Goal: Task Accomplishment & Management: Manage account settings

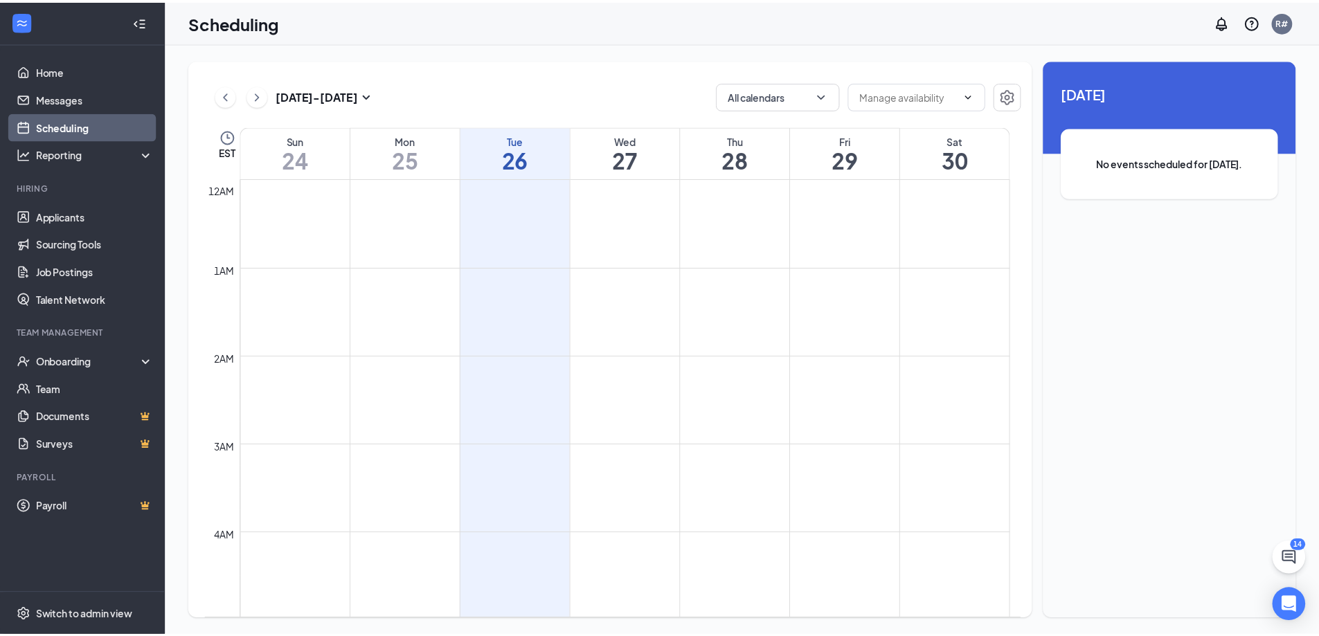
scroll to position [681, 0]
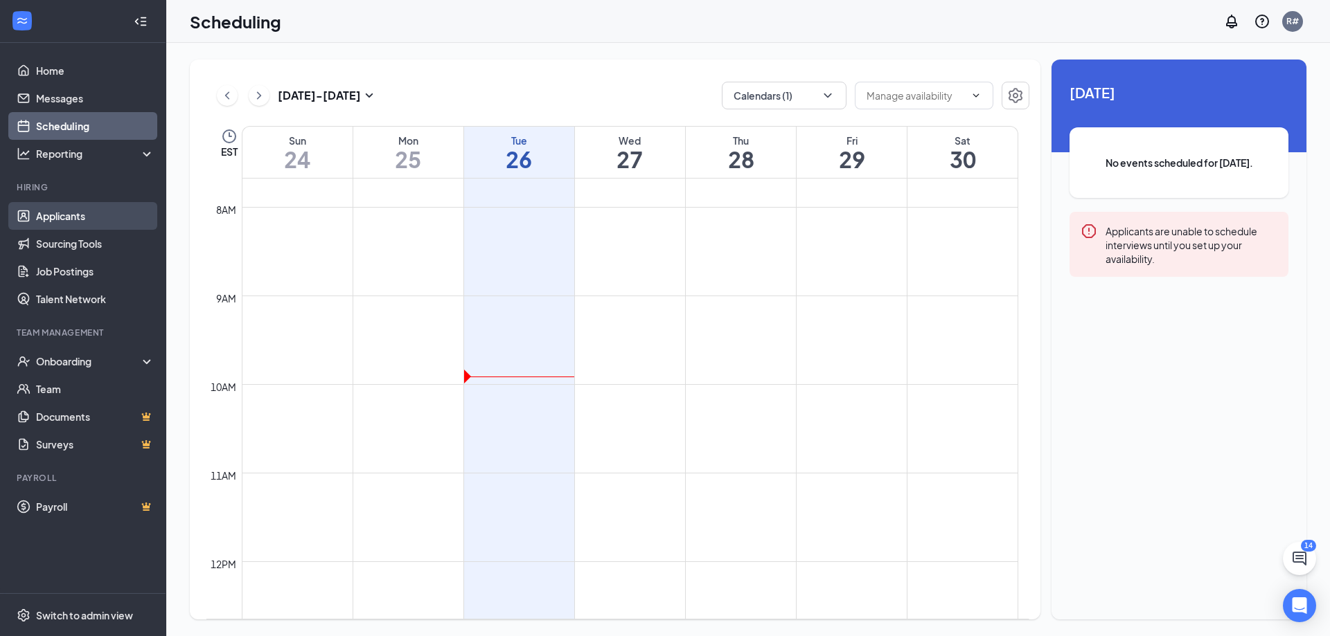
click at [66, 218] on link "Applicants" at bounding box center [95, 216] width 118 height 28
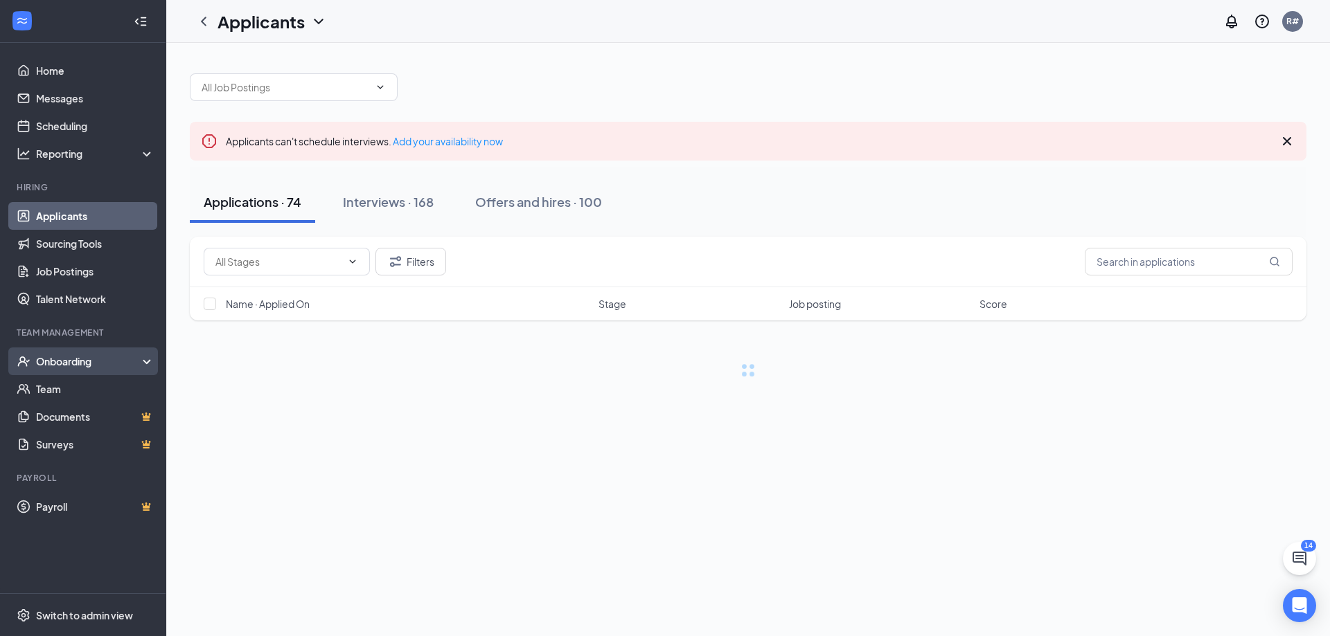
click at [49, 367] on div "Onboarding" at bounding box center [89, 362] width 107 height 14
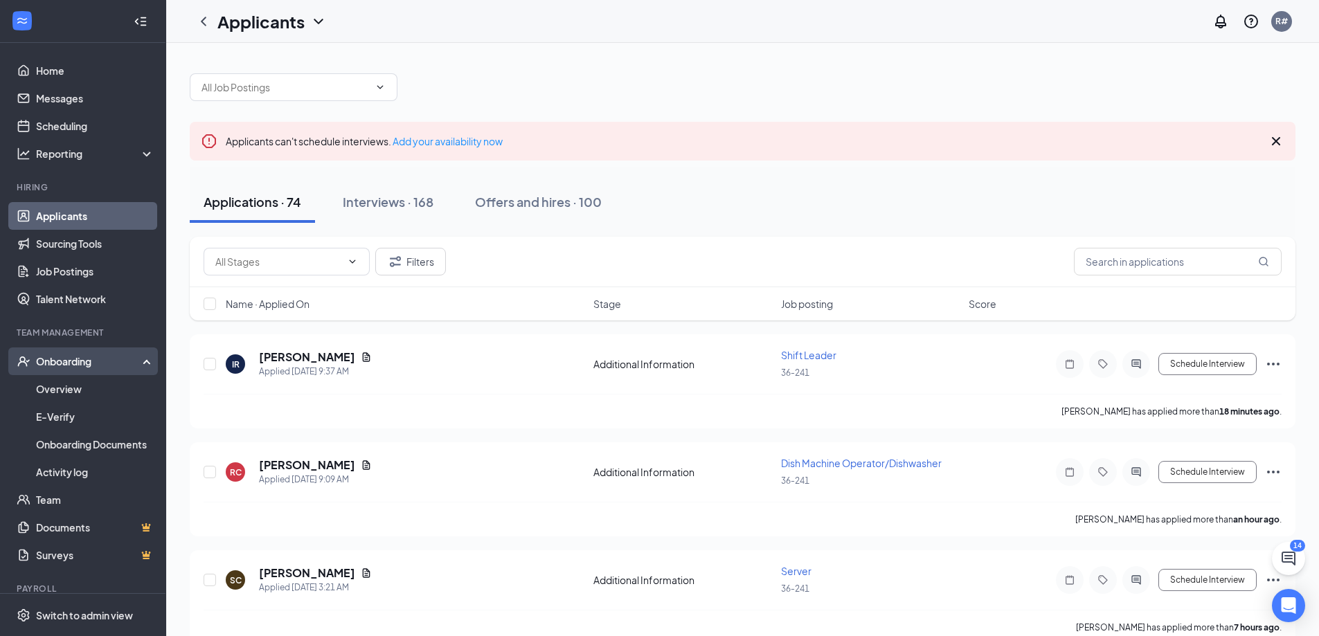
click at [49, 367] on div "Onboarding" at bounding box center [89, 362] width 107 height 14
click at [64, 359] on div "Onboarding" at bounding box center [89, 362] width 107 height 14
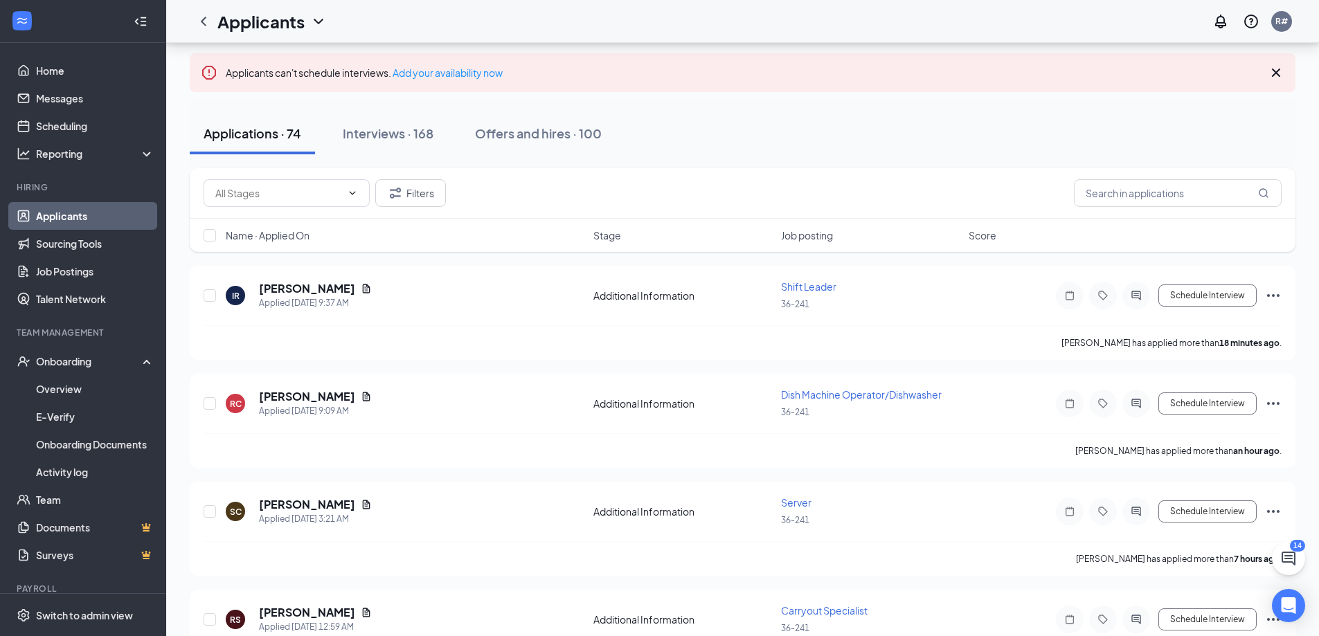
scroll to position [69, 0]
click at [510, 139] on div "Offers and hires · 100" at bounding box center [538, 132] width 127 height 17
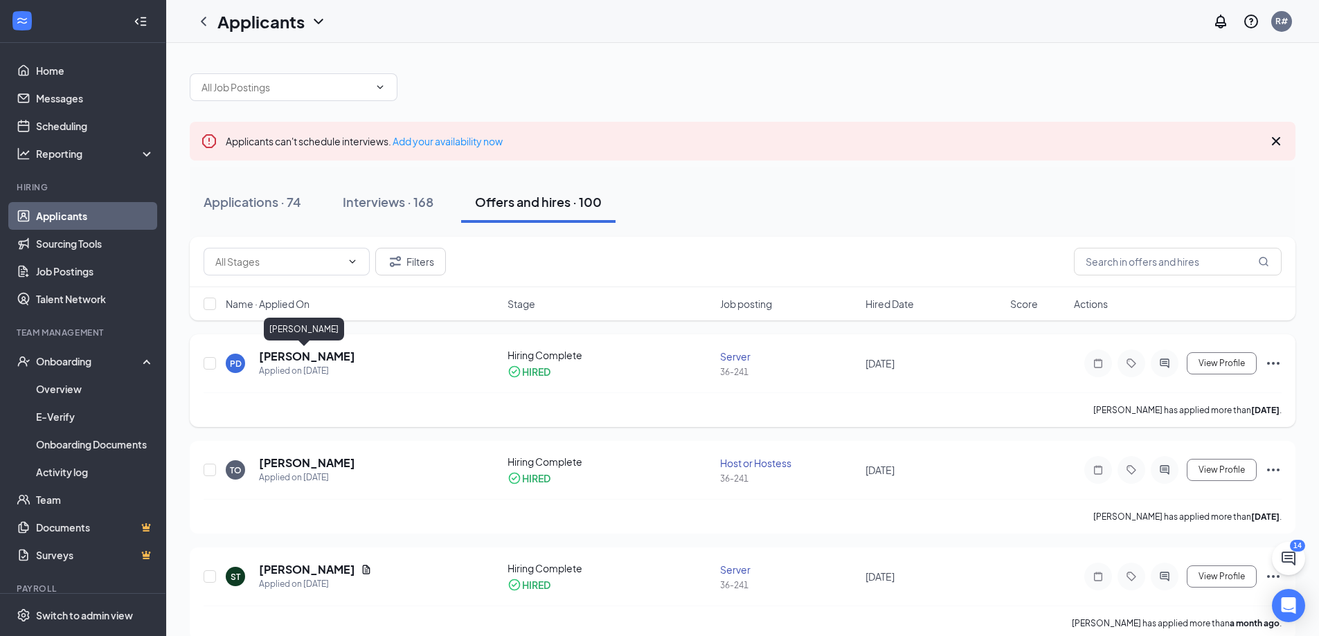
click at [292, 351] on h5 "[PERSON_NAME]" at bounding box center [307, 356] width 96 height 15
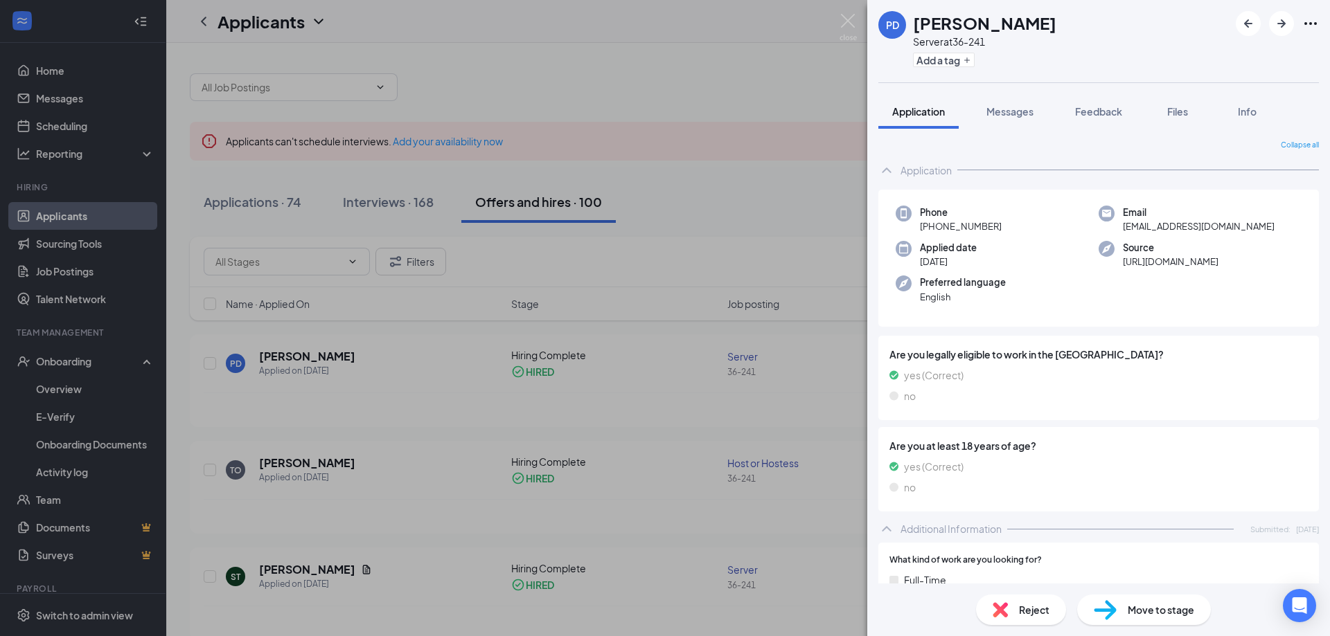
click at [726, 99] on div "PD [PERSON_NAME] Server at 36-241 Add a tag Application Messages Feedback Files…" at bounding box center [665, 318] width 1330 height 636
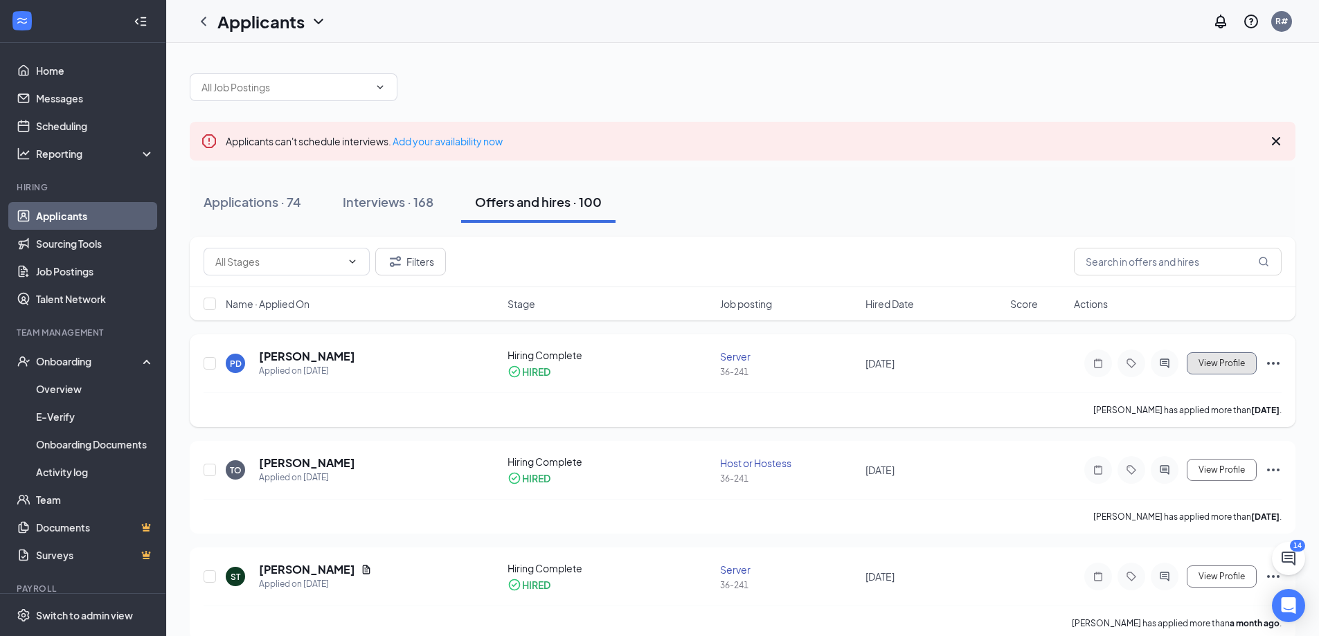
click at [1215, 368] on button "View Profile" at bounding box center [1222, 364] width 70 height 22
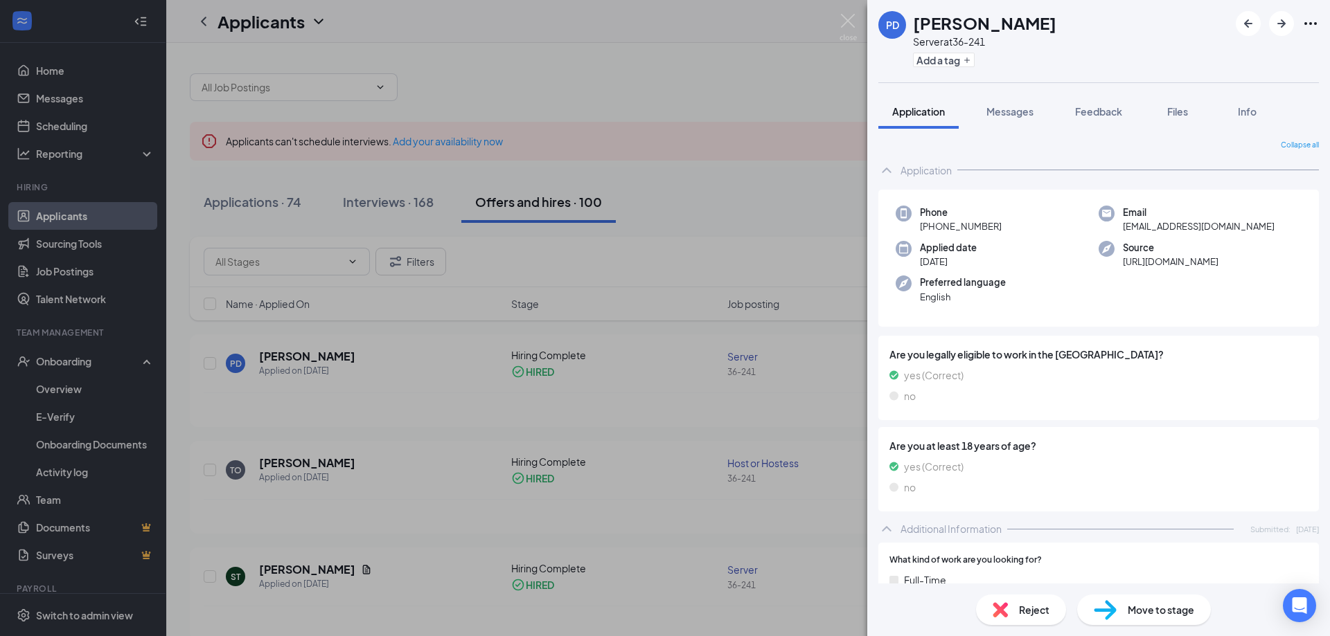
click at [748, 97] on div "PD [PERSON_NAME] Server at 36-241 Add a tag Application Messages Feedback Files…" at bounding box center [665, 318] width 1330 height 636
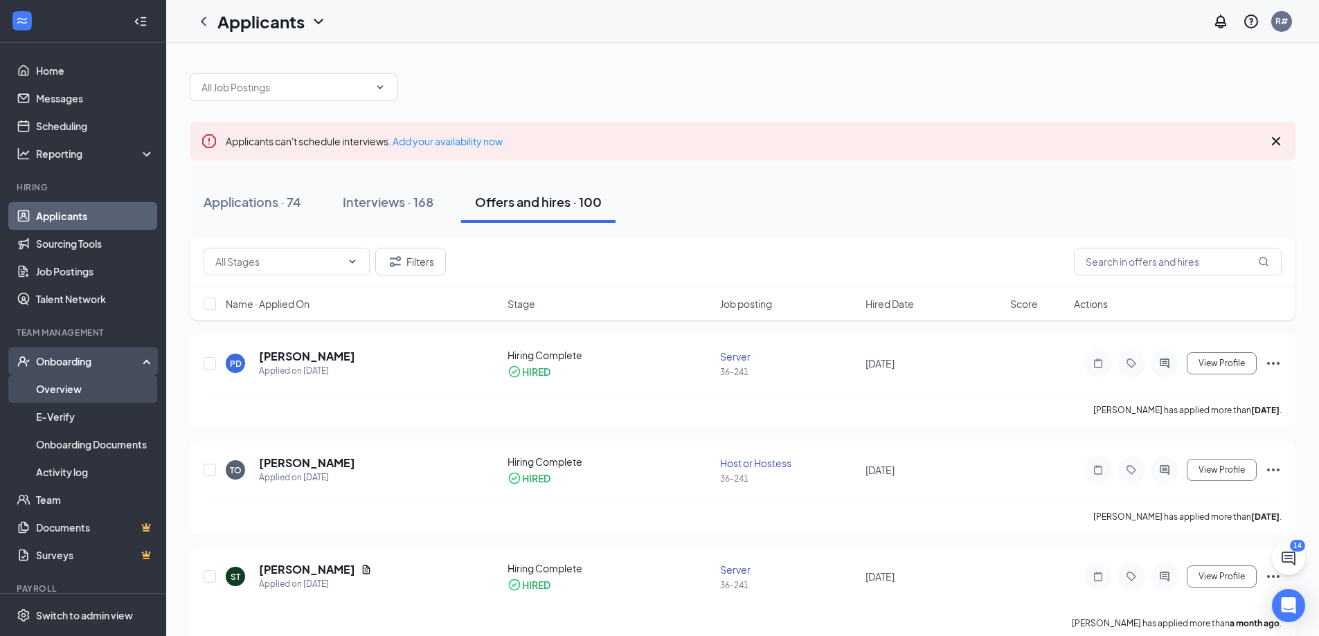
click at [56, 398] on link "Overview" at bounding box center [95, 389] width 118 height 28
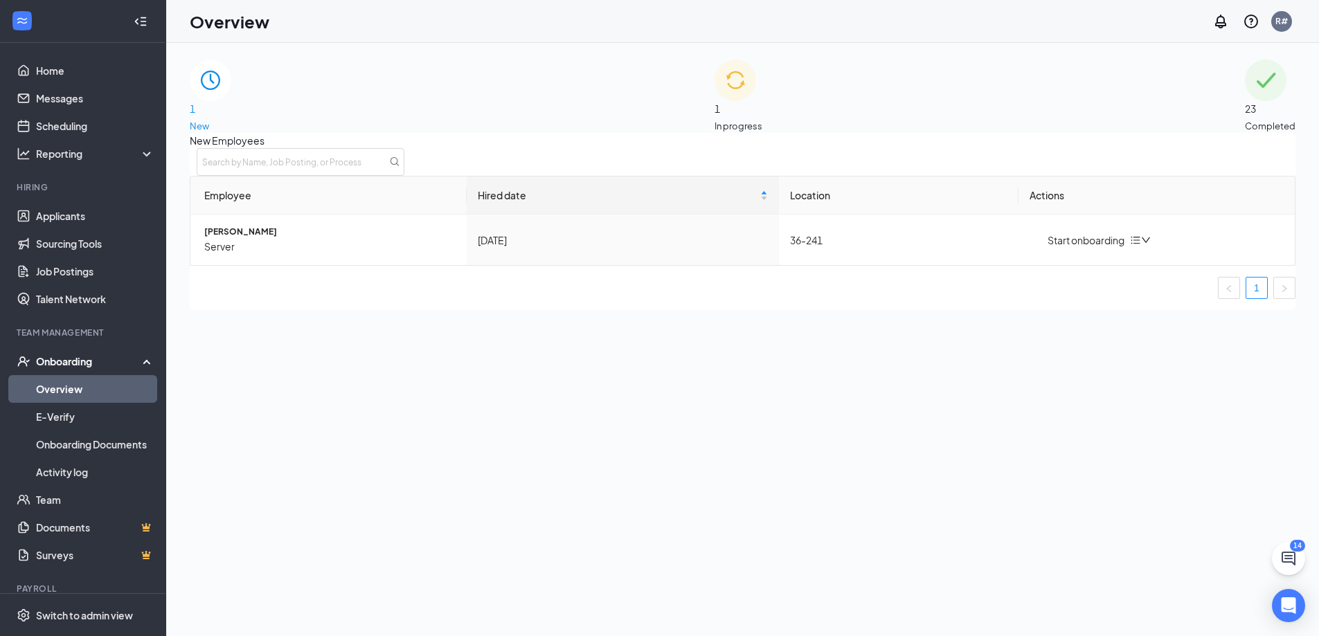
click at [760, 82] on div "1 In progress" at bounding box center [739, 96] width 48 height 73
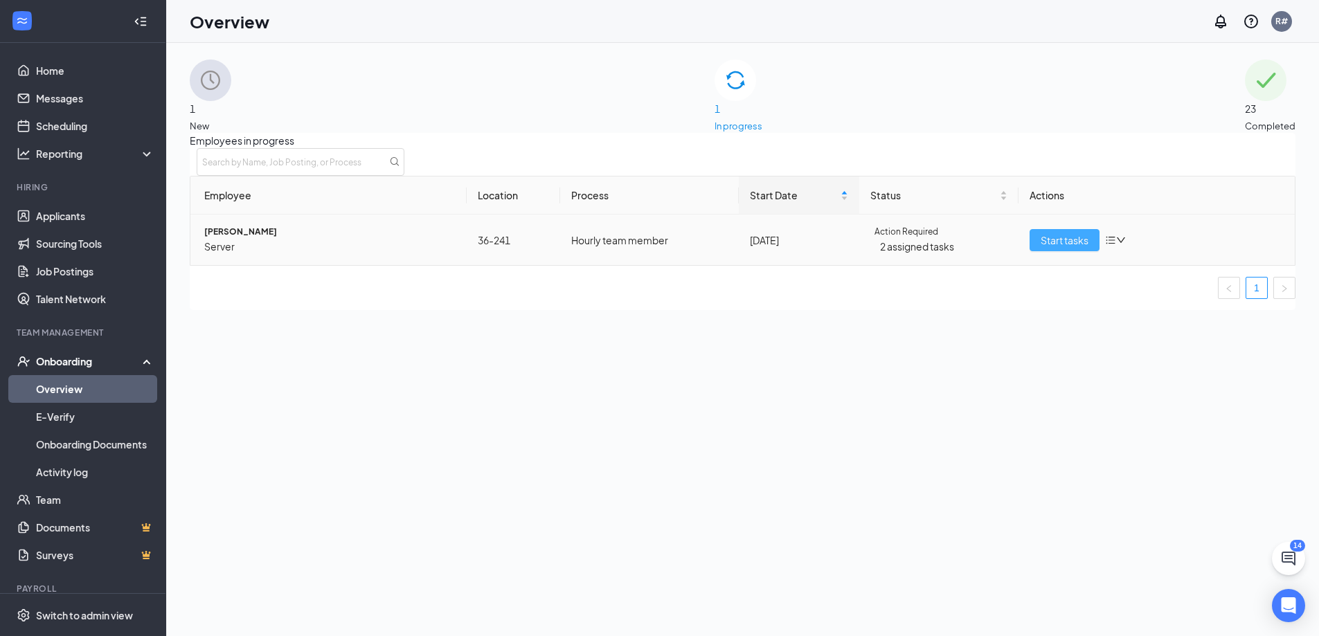
click at [1048, 248] on span "Start tasks" at bounding box center [1065, 240] width 48 height 15
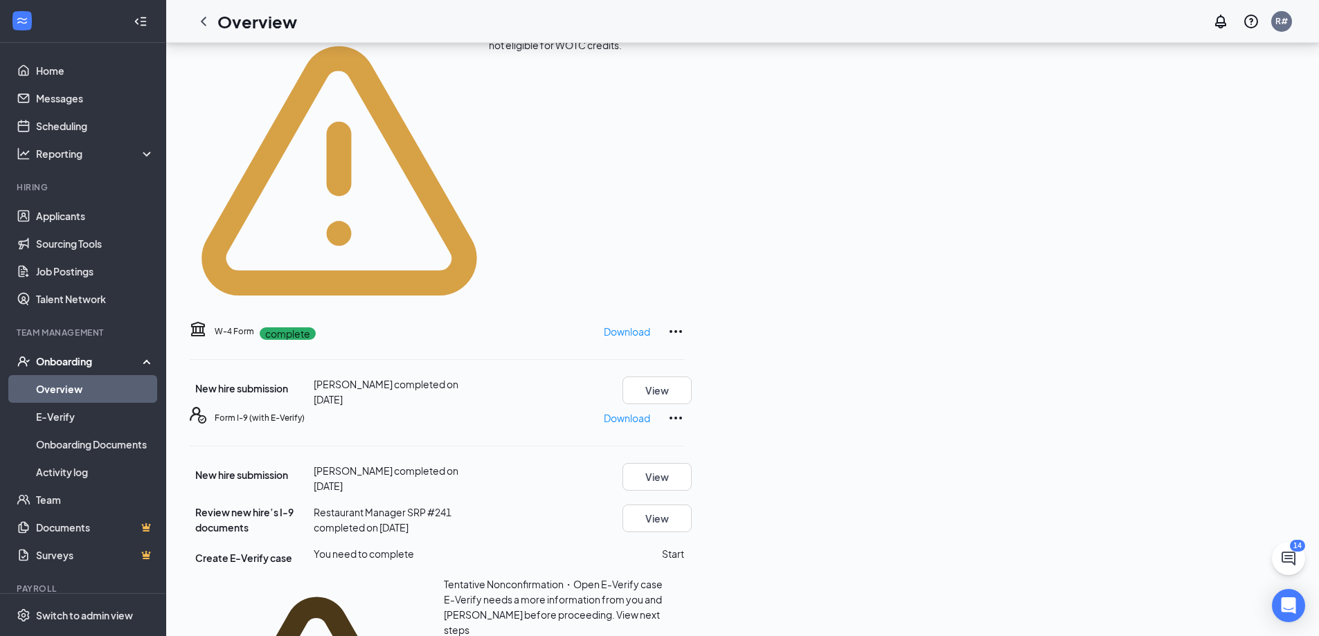
scroll to position [416, 0]
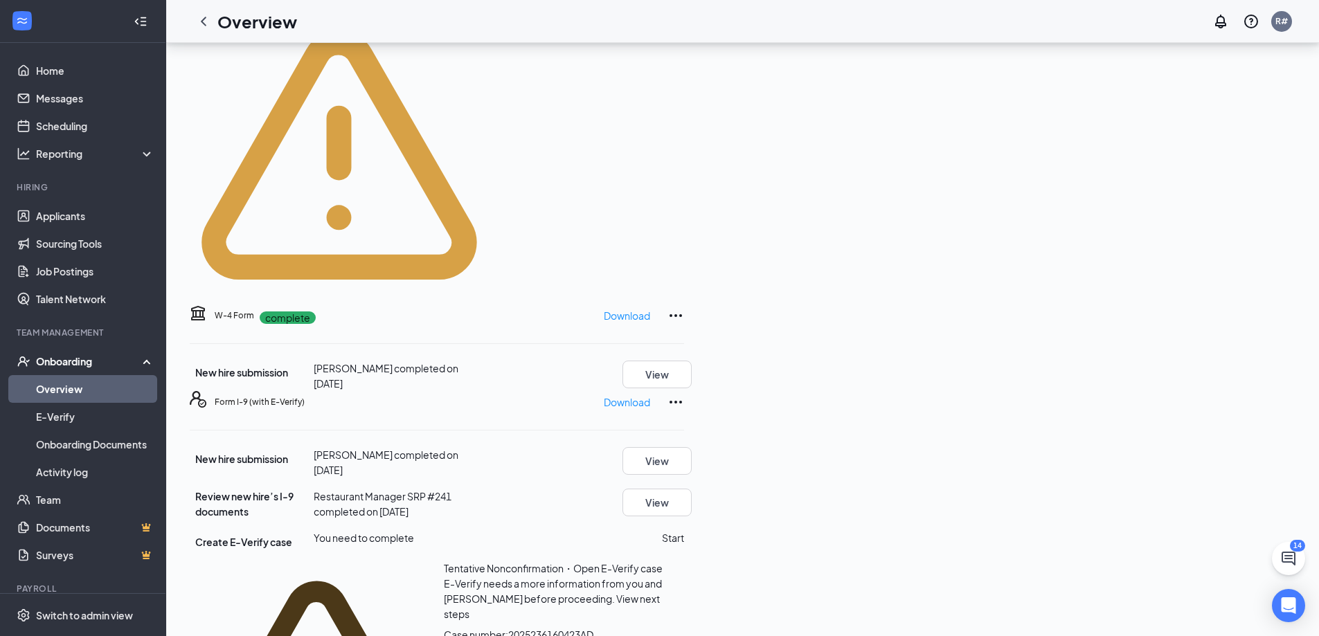
click at [684, 530] on button "Start" at bounding box center [673, 537] width 22 height 15
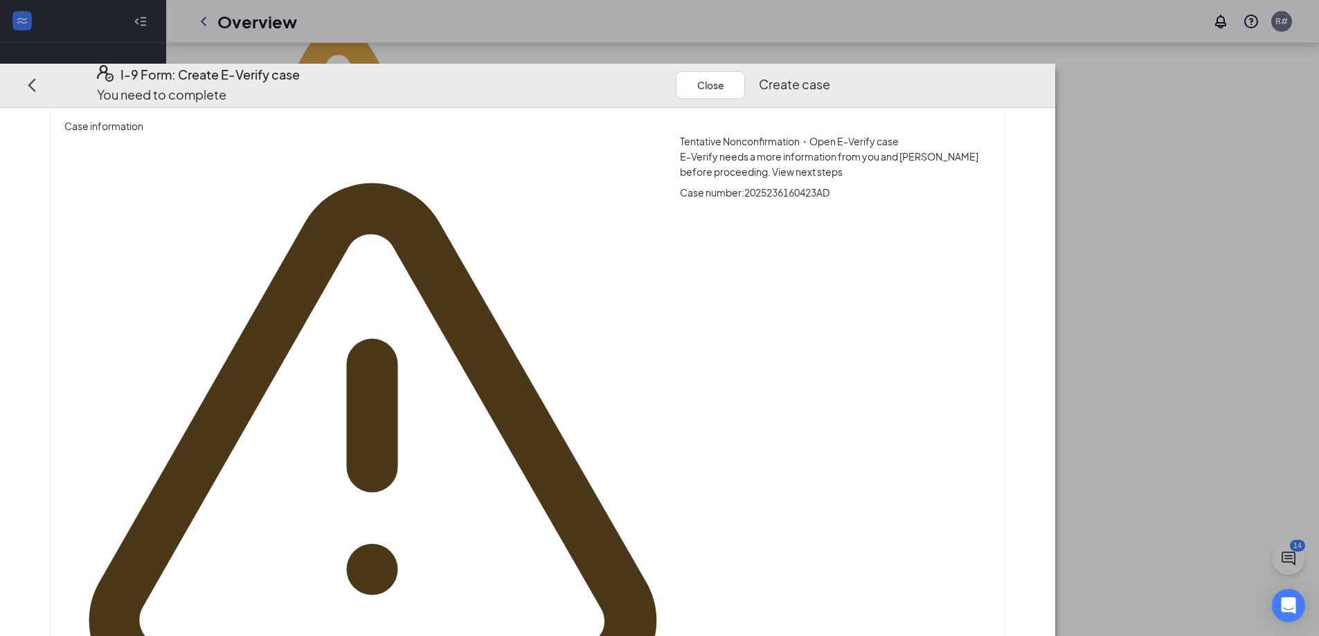
scroll to position [0, 0]
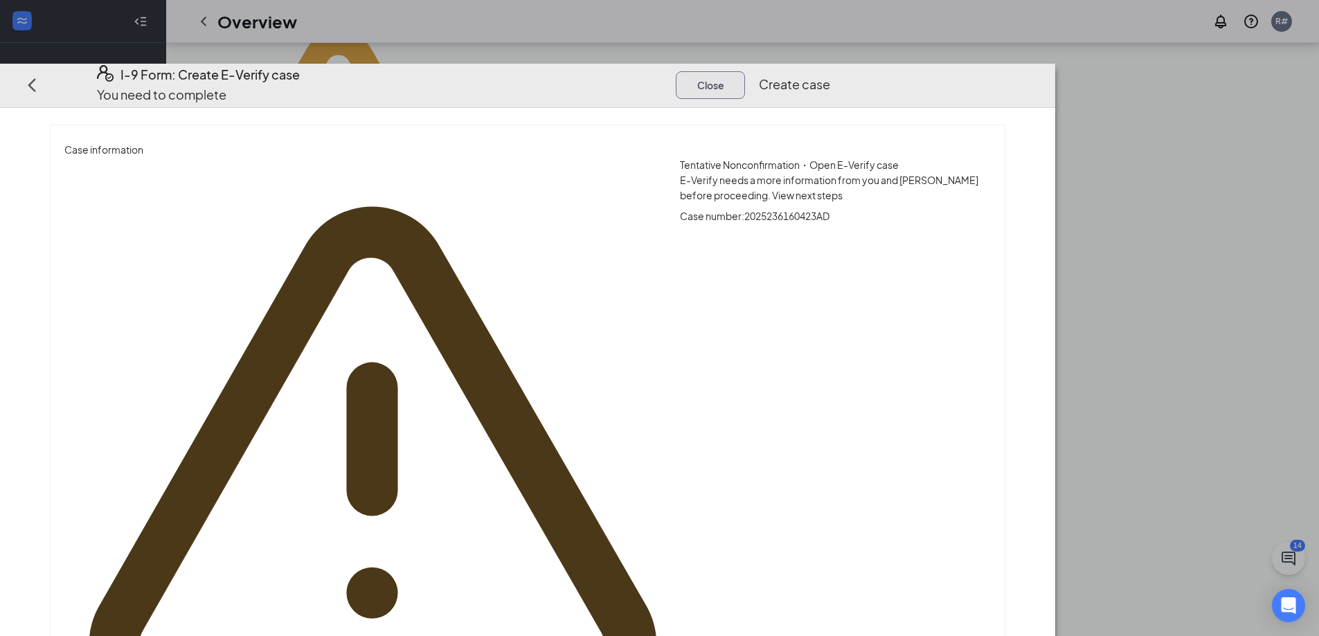
click at [745, 71] on button "Close" at bounding box center [710, 85] width 69 height 28
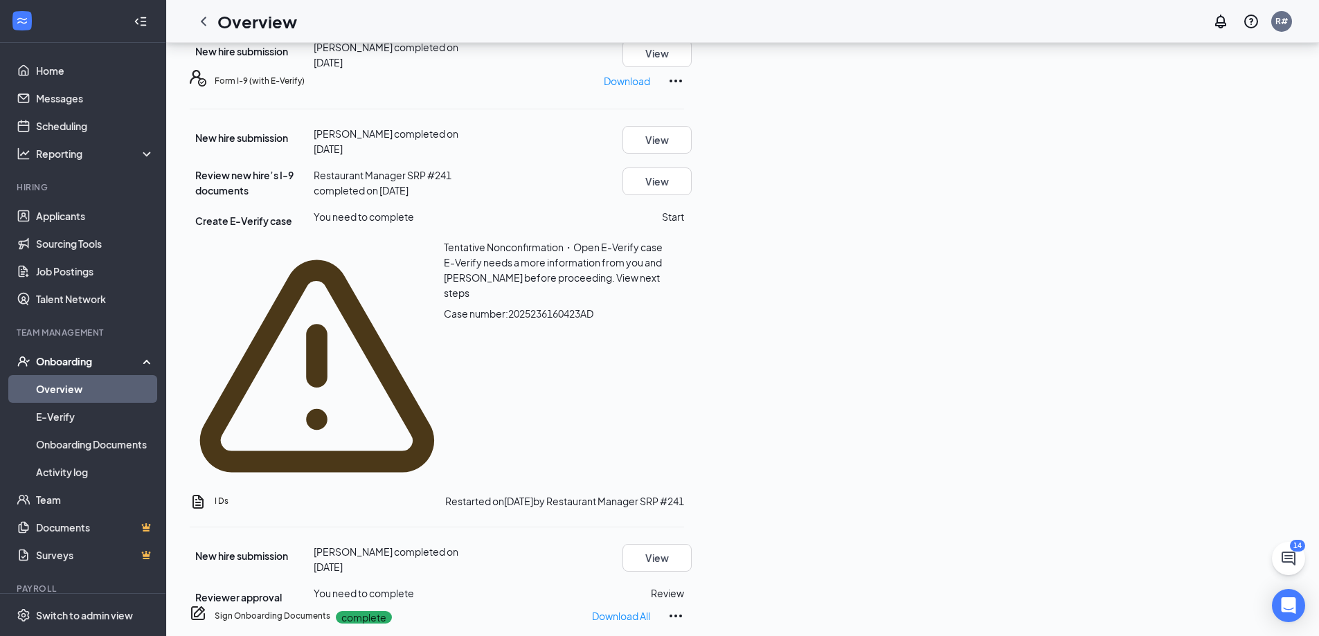
scroll to position [762, 0]
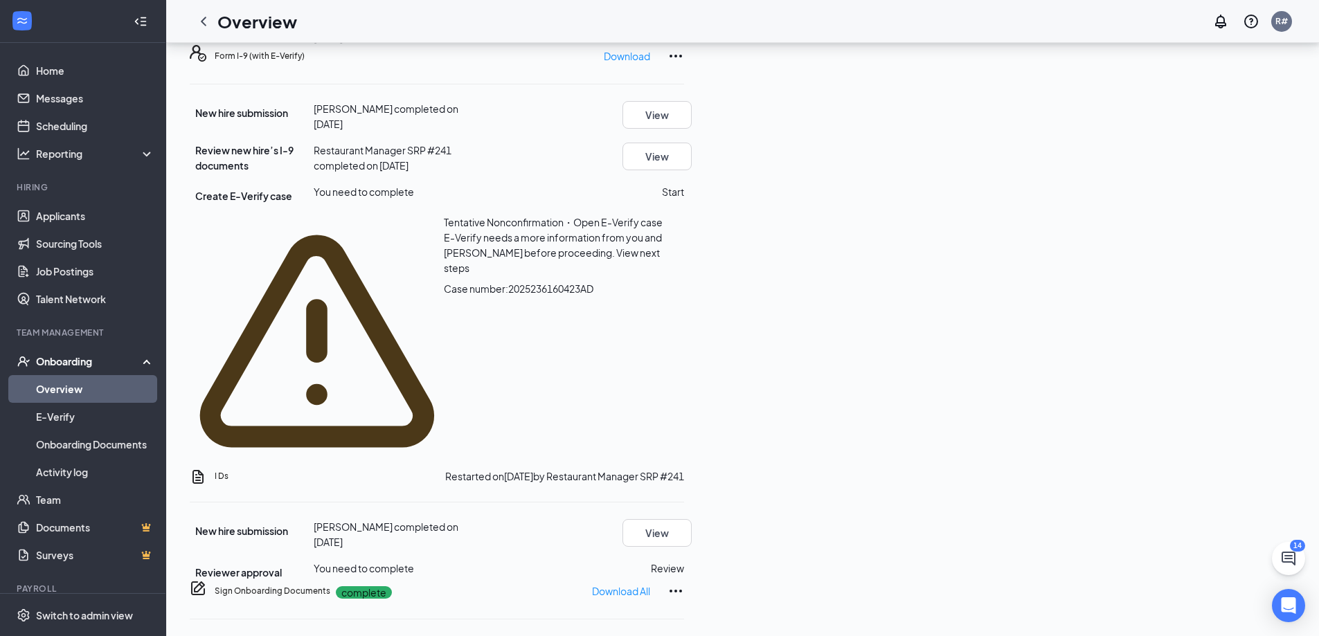
click at [684, 561] on button "Review" at bounding box center [667, 568] width 33 height 15
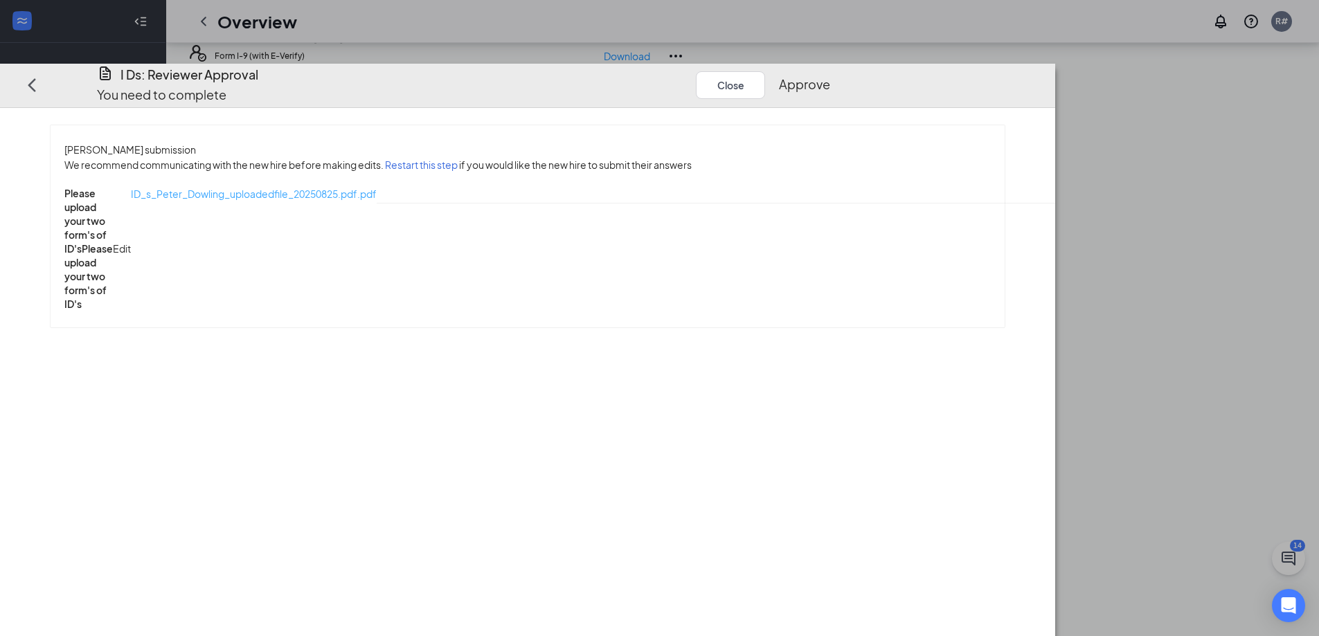
click at [350, 188] on span "ID_s_Peter_Dowling_uploadedfile_20250825.pdf.pdf" at bounding box center [254, 194] width 246 height 12
click at [830, 75] on button "Approve" at bounding box center [804, 84] width 51 height 19
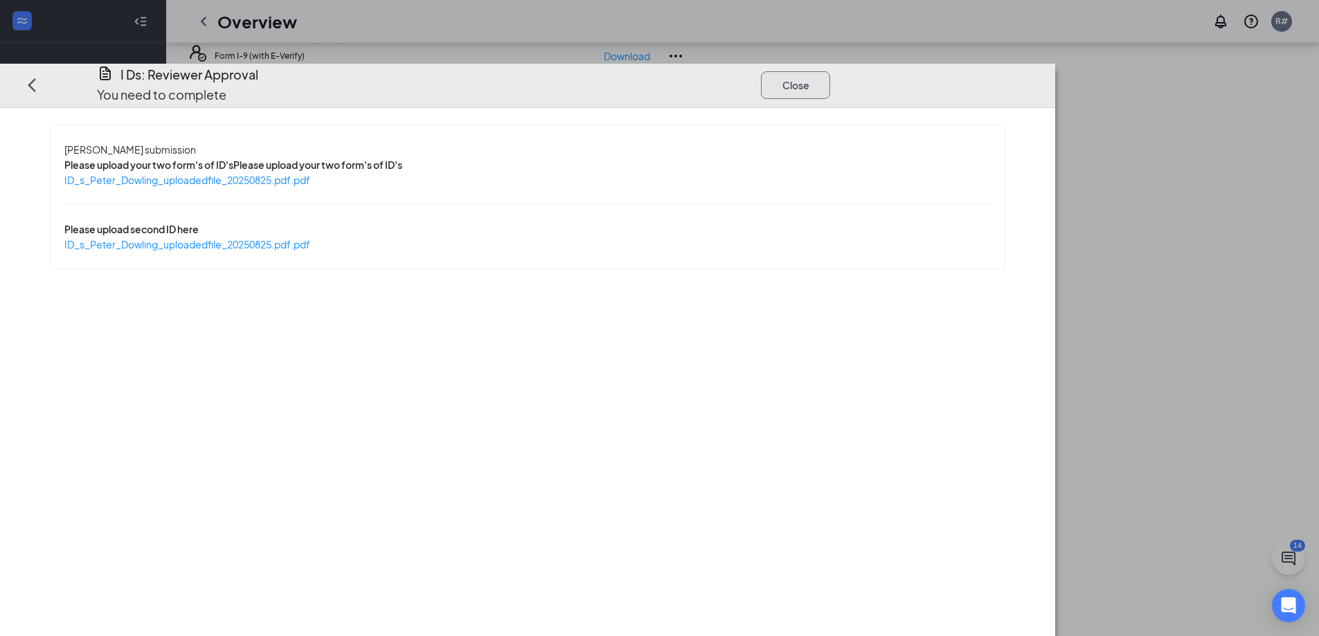
click at [830, 71] on button "Close" at bounding box center [795, 85] width 69 height 28
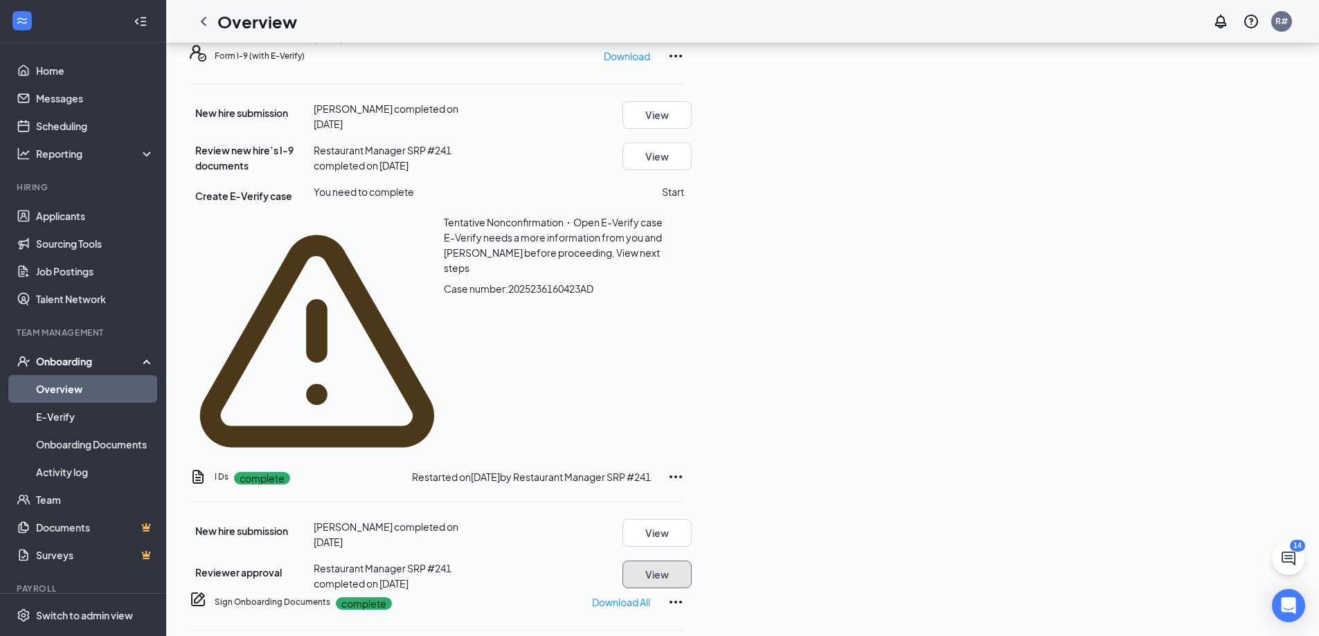
click at [692, 561] on button "View" at bounding box center [657, 575] width 69 height 28
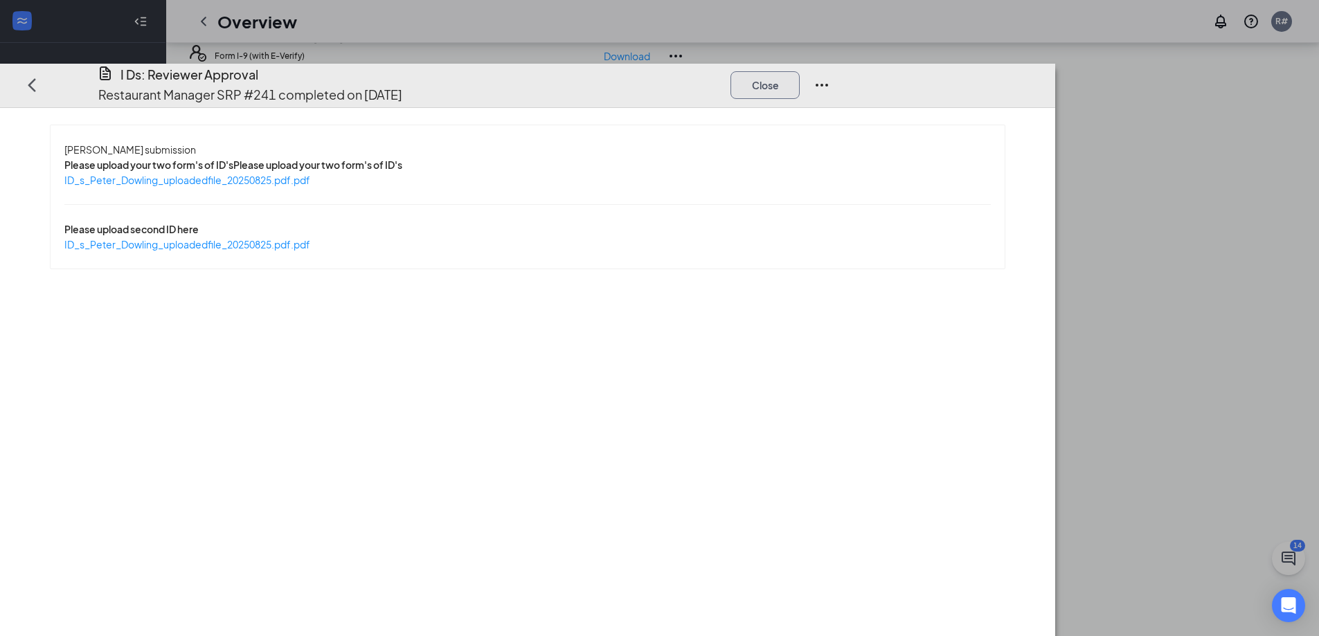
click at [800, 71] on button "Close" at bounding box center [765, 85] width 69 height 28
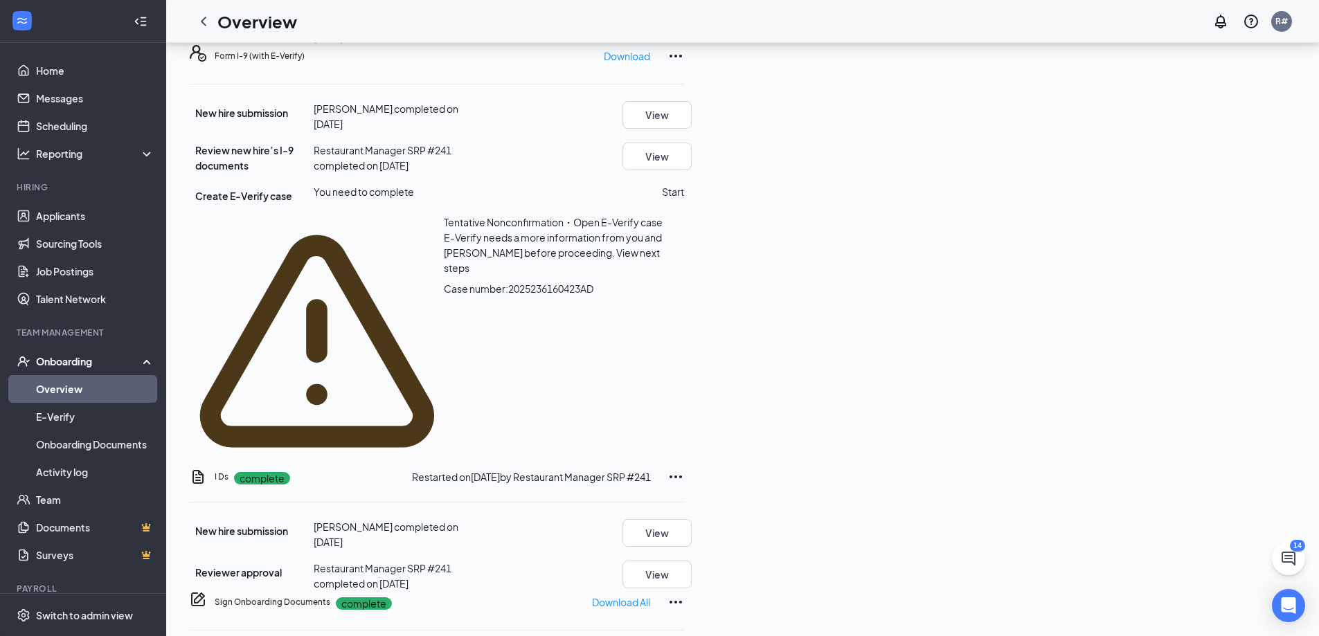
click at [660, 247] on span "View next steps" at bounding box center [552, 261] width 216 height 28
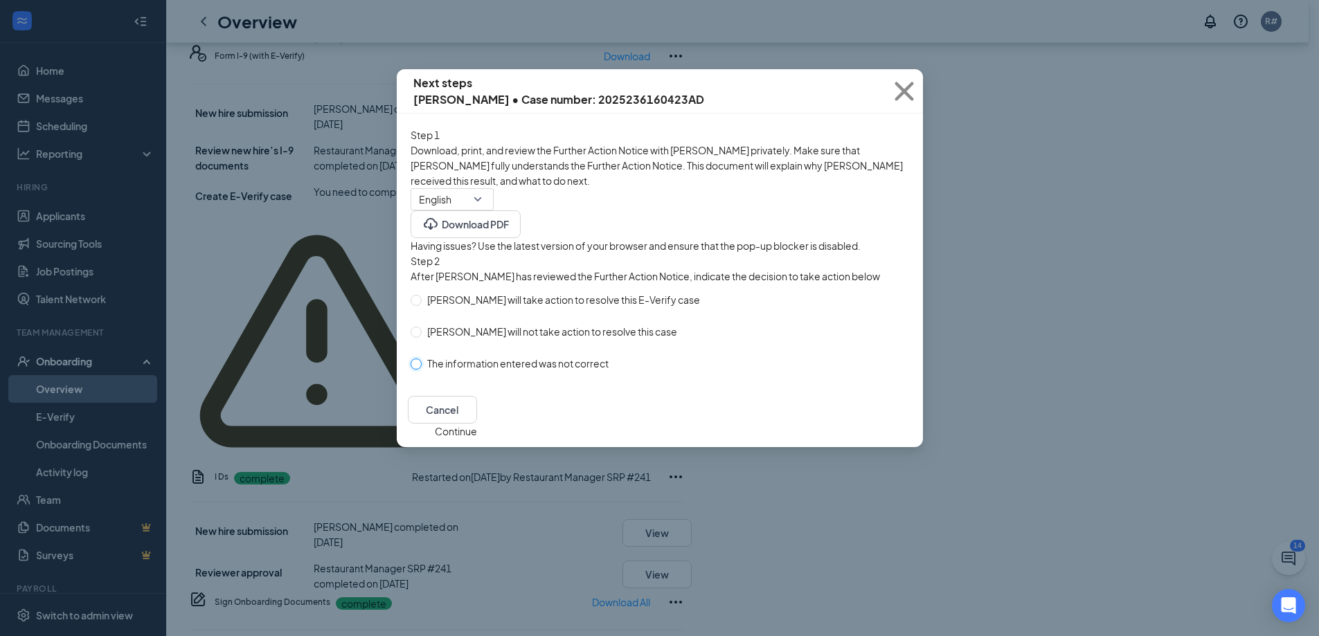
click at [413, 370] on input "The information entered was not correct" at bounding box center [416, 364] width 11 height 11
radio input "true"
click at [477, 439] on button "Close case" at bounding box center [452, 431] width 51 height 15
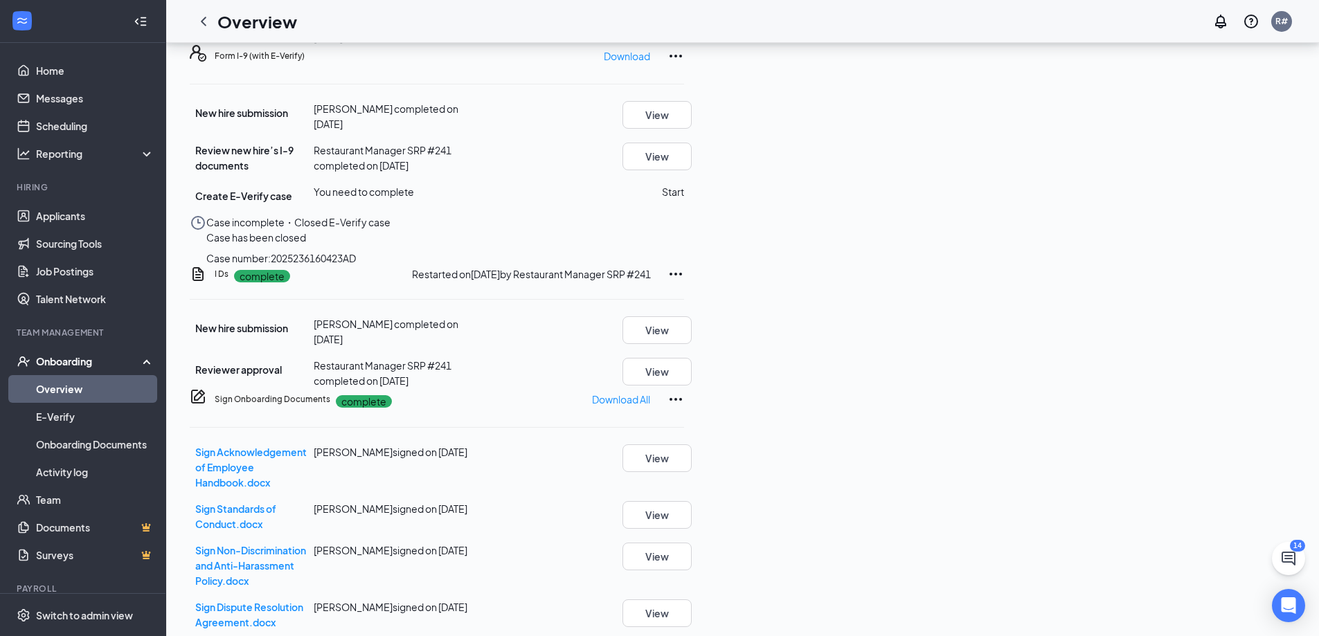
click at [684, 184] on button "Start" at bounding box center [673, 191] width 22 height 15
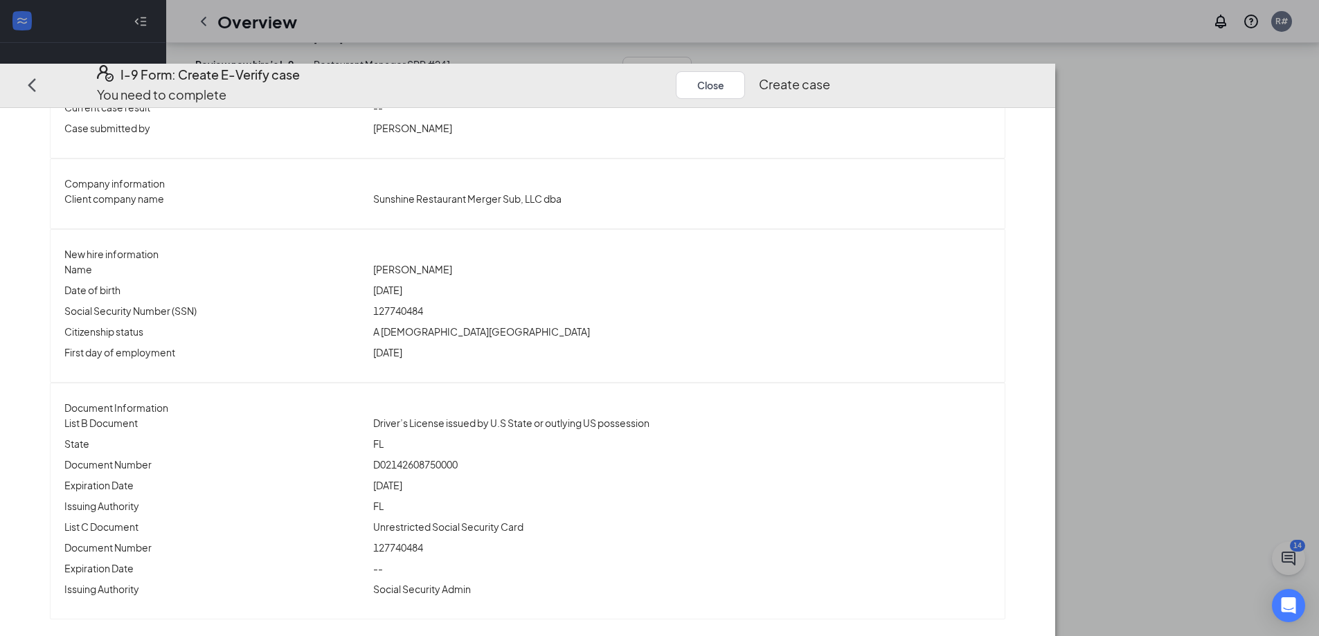
scroll to position [853, 0]
click at [745, 71] on button "Close" at bounding box center [710, 85] width 69 height 28
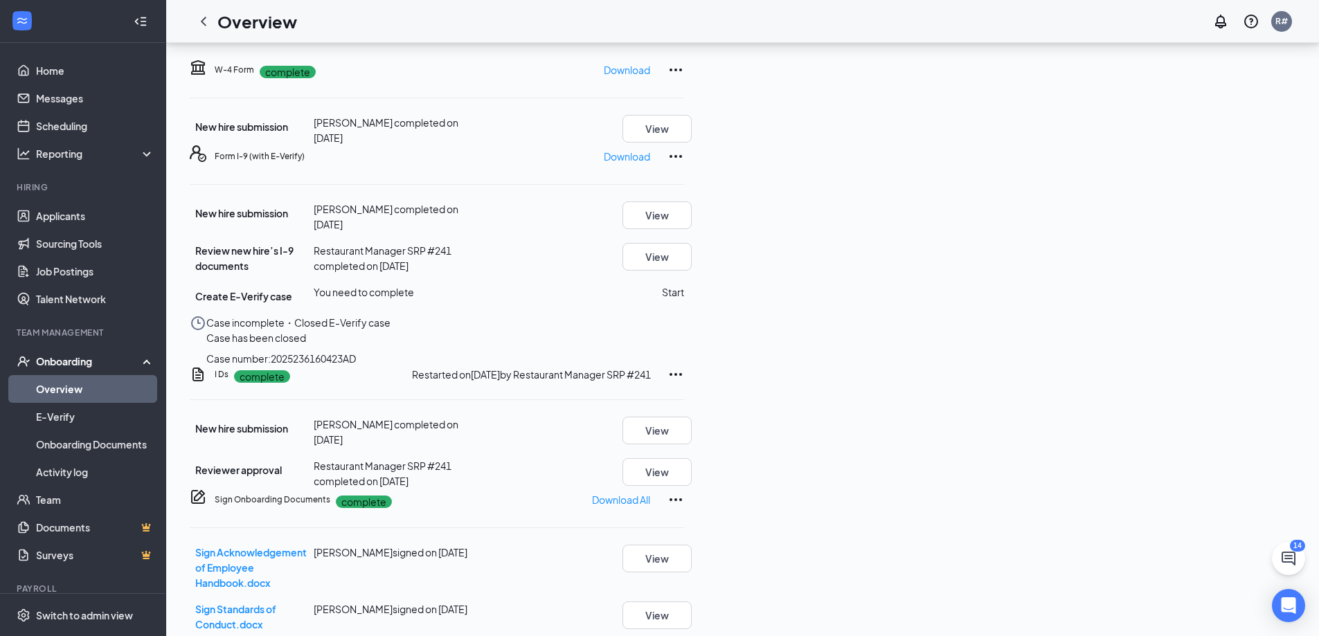
scroll to position [645, 0]
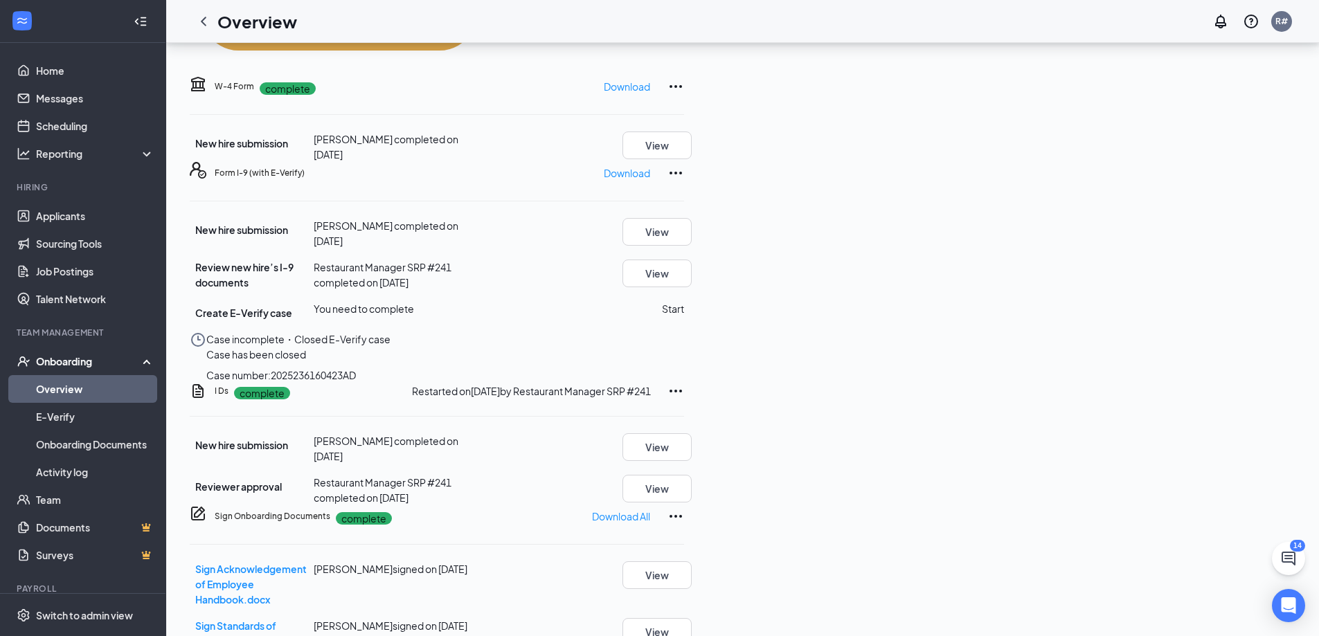
click at [684, 301] on button "Start" at bounding box center [673, 308] width 22 height 15
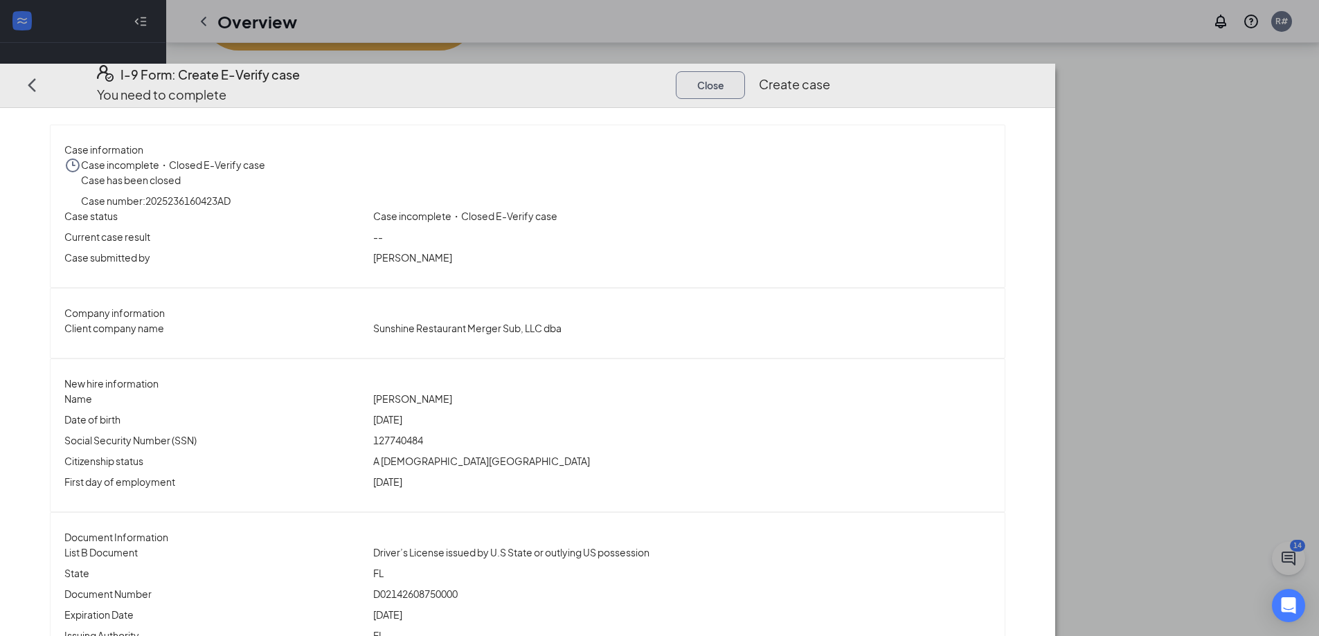
drag, startPoint x: 1030, startPoint y: 35, endPoint x: 992, endPoint y: 52, distance: 41.2
click at [745, 71] on button "Close" at bounding box center [710, 85] width 69 height 28
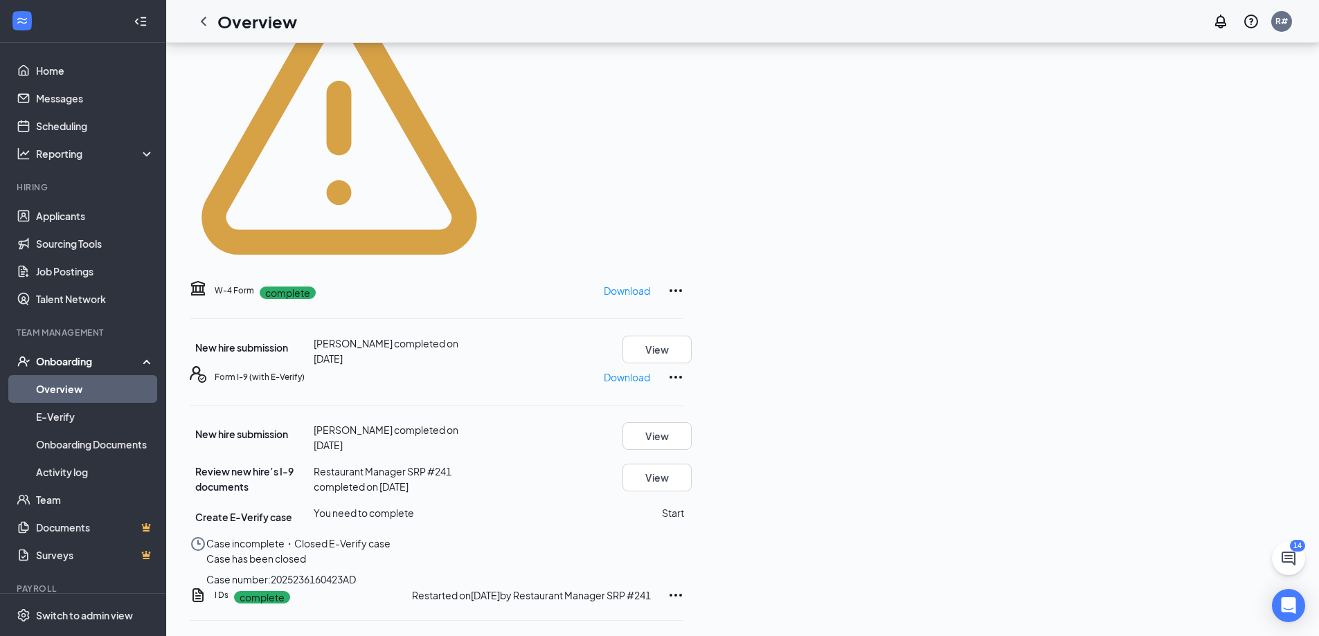
scroll to position [437, 0]
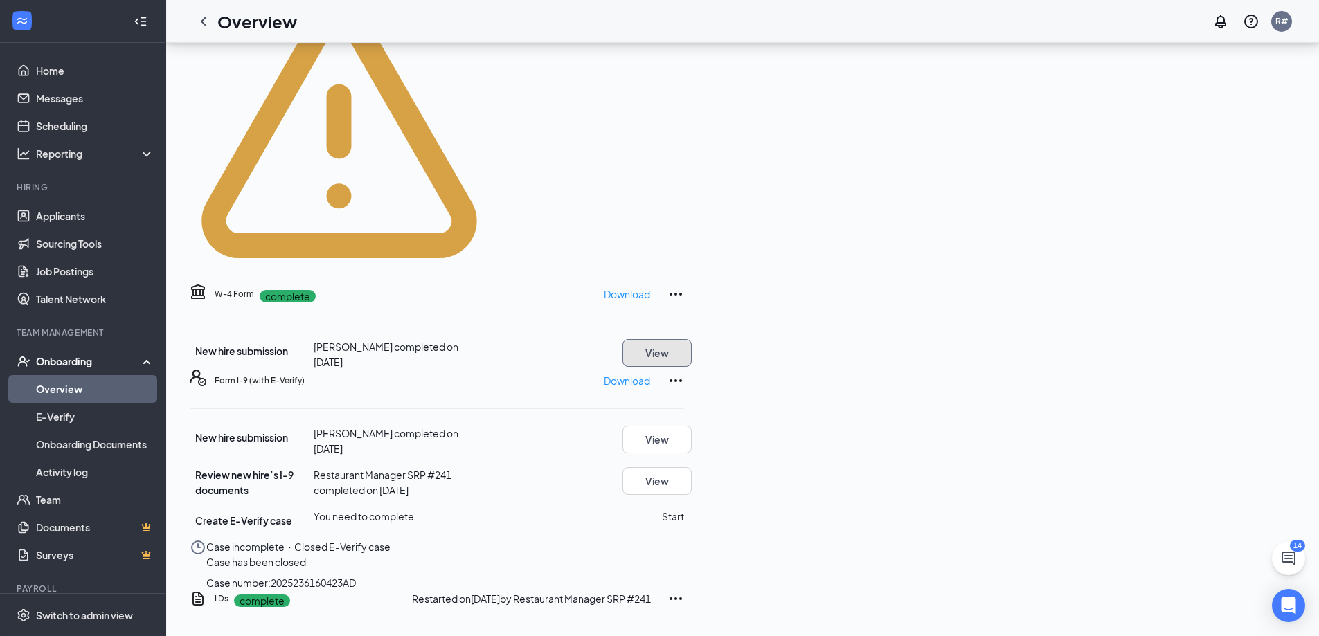
click at [692, 339] on button "View" at bounding box center [657, 353] width 69 height 28
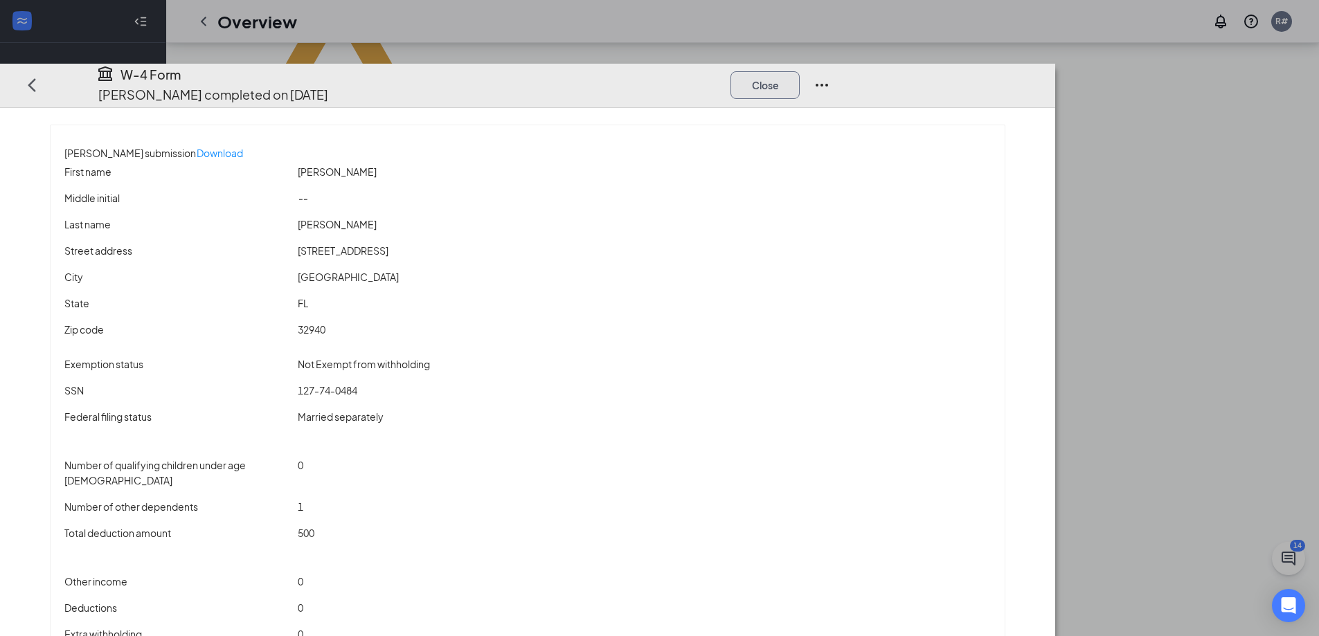
click at [800, 71] on button "Close" at bounding box center [765, 85] width 69 height 28
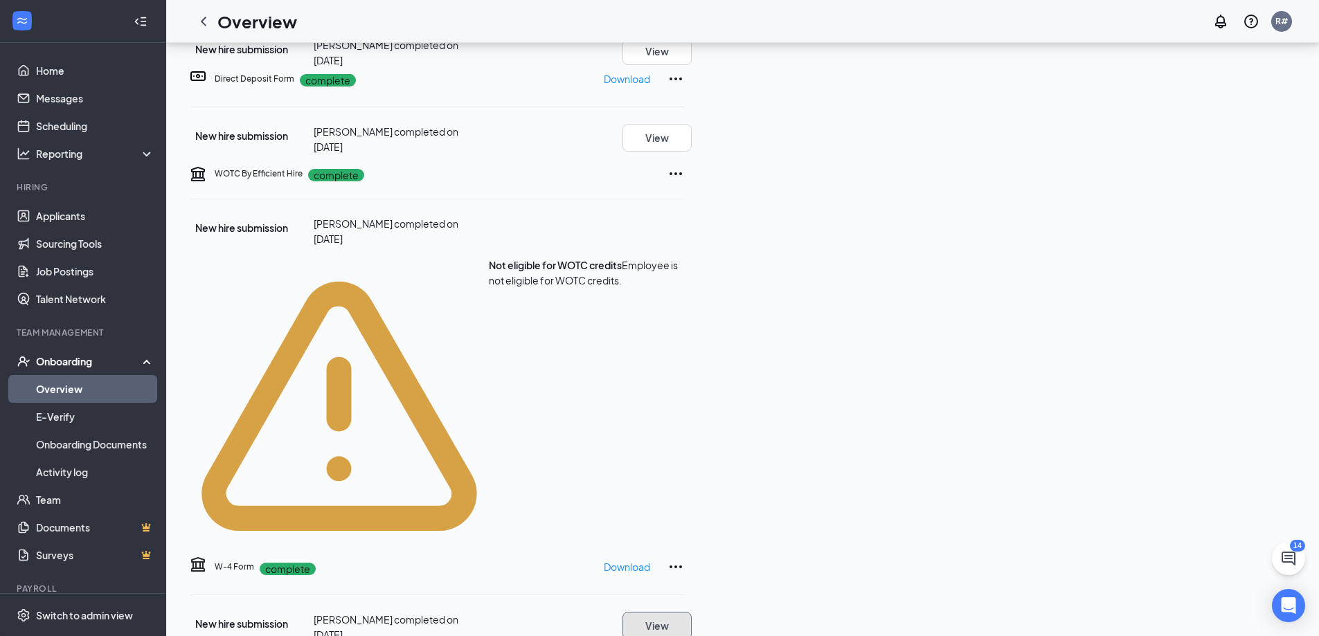
scroll to position [160, 0]
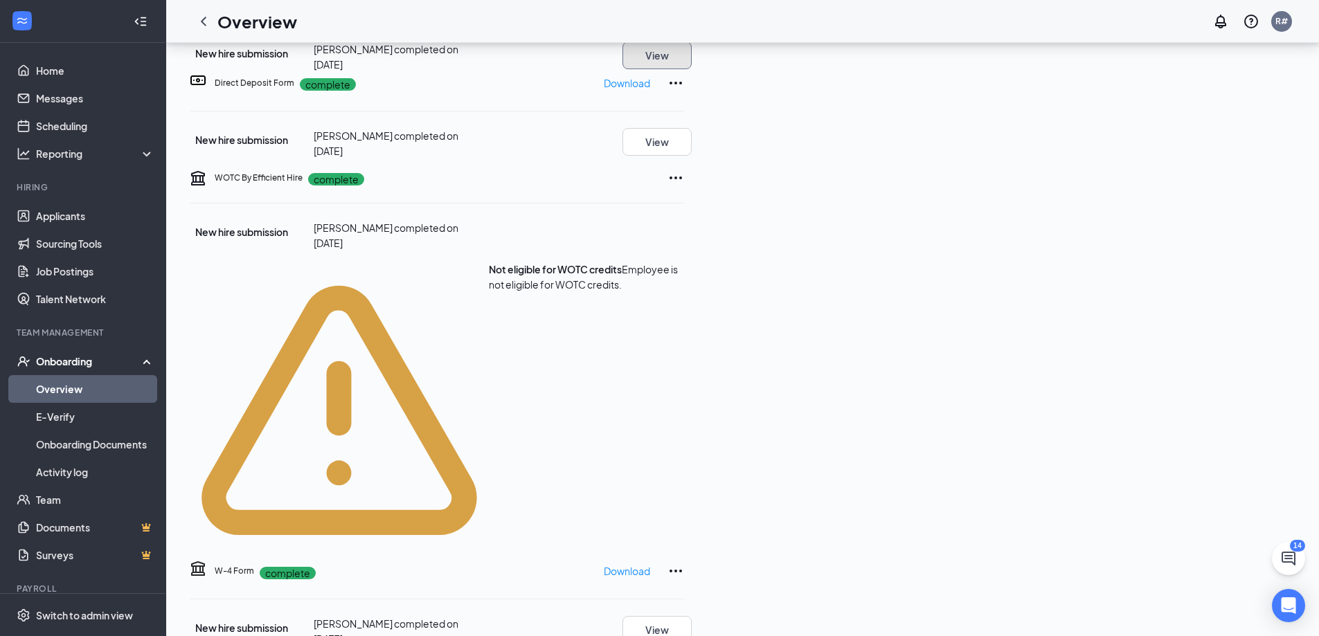
click at [692, 69] on button "View" at bounding box center [657, 56] width 69 height 28
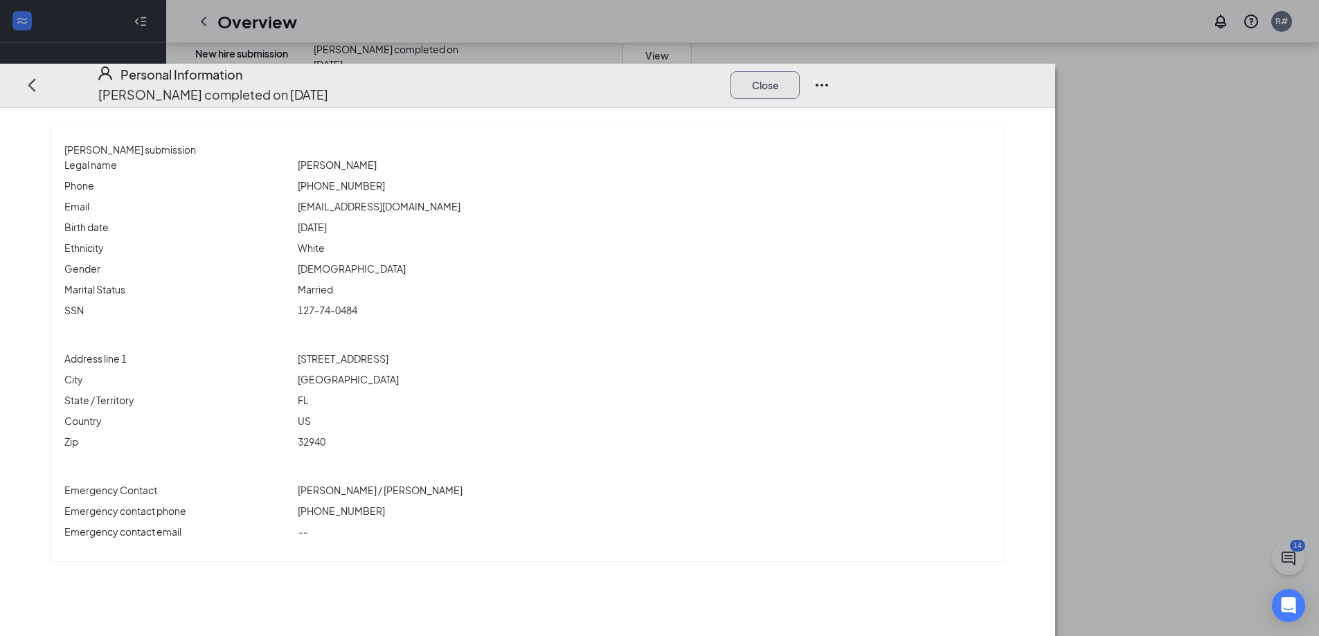
click at [800, 71] on button "Close" at bounding box center [765, 85] width 69 height 28
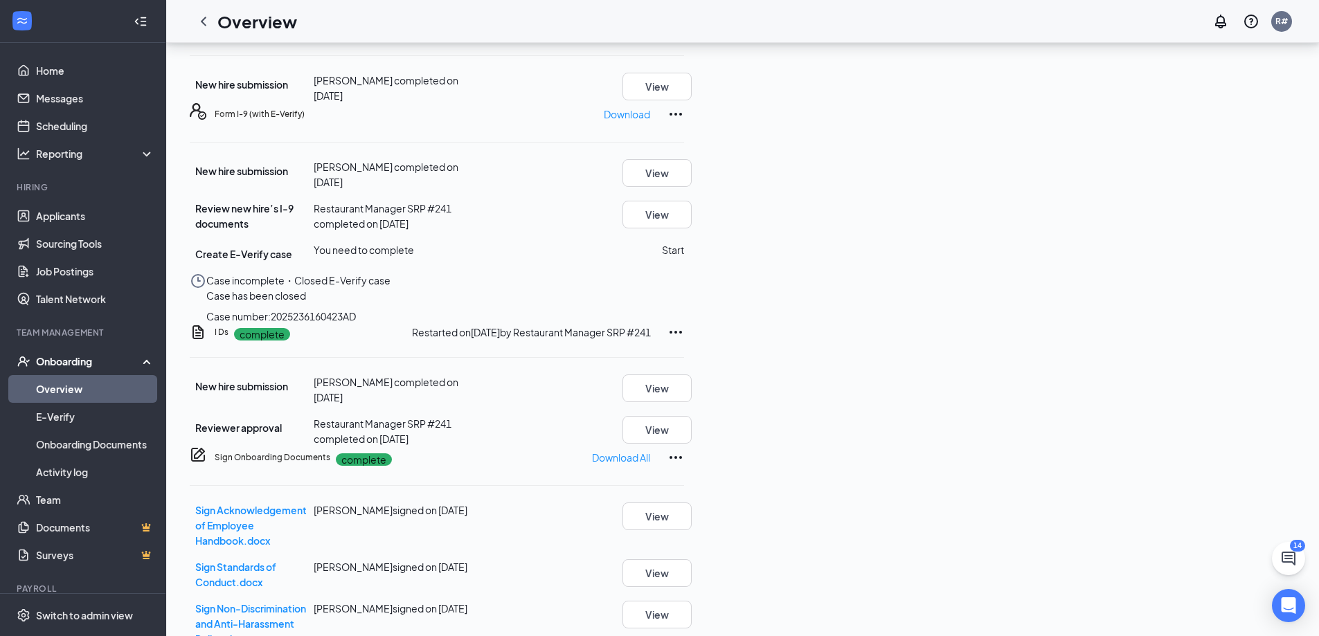
scroll to position [783, 0]
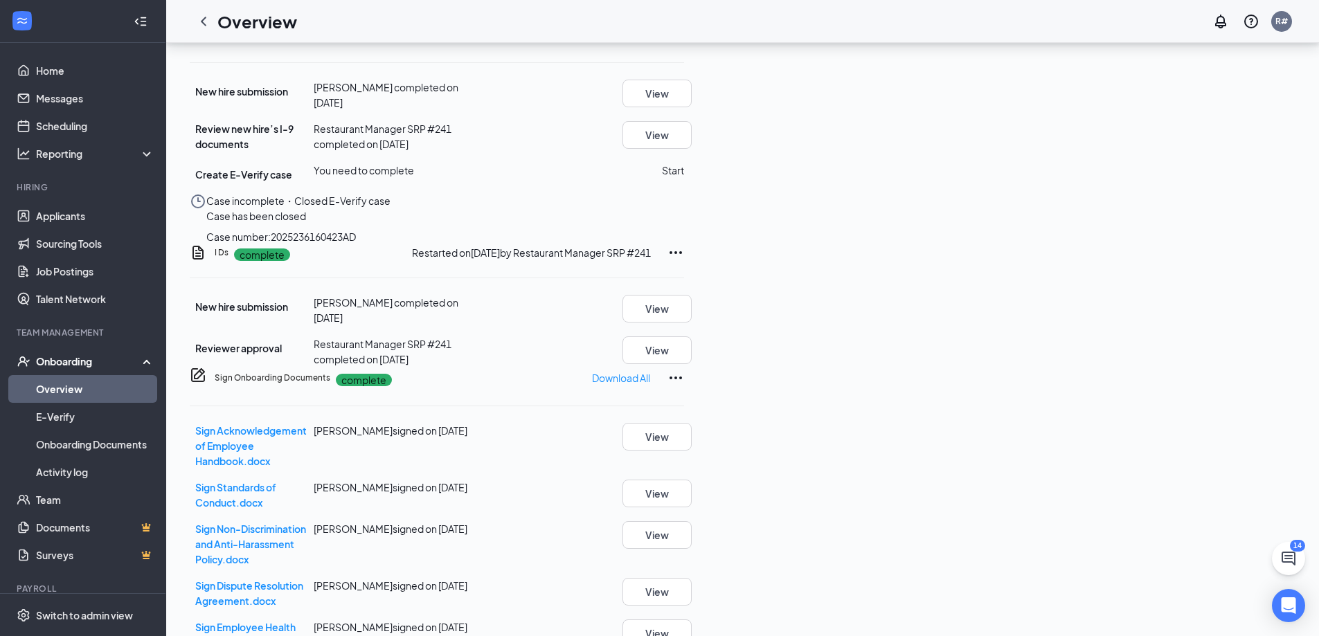
click at [684, 163] on button "Start" at bounding box center [673, 170] width 22 height 15
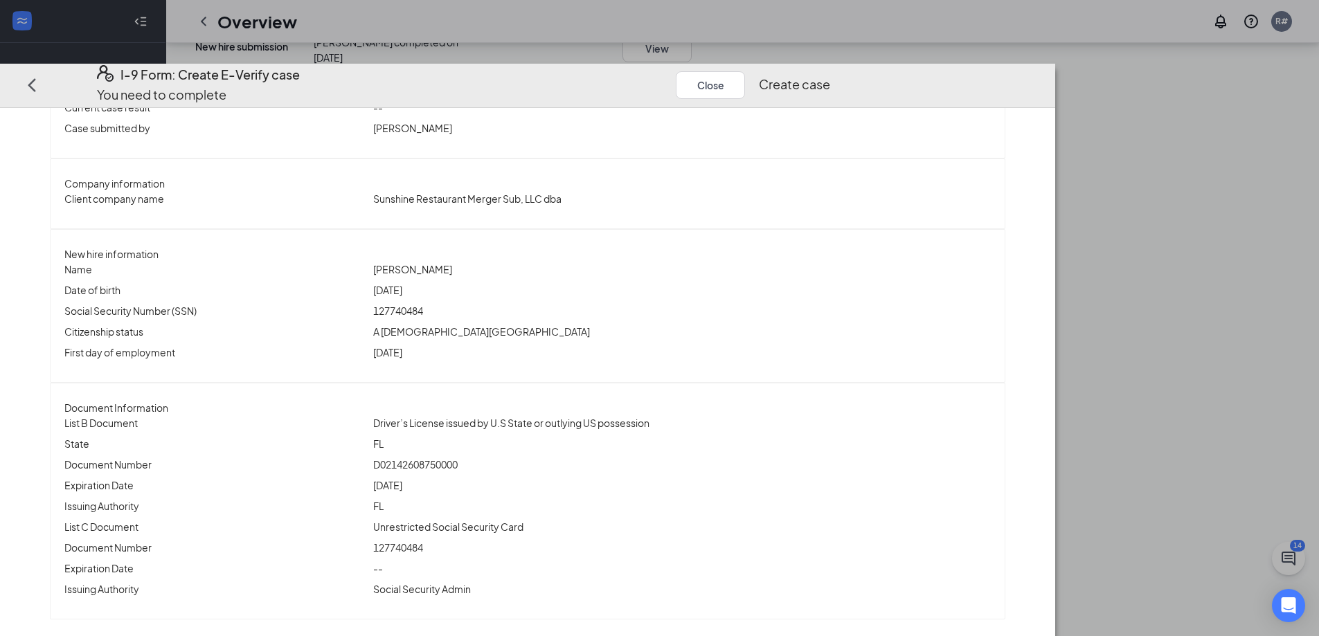
scroll to position [853, 0]
click at [745, 71] on button "Close" at bounding box center [710, 85] width 69 height 28
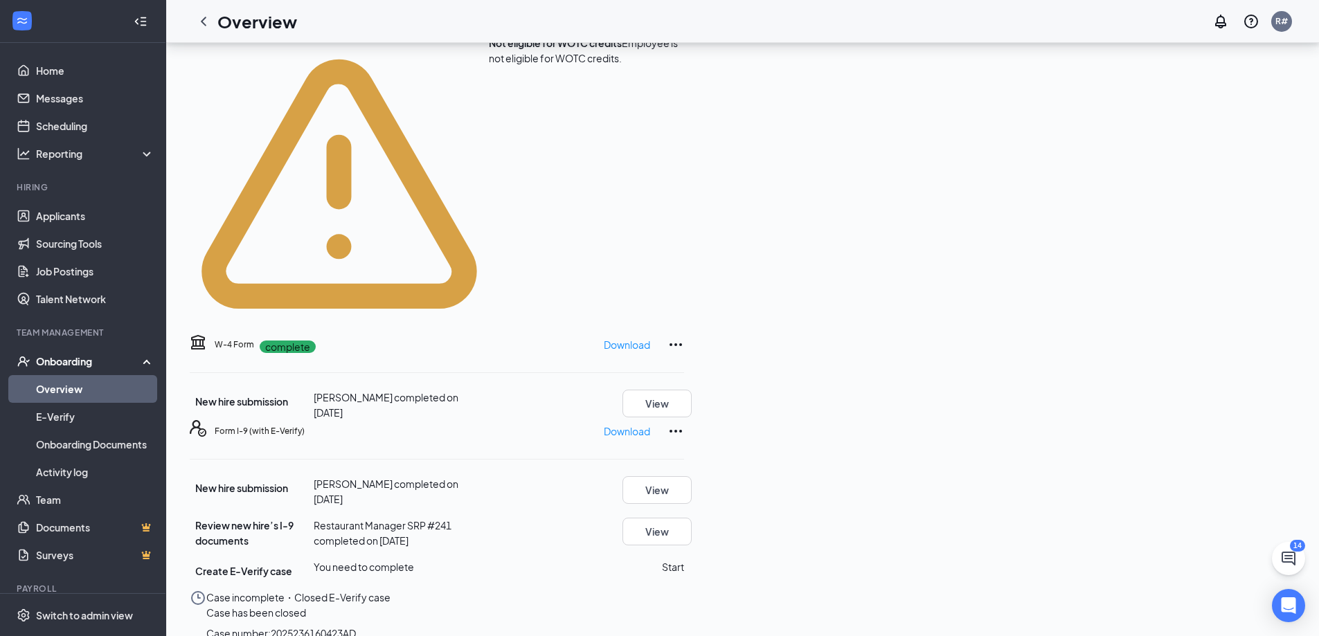
scroll to position [368, 0]
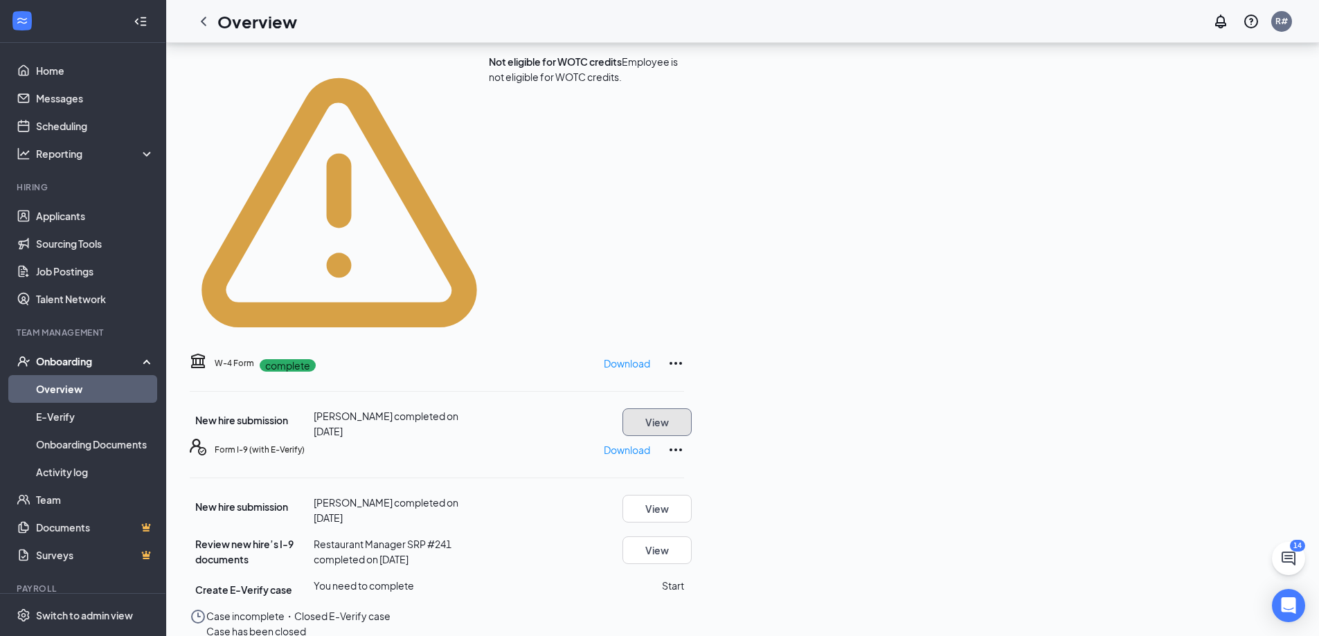
click at [692, 409] on button "View" at bounding box center [657, 423] width 69 height 28
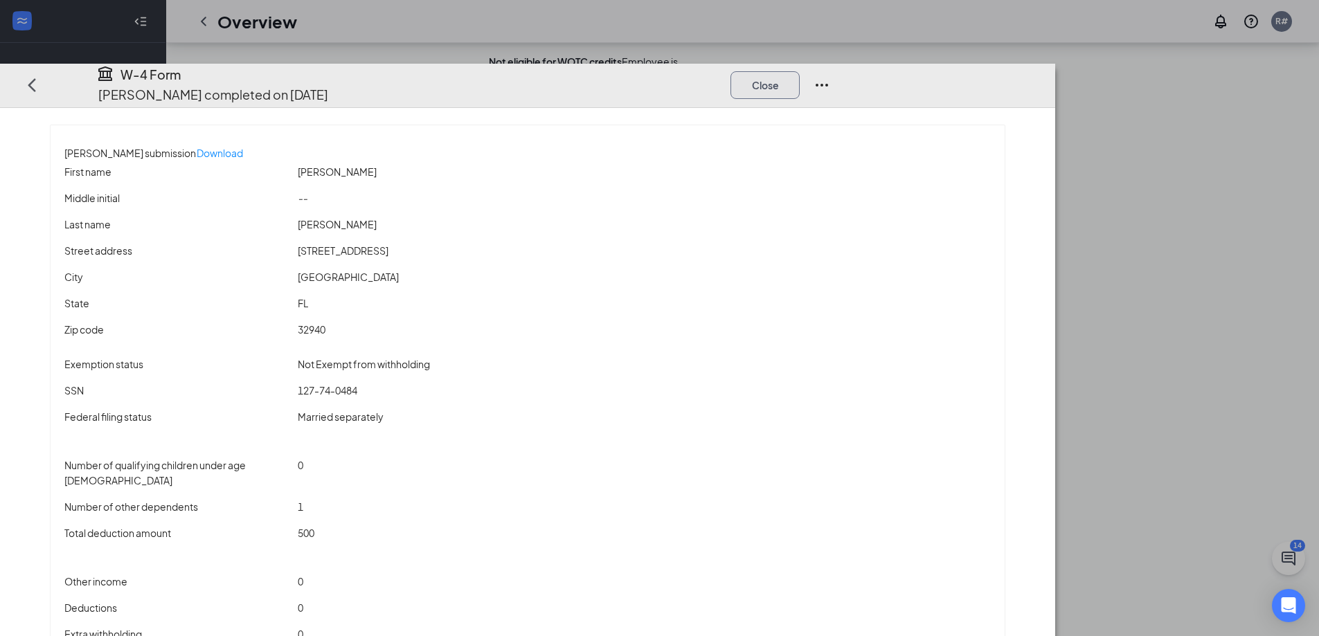
click at [800, 71] on button "Close" at bounding box center [765, 85] width 69 height 28
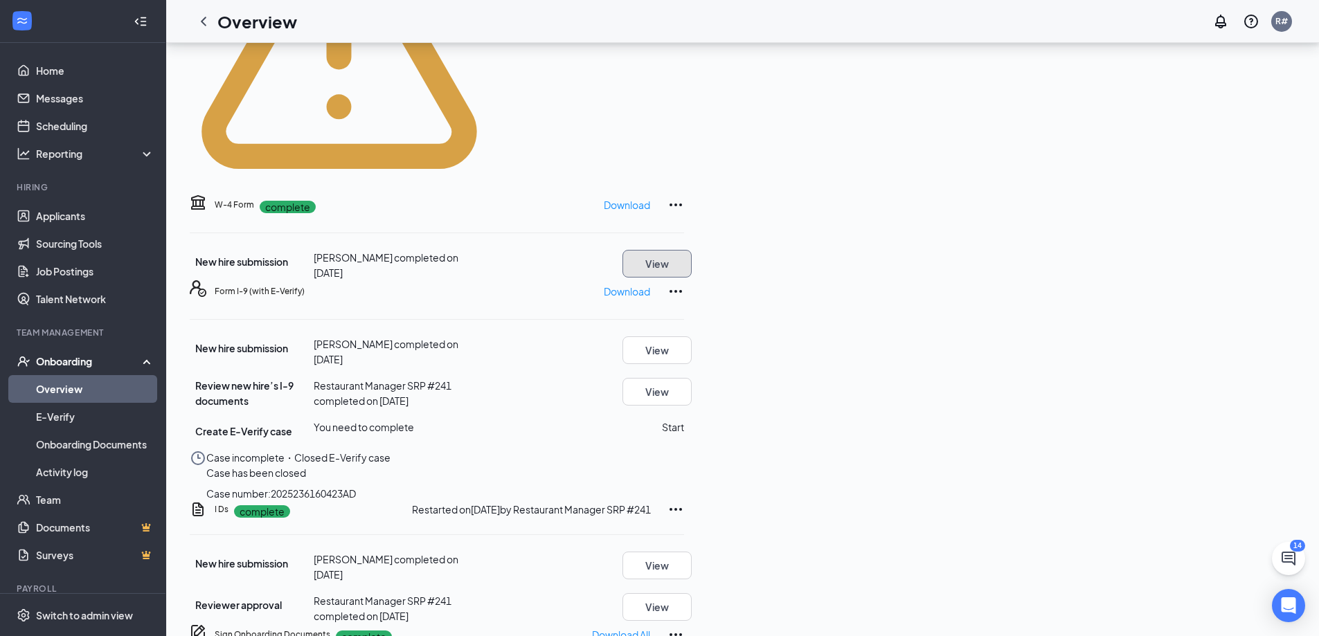
scroll to position [576, 0]
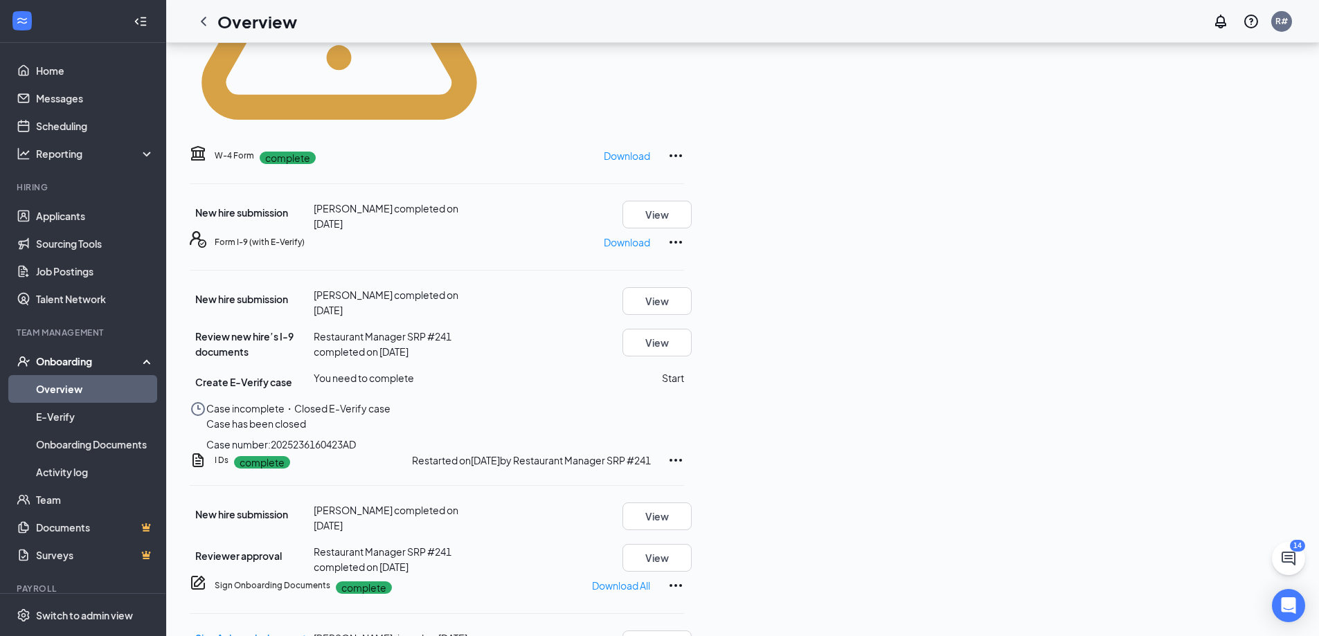
click at [684, 234] on icon "Ellipses" at bounding box center [676, 242] width 17 height 17
click at [684, 401] on div "Case incomplete・Closed E-Verify case Case has been closed Case number: 20252361…" at bounding box center [437, 426] width 494 height 51
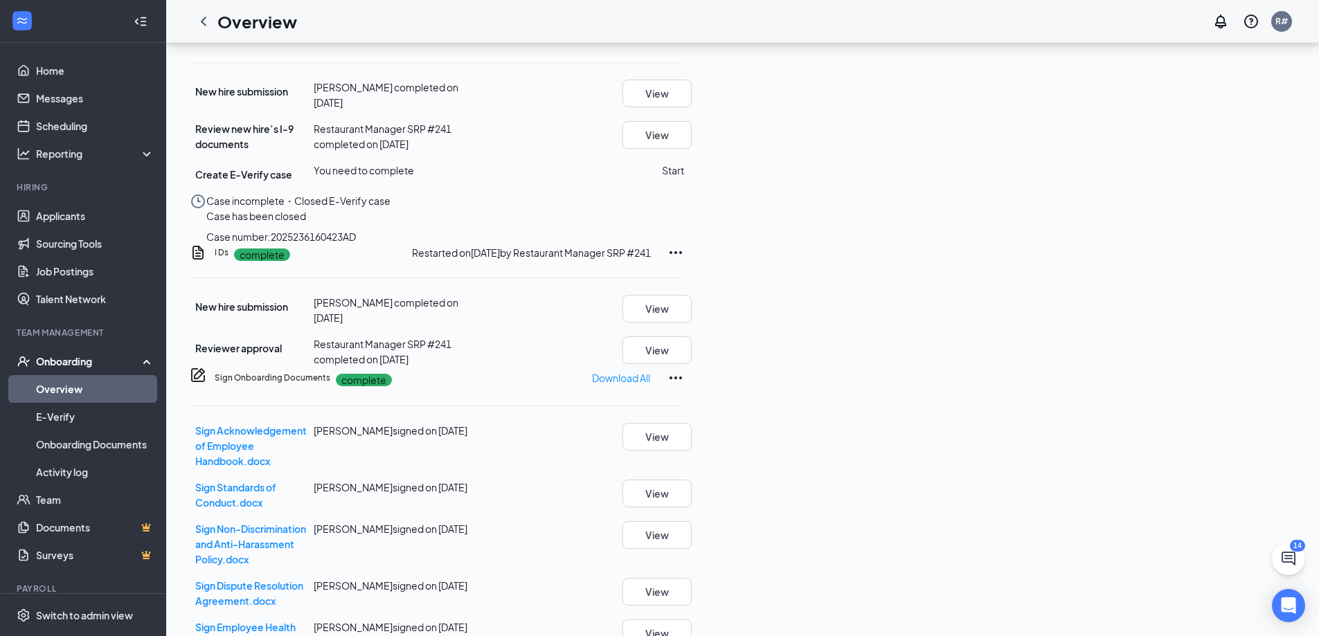
scroll to position [437, 0]
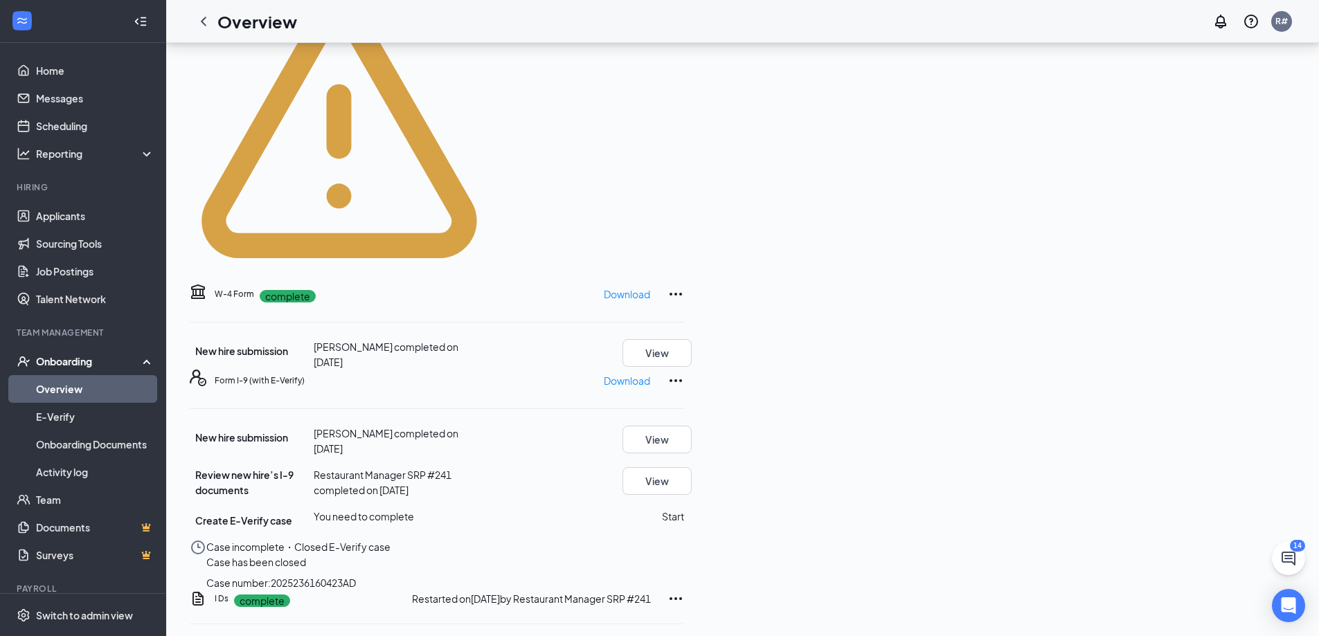
click at [684, 373] on icon "Ellipses" at bounding box center [676, 381] width 17 height 17
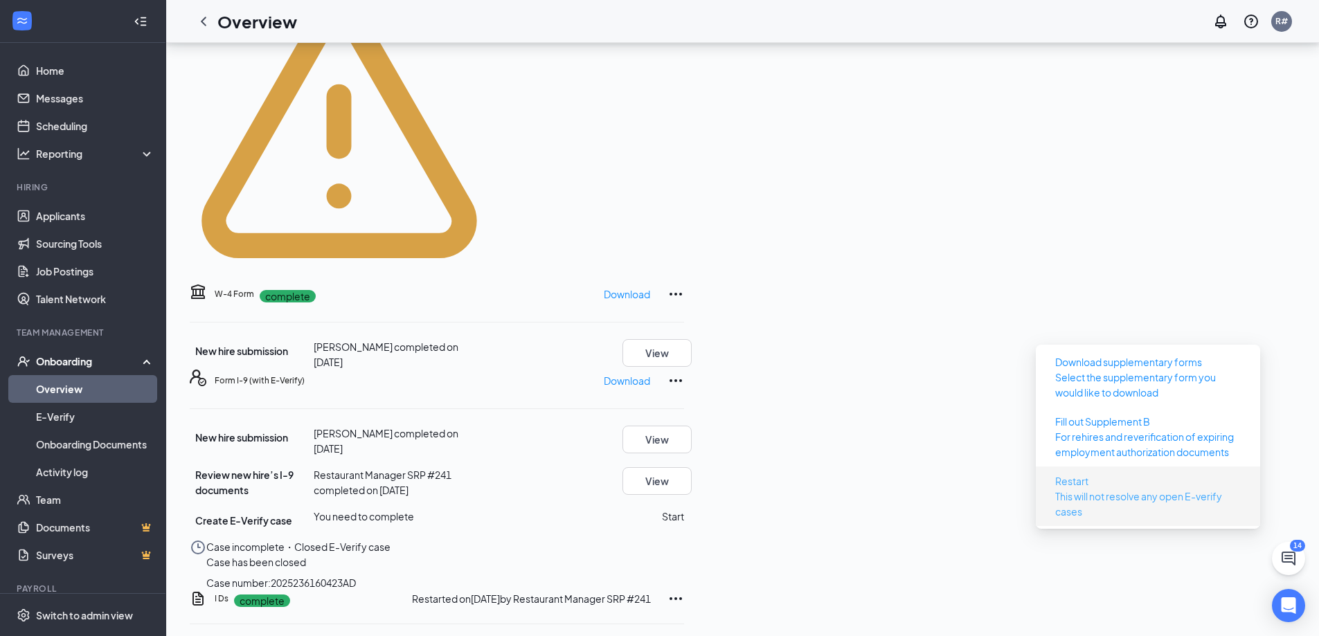
click at [1069, 489] on p "This will not resolve any open E-verify cases" at bounding box center [1148, 504] width 186 height 30
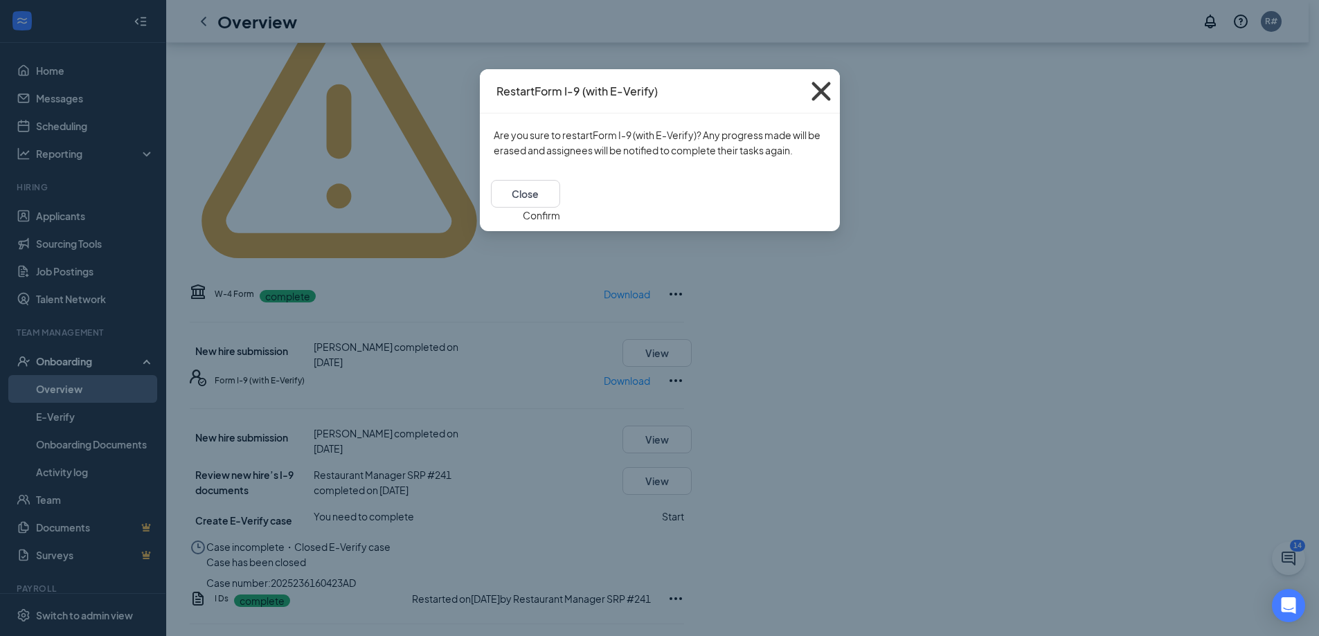
click at [819, 97] on icon "Cross" at bounding box center [821, 91] width 37 height 37
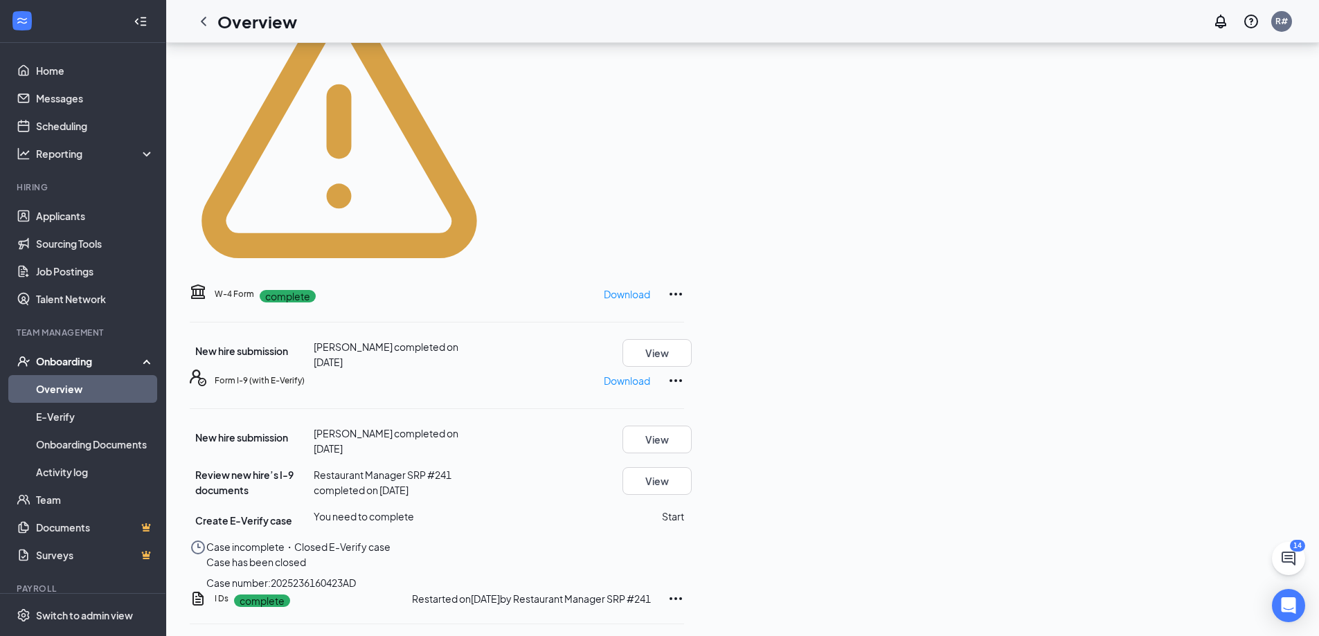
click at [684, 509] on button "Start" at bounding box center [673, 516] width 22 height 15
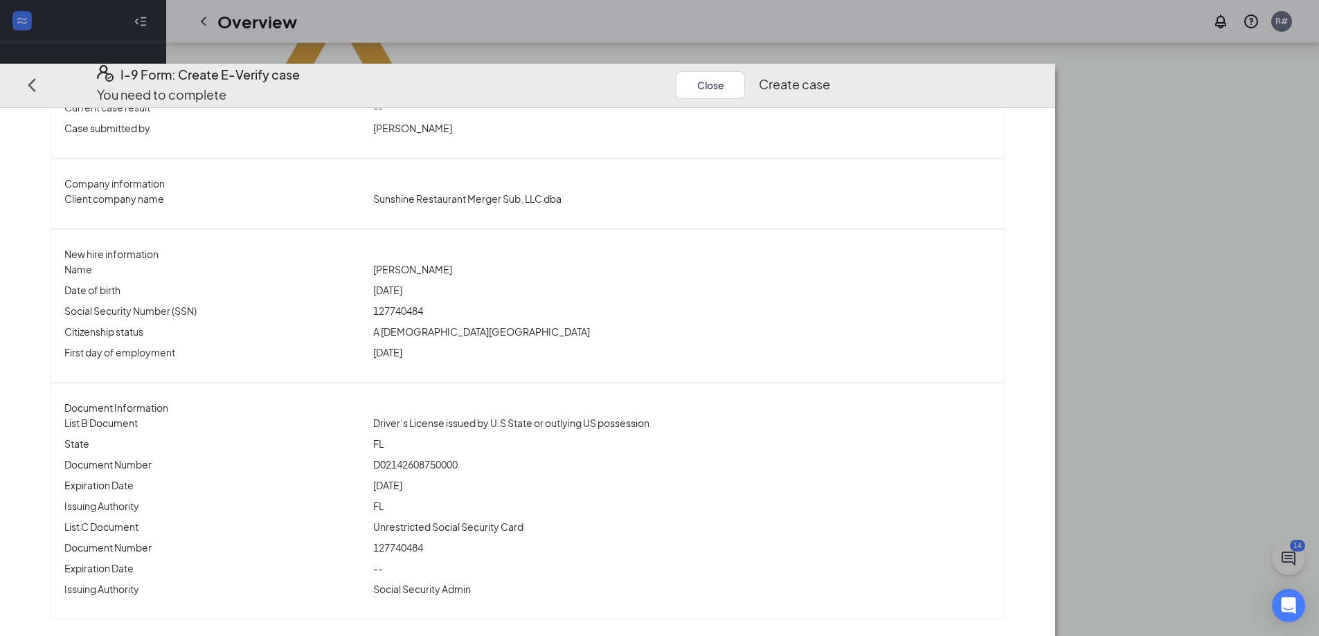
scroll to position [219, 0]
drag, startPoint x: 855, startPoint y: 305, endPoint x: 877, endPoint y: 289, distance: 26.9
click at [830, 75] on button "Create case" at bounding box center [794, 84] width 71 height 19
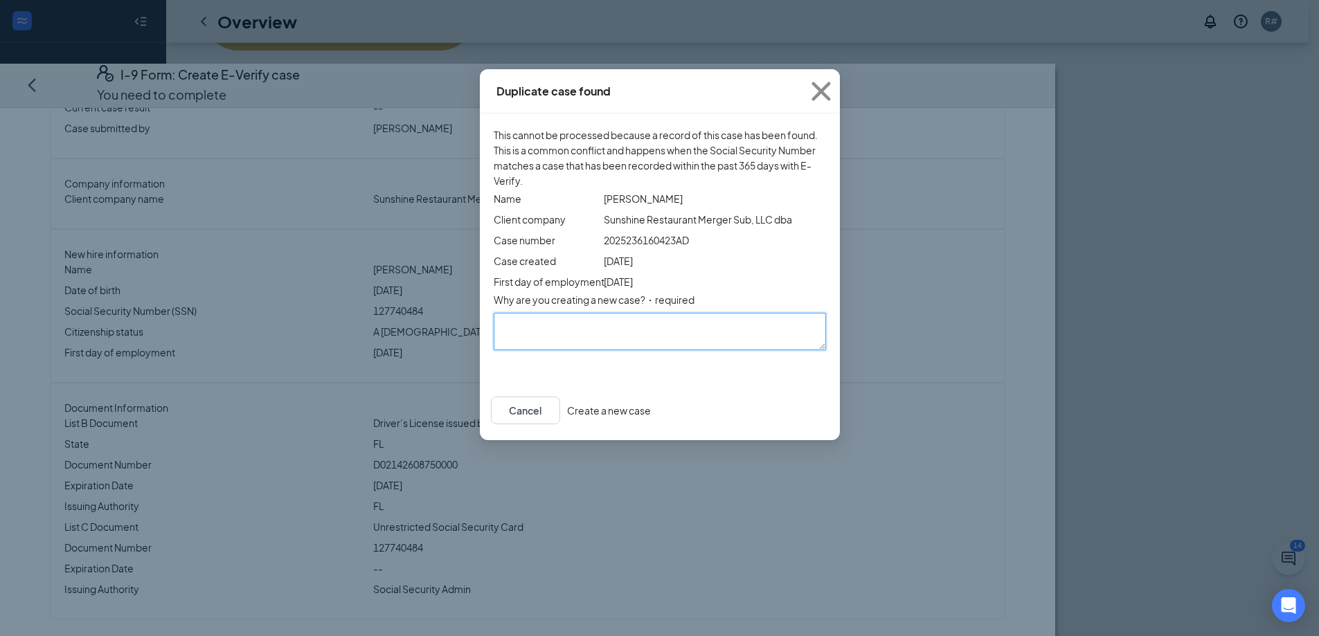
click at [510, 350] on textarea "Why are you creating a new case? ・required" at bounding box center [660, 331] width 332 height 37
type textarea "license number entered incorrectly tried to change but will no let me D214-260-…"
click at [651, 418] on button "Create a new case" at bounding box center [609, 410] width 84 height 15
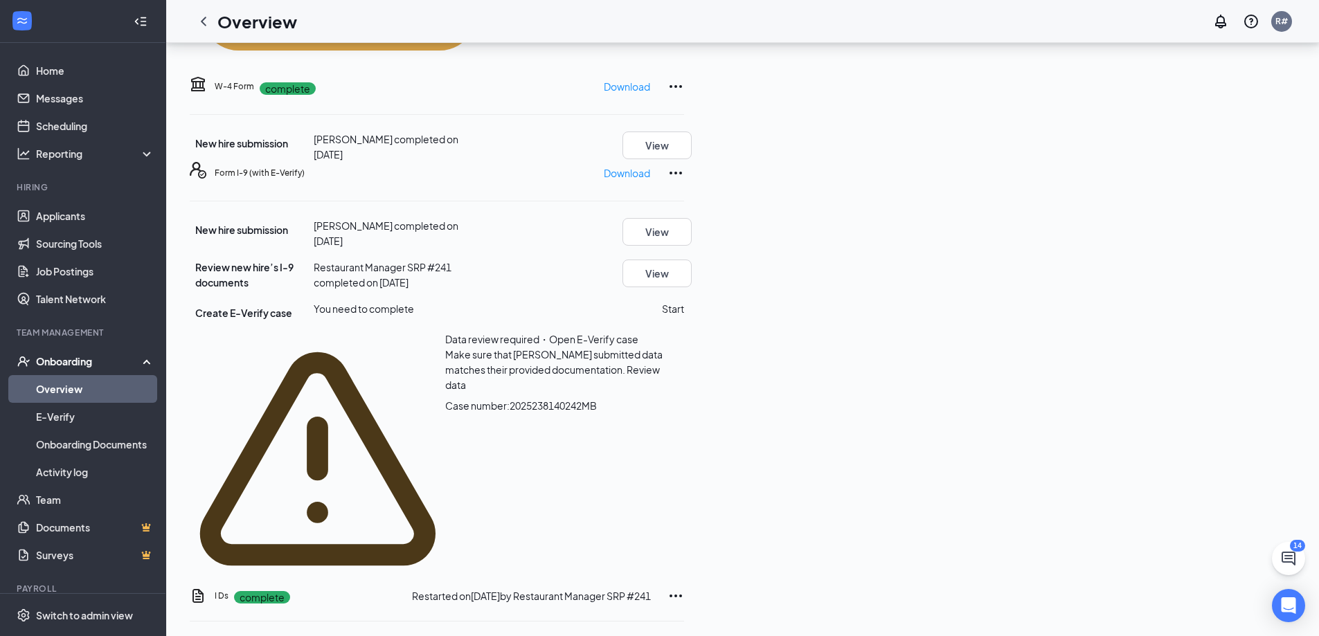
click at [660, 364] on span "Review data" at bounding box center [552, 378] width 215 height 28
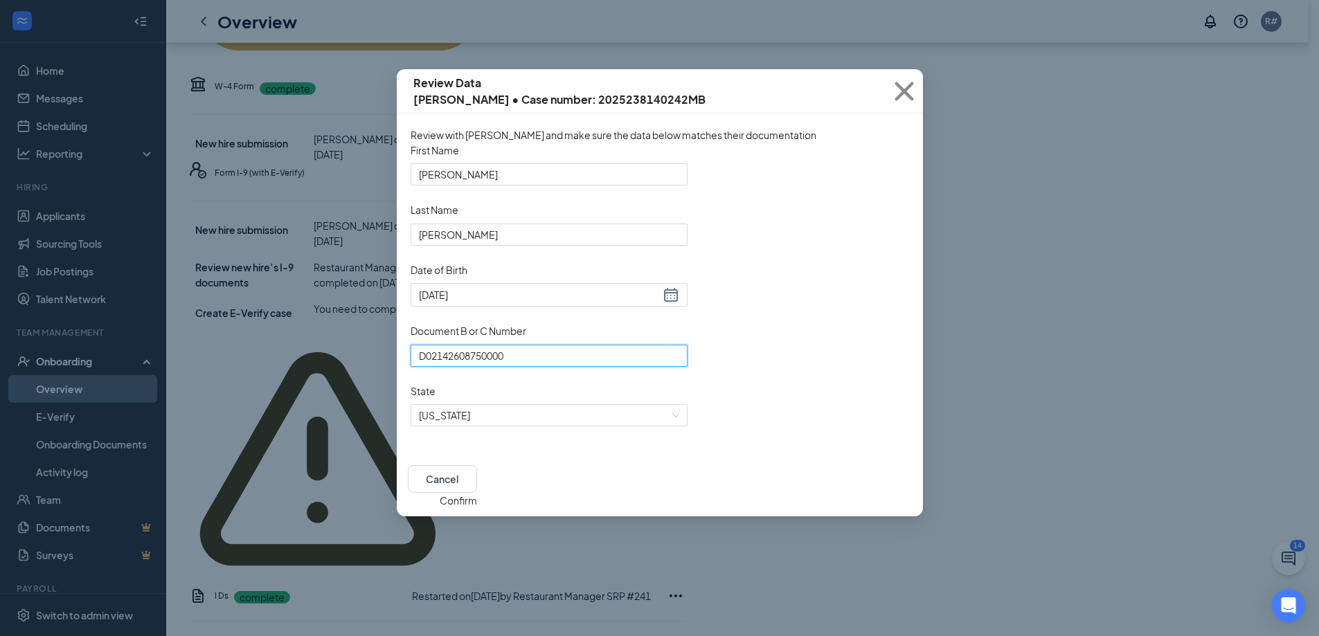
click at [506, 367] on input "D02142608750000" at bounding box center [549, 356] width 277 height 22
type input "D0214260875000"
click at [477, 508] on button "Confirm" at bounding box center [458, 500] width 37 height 15
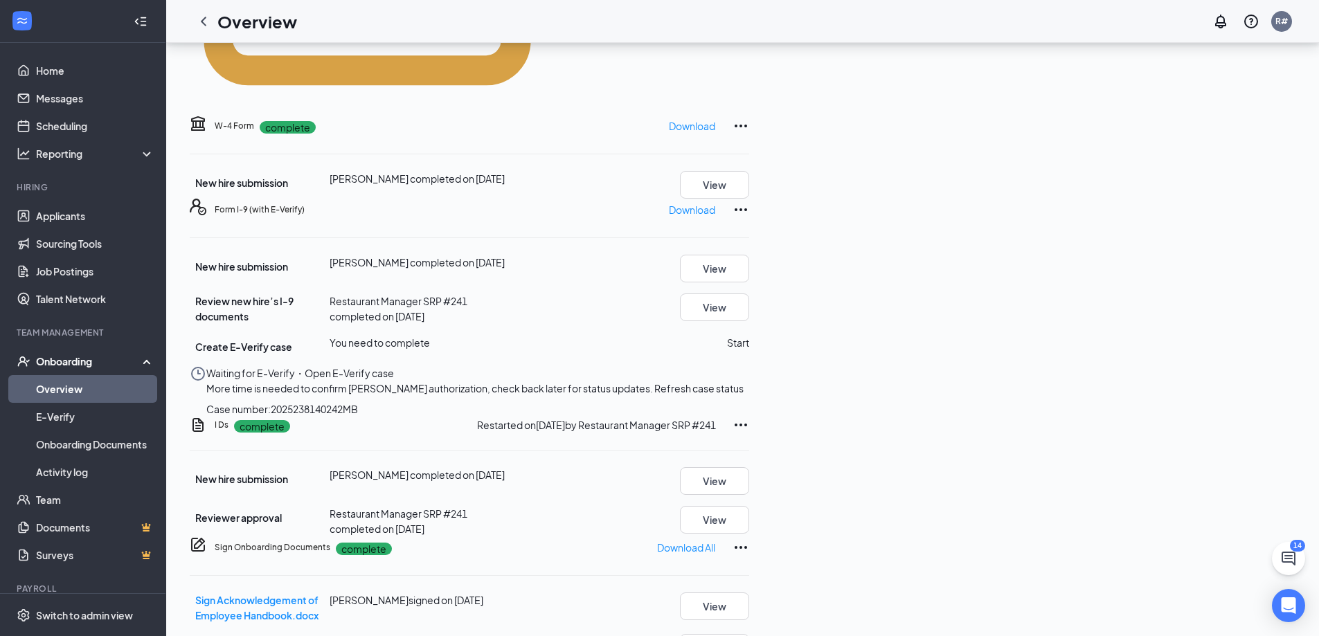
click at [749, 335] on button "Start" at bounding box center [738, 342] width 22 height 15
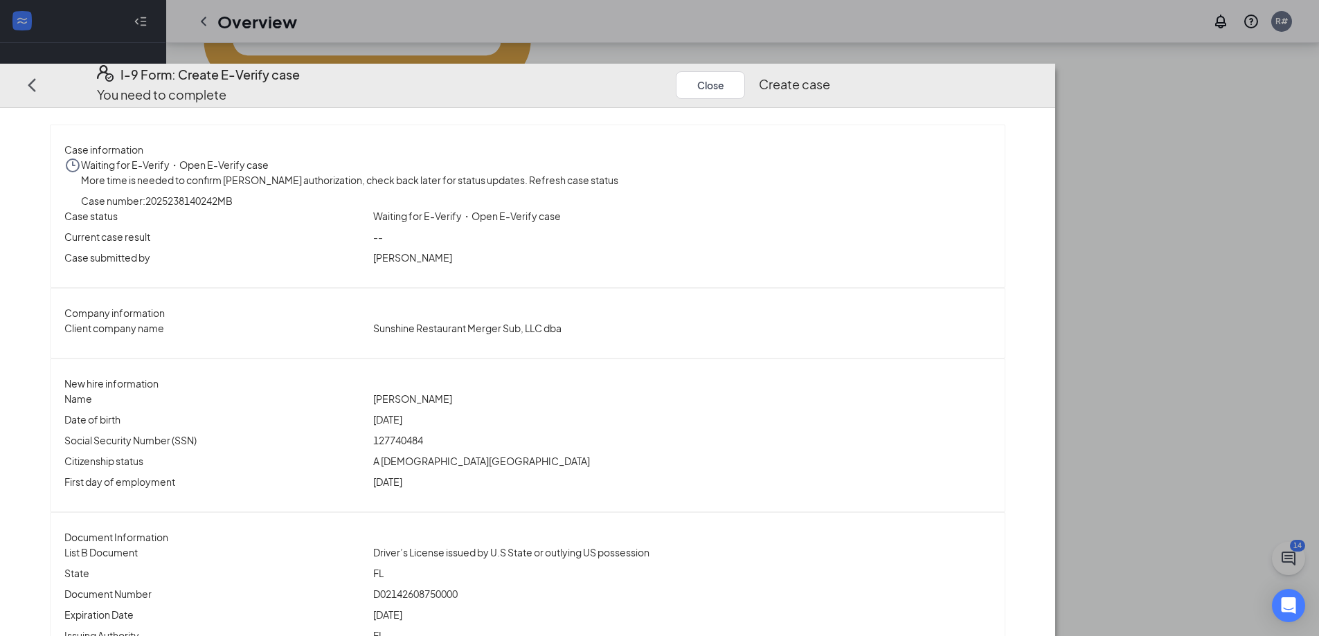
click at [830, 75] on button "Create case" at bounding box center [794, 84] width 71 height 19
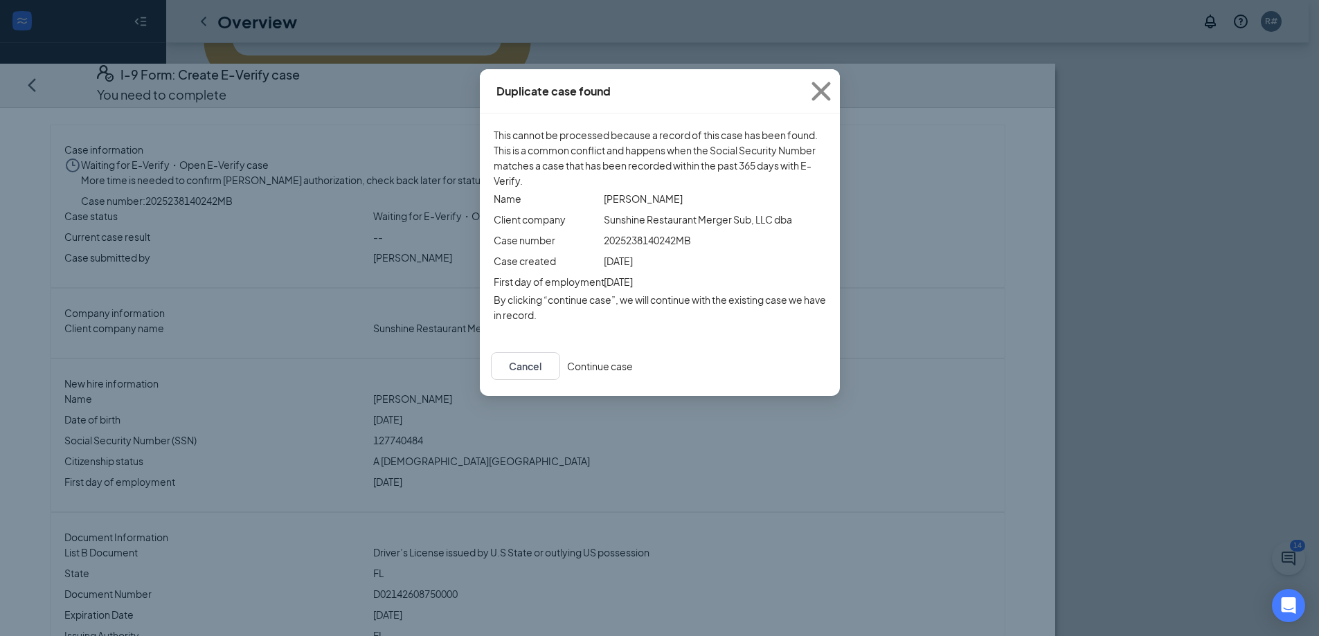
click at [633, 374] on button "Continue case" at bounding box center [600, 366] width 66 height 15
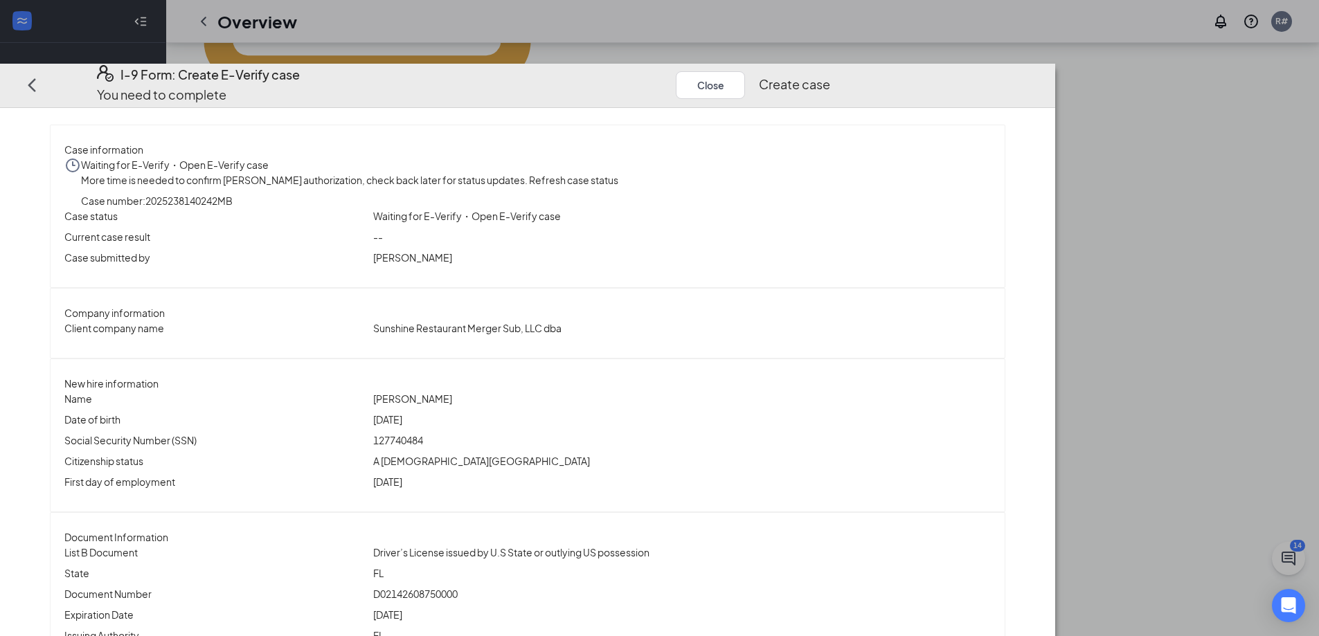
scroll to position [141, 0]
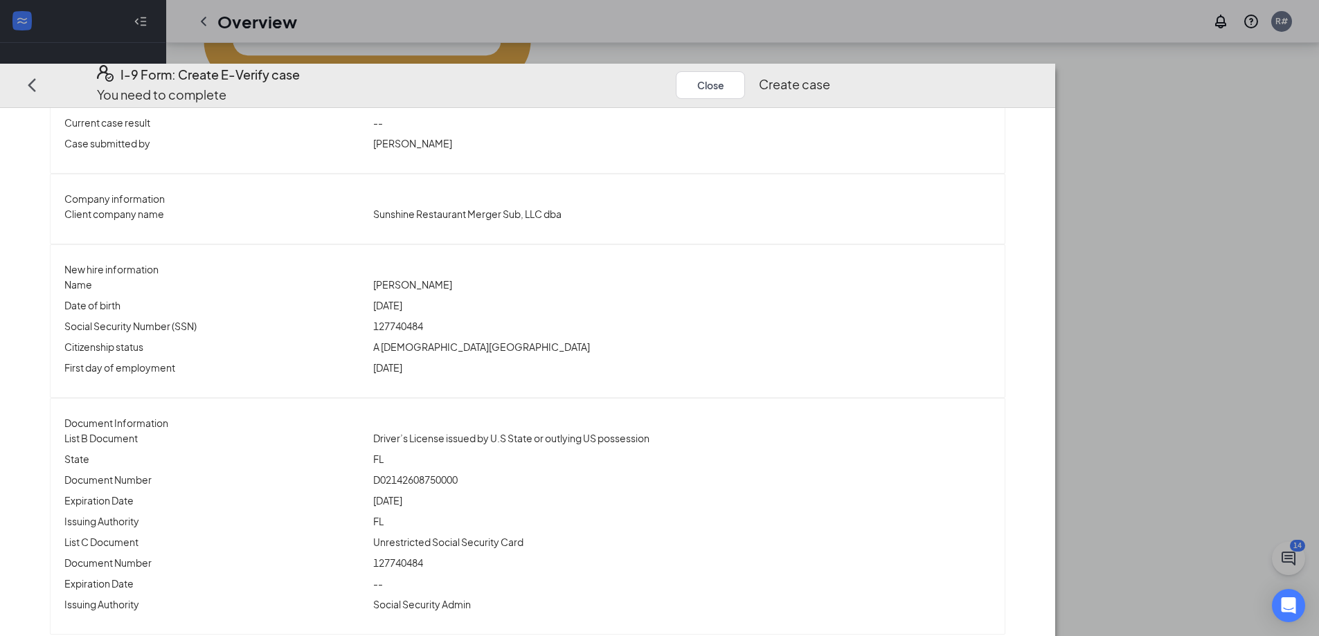
drag, startPoint x: 968, startPoint y: 320, endPoint x: 964, endPoint y: 353, distance: 32.8
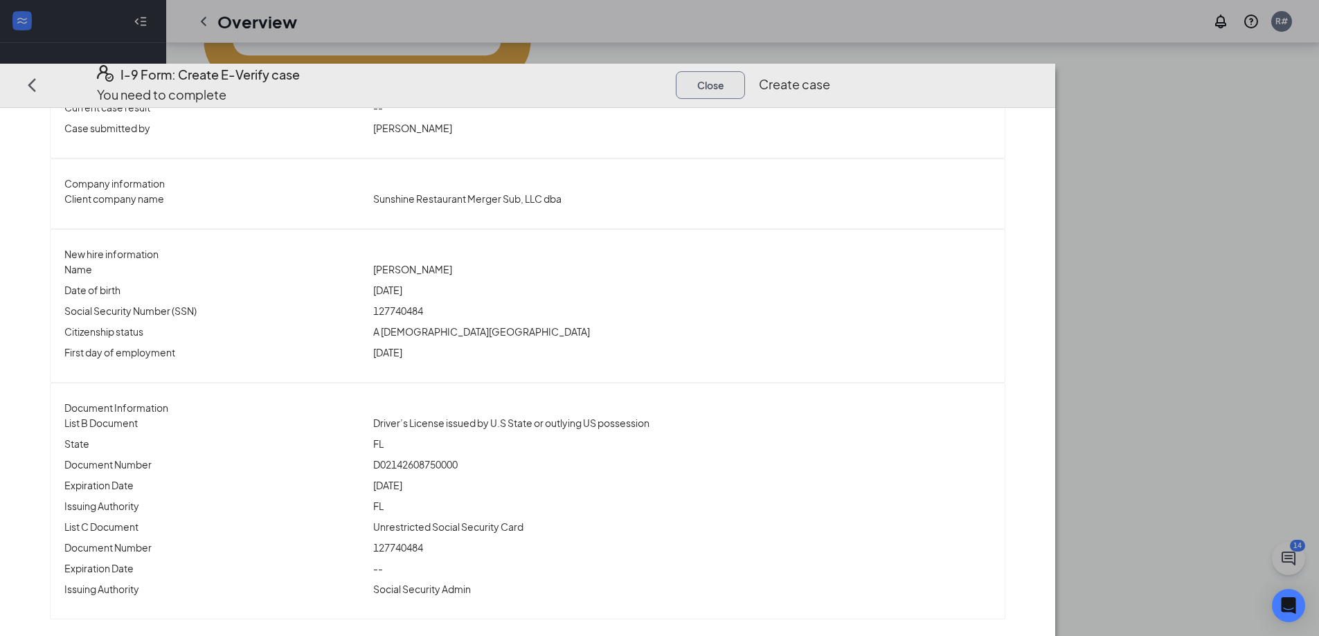
click at [745, 71] on button "Close" at bounding box center [710, 85] width 69 height 28
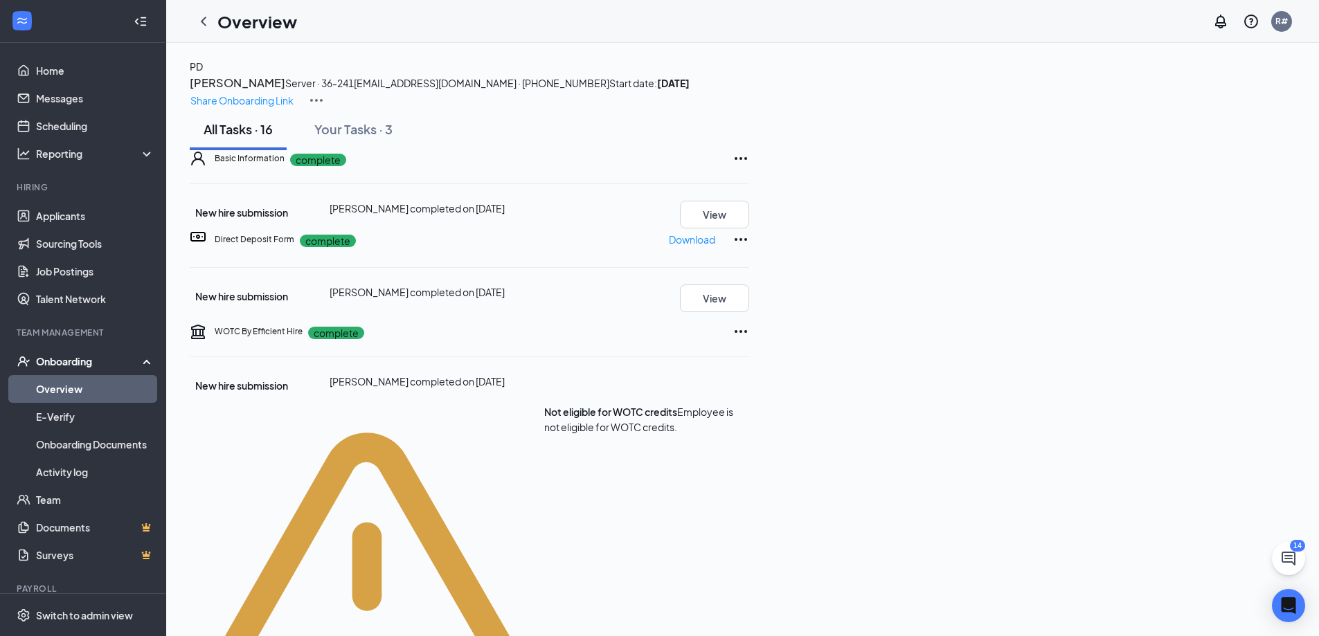
scroll to position [0, 0]
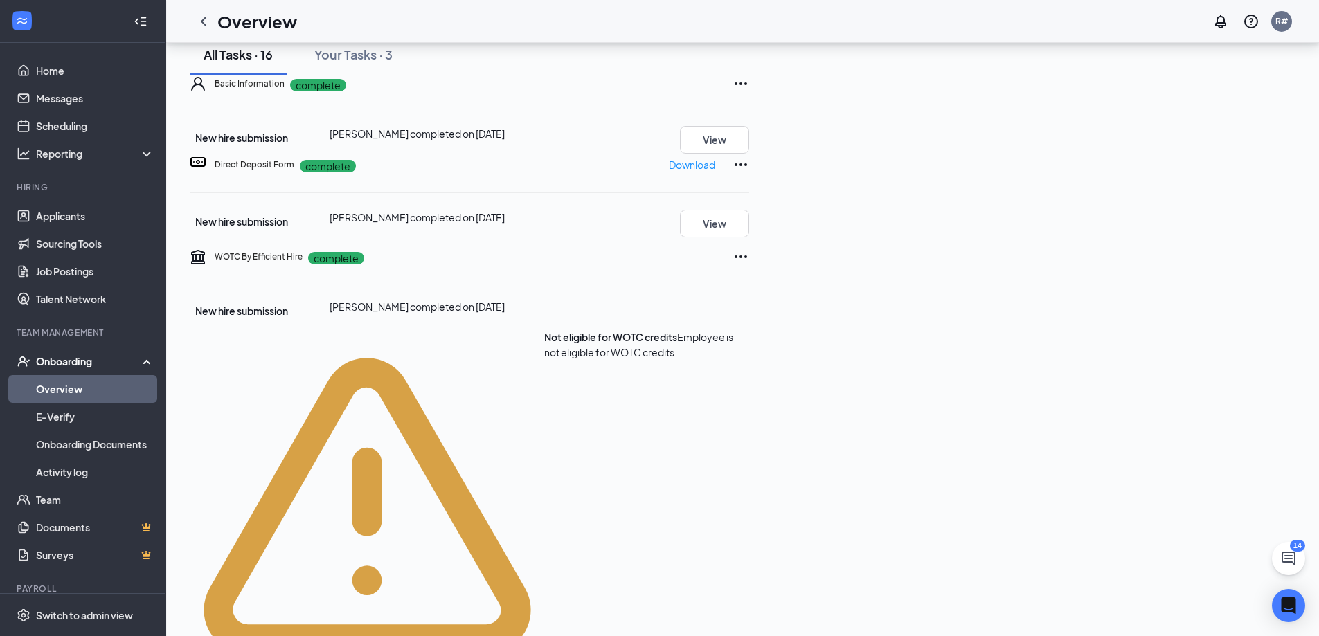
drag, startPoint x: 926, startPoint y: 300, endPoint x: 905, endPoint y: 321, distance: 29.4
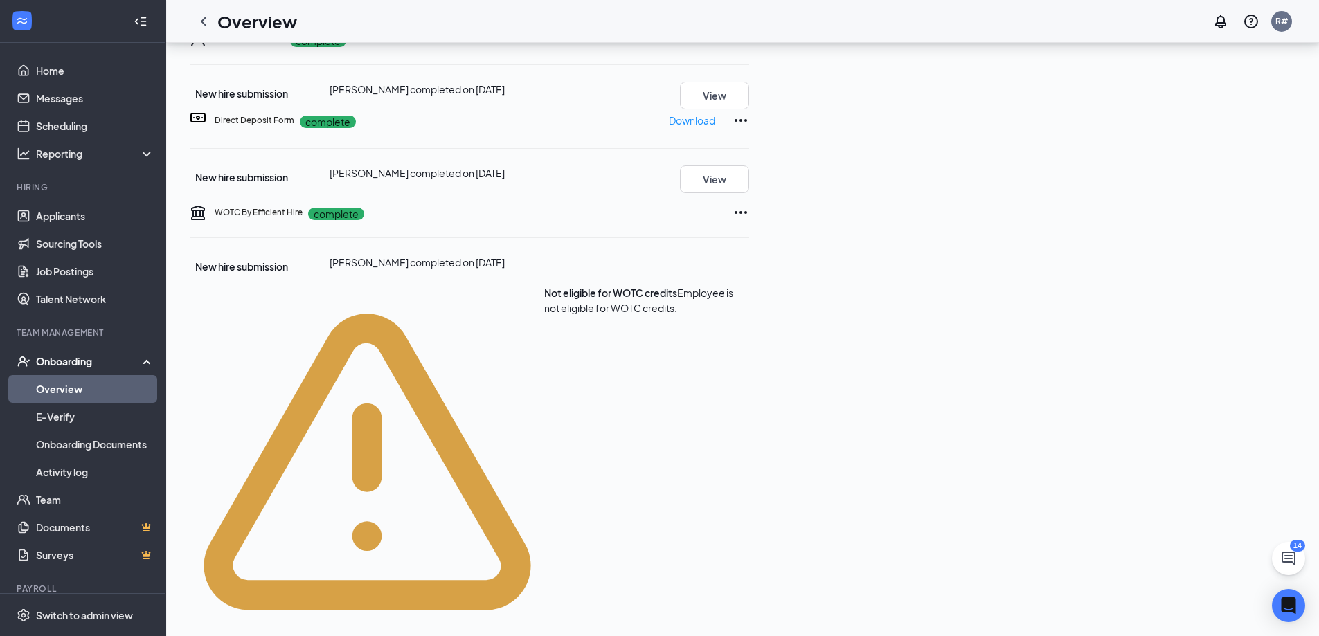
drag, startPoint x: 916, startPoint y: 310, endPoint x: 904, endPoint y: 330, distance: 23.9
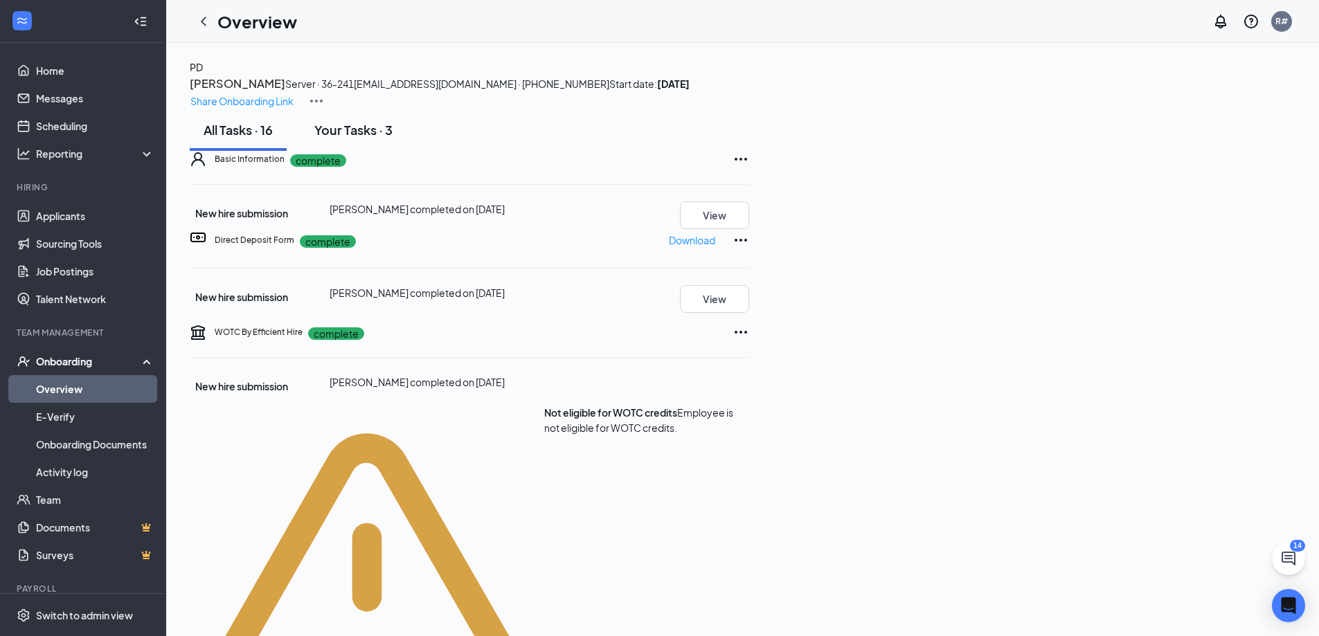
click at [387, 139] on div "Your Tasks · 3" at bounding box center [353, 129] width 78 height 17
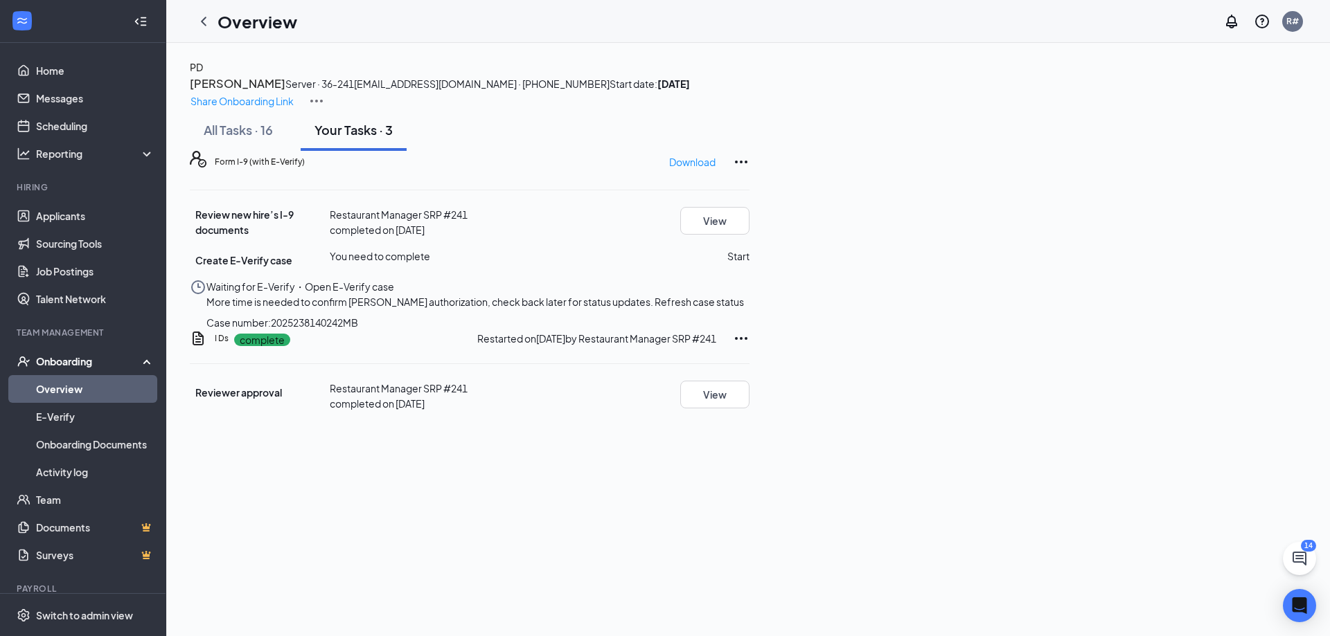
click at [52, 389] on link "Overview" at bounding box center [95, 389] width 118 height 28
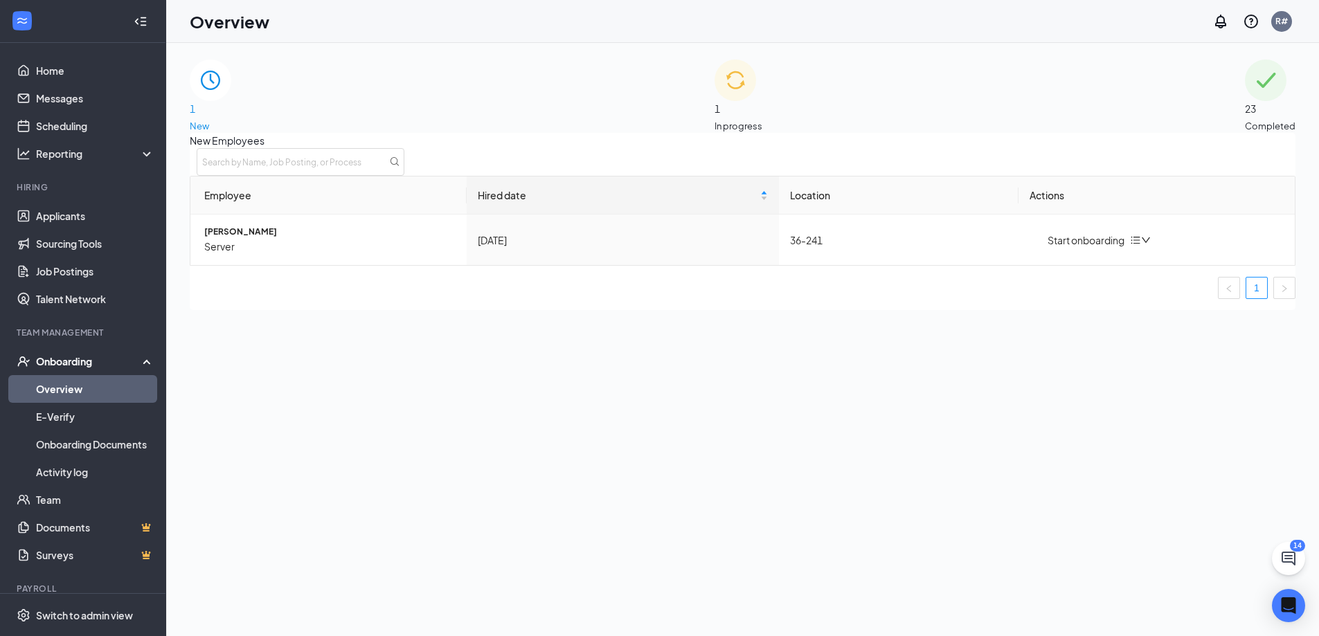
click at [762, 82] on div "1 In progress" at bounding box center [739, 96] width 48 height 73
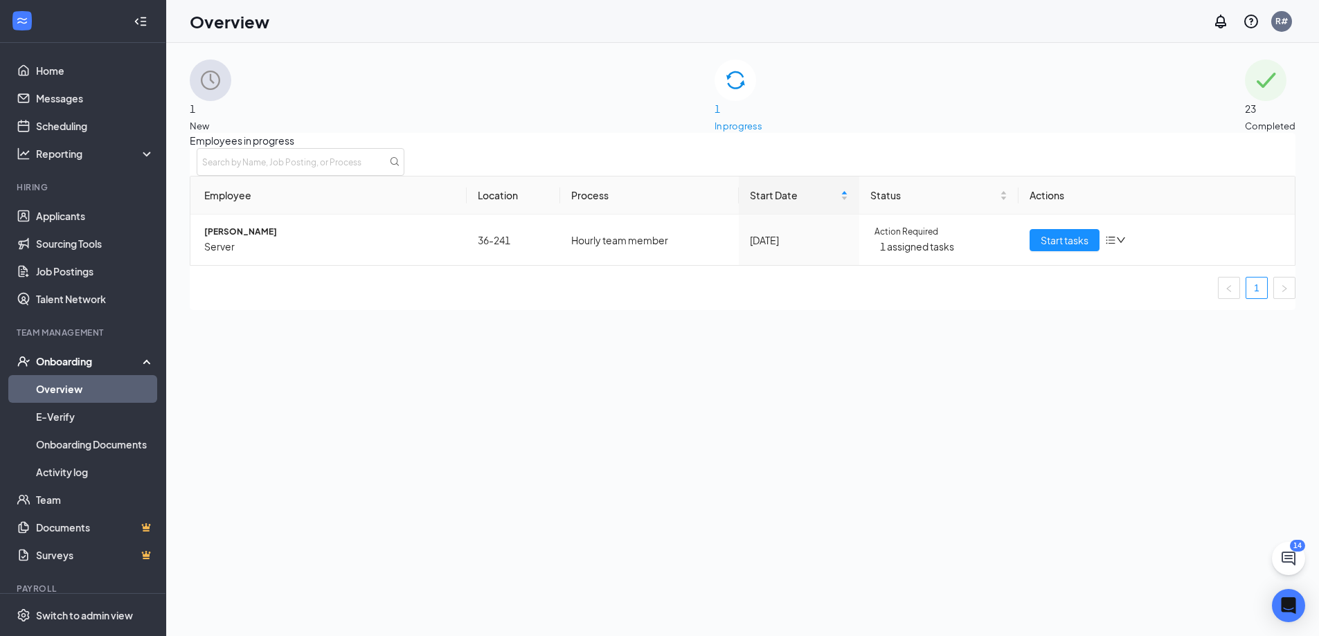
click at [231, 119] on span "New" at bounding box center [211, 126] width 42 height 14
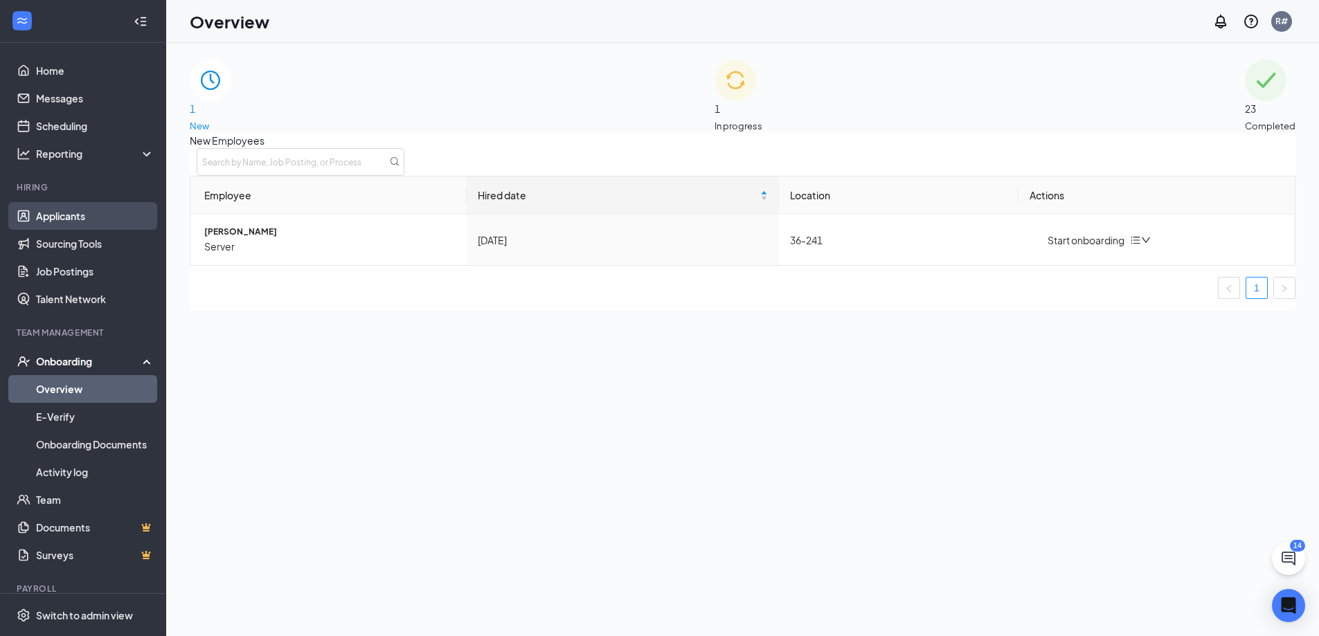
click at [100, 215] on link "Applicants" at bounding box center [95, 216] width 118 height 28
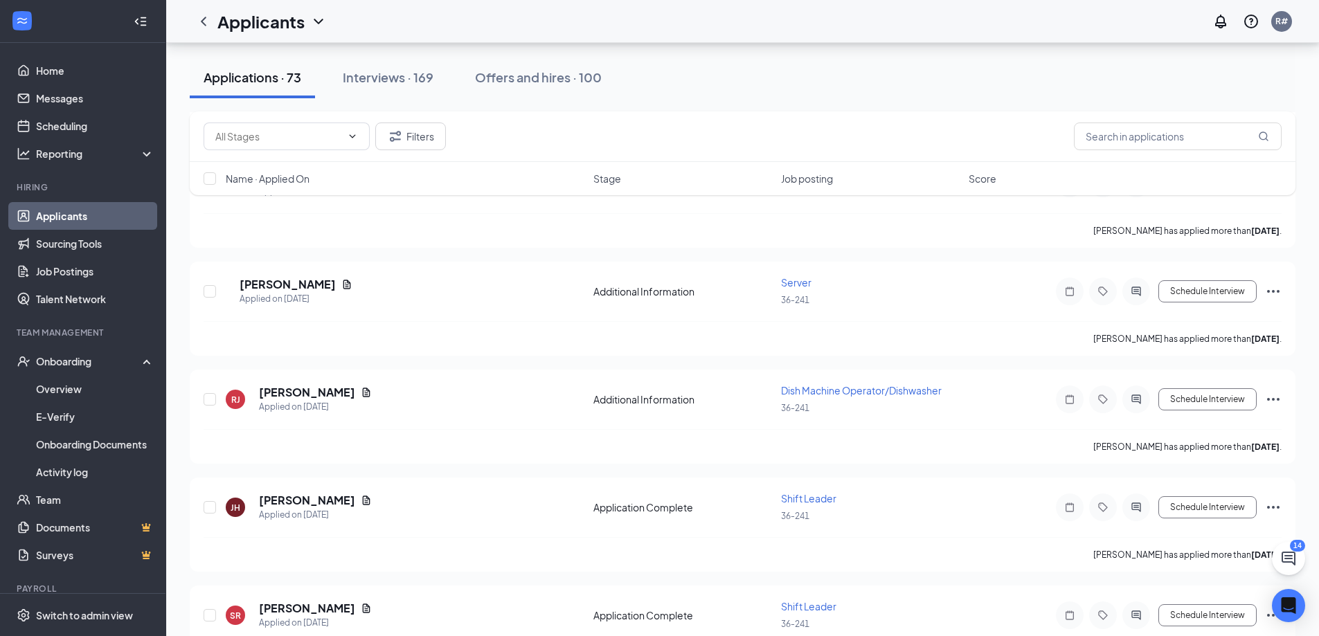
scroll to position [1385, 0]
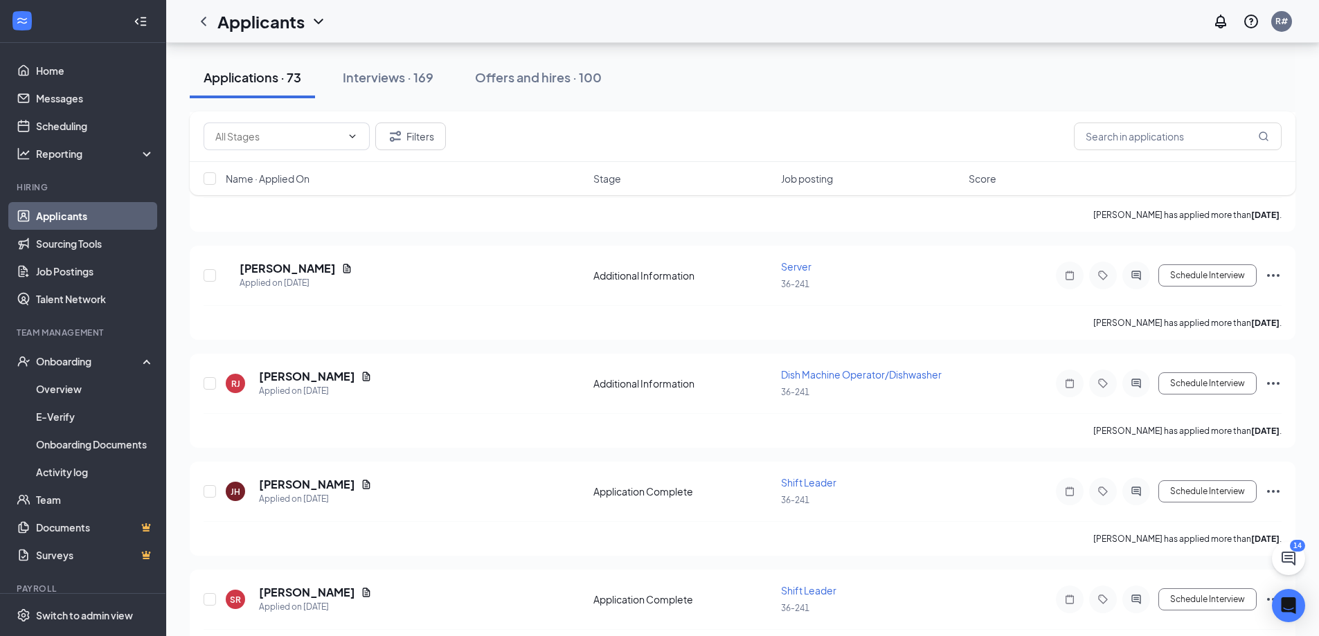
click at [81, 220] on link "Applicants" at bounding box center [95, 216] width 118 height 28
click at [553, 79] on div "Offers and hires · 100" at bounding box center [538, 77] width 127 height 17
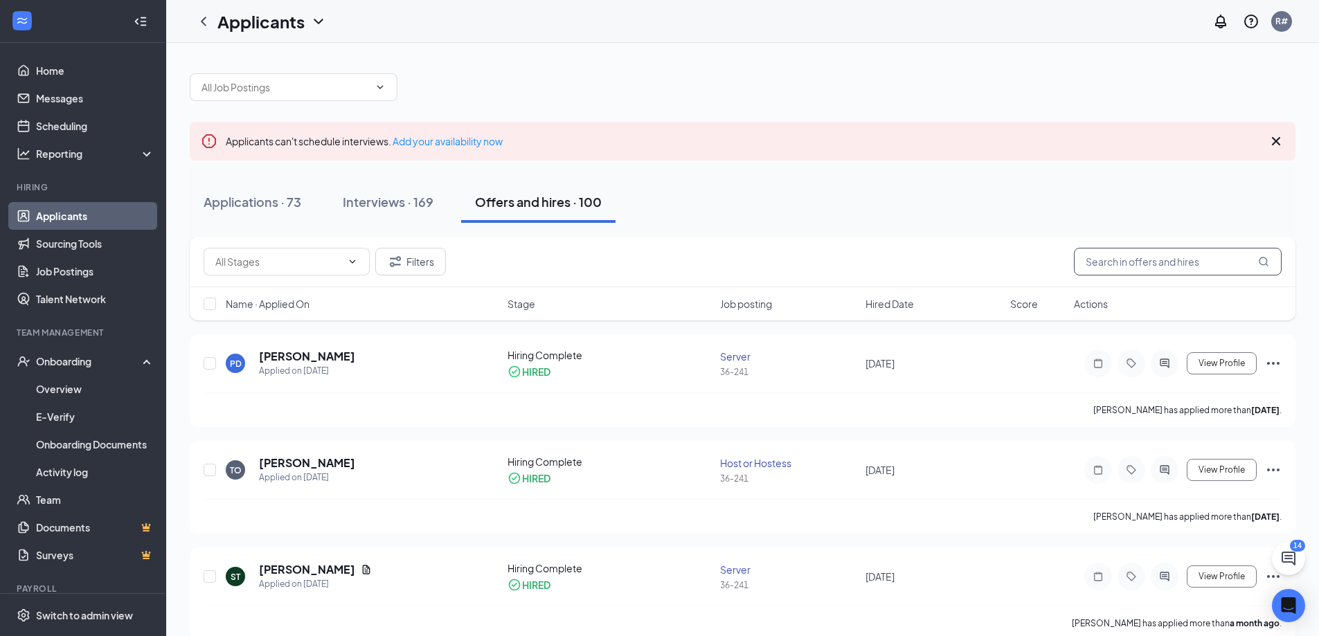
click at [1205, 262] on input "text" at bounding box center [1178, 262] width 208 height 28
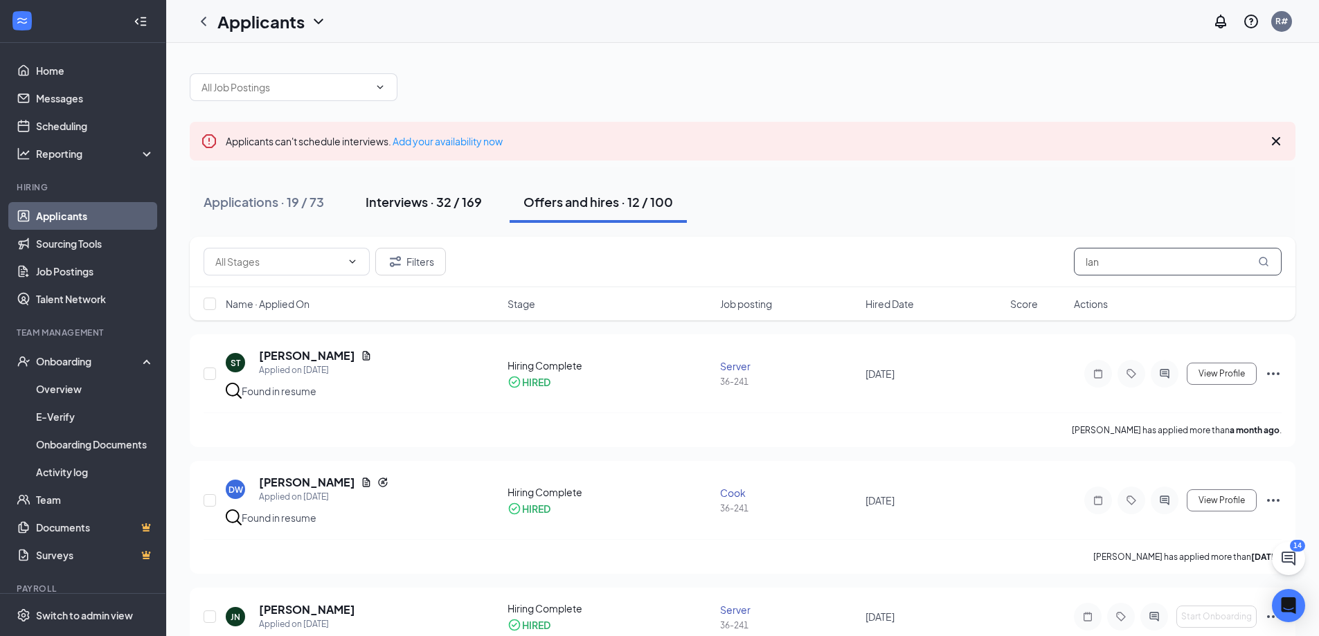
type input "lan"
click at [419, 207] on div "Interviews · 32 / 169" at bounding box center [424, 201] width 116 height 17
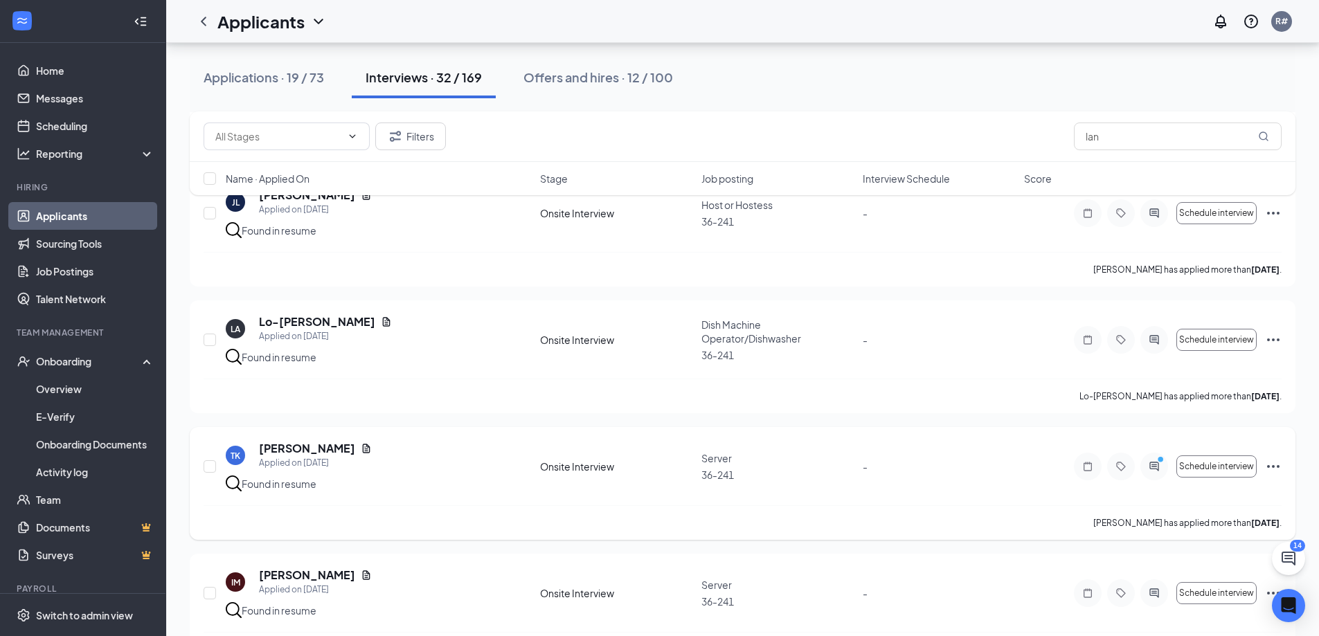
scroll to position [623, 0]
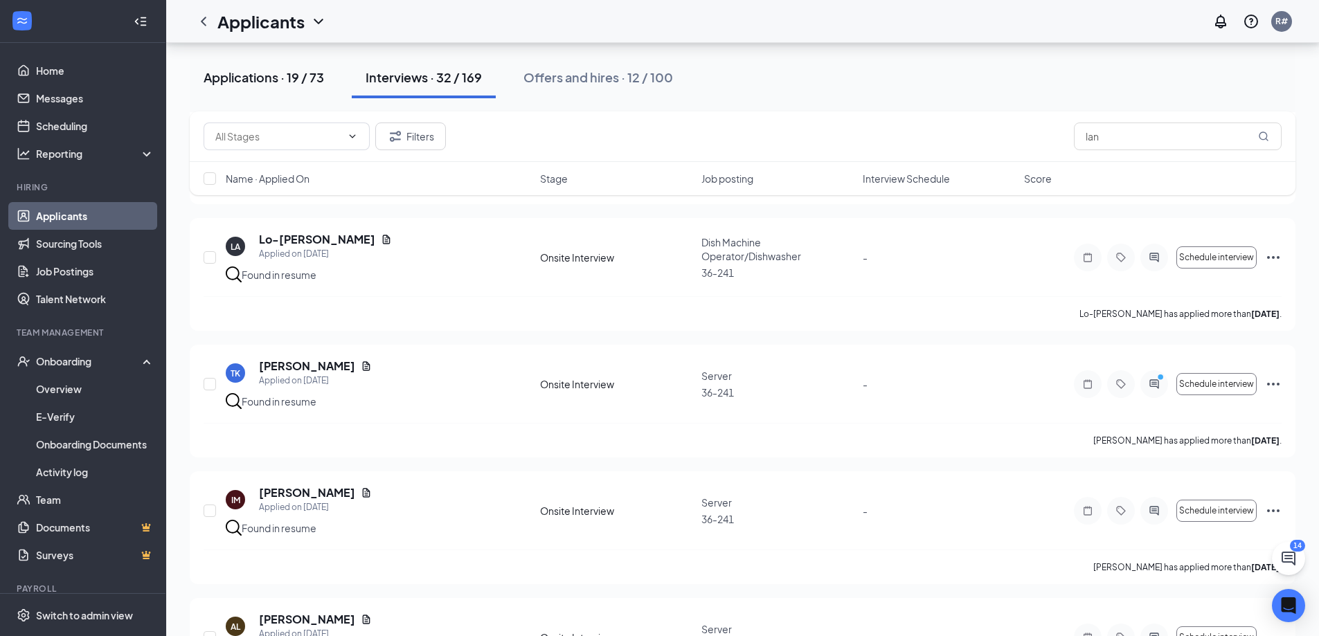
click at [303, 87] on button "Applications · 19 / 73" at bounding box center [264, 78] width 148 height 42
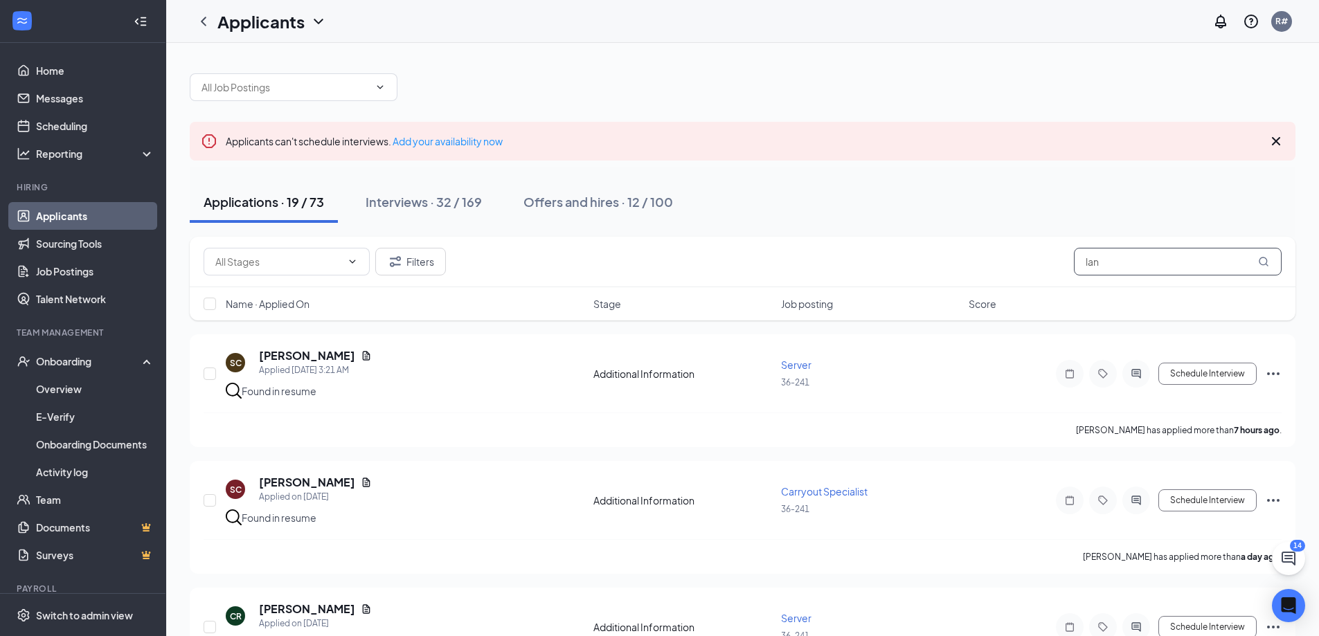
click at [1115, 256] on input "lan" at bounding box center [1178, 262] width 208 height 28
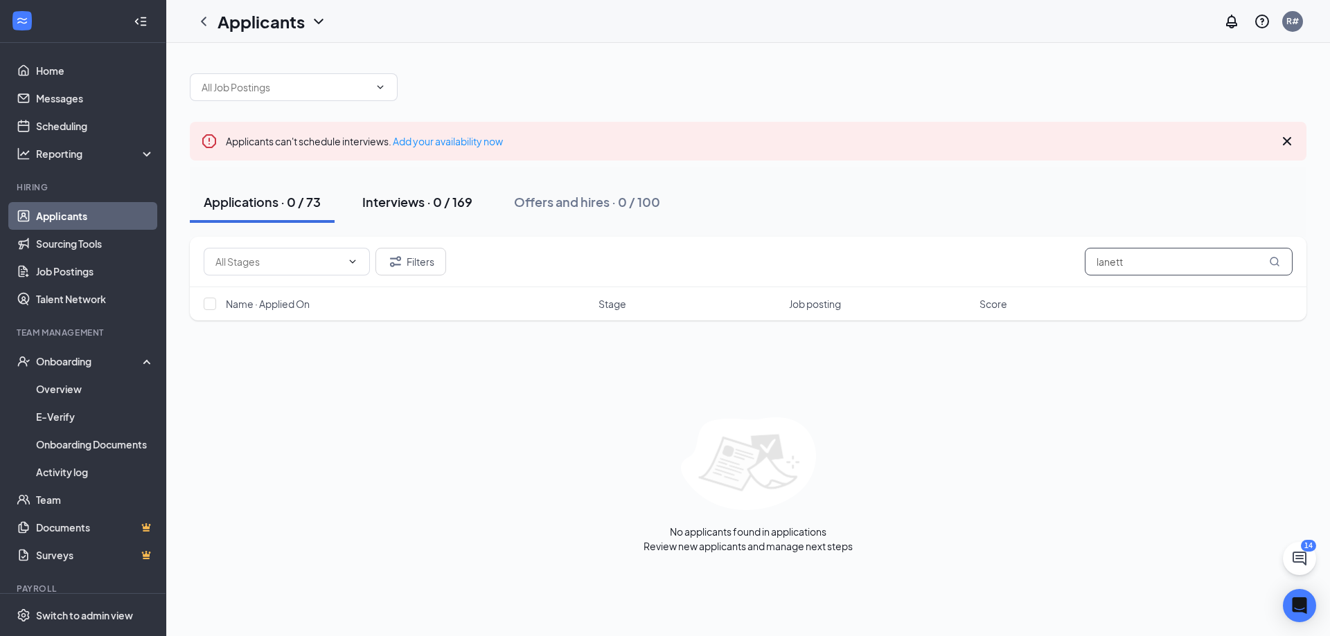
type input "lanett"
click at [453, 206] on div "Interviews · 0 / 169" at bounding box center [417, 201] width 110 height 17
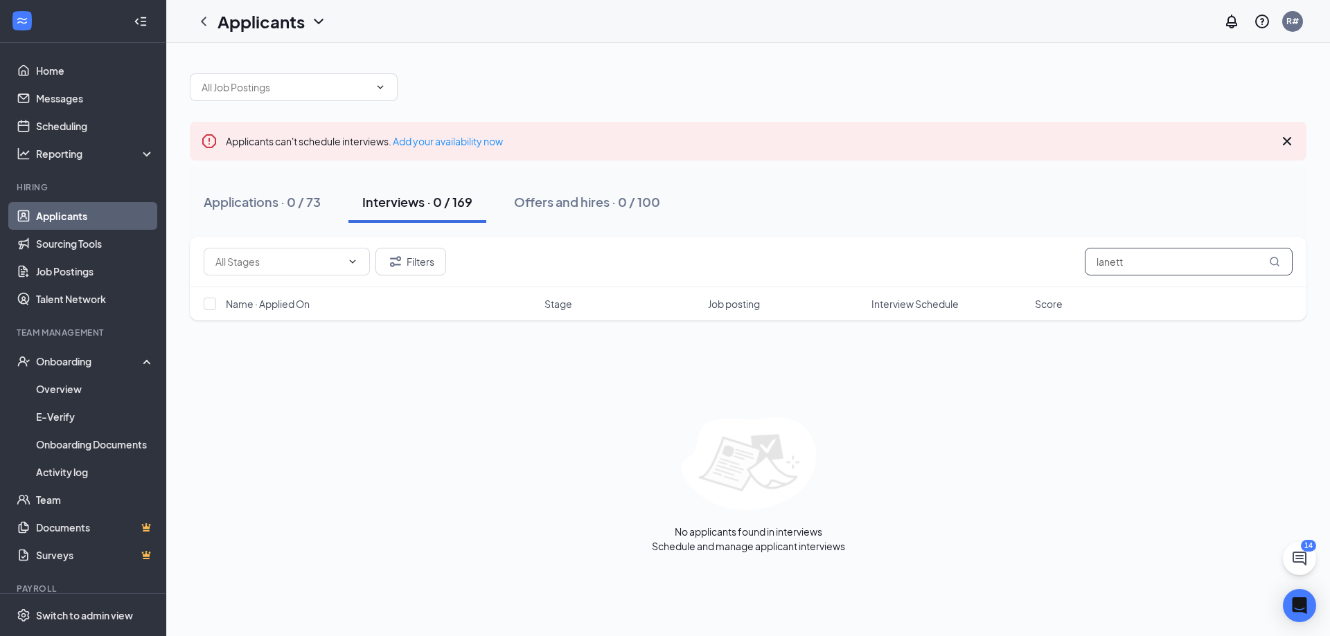
click at [1150, 266] on input "lanett" at bounding box center [1189, 262] width 208 height 28
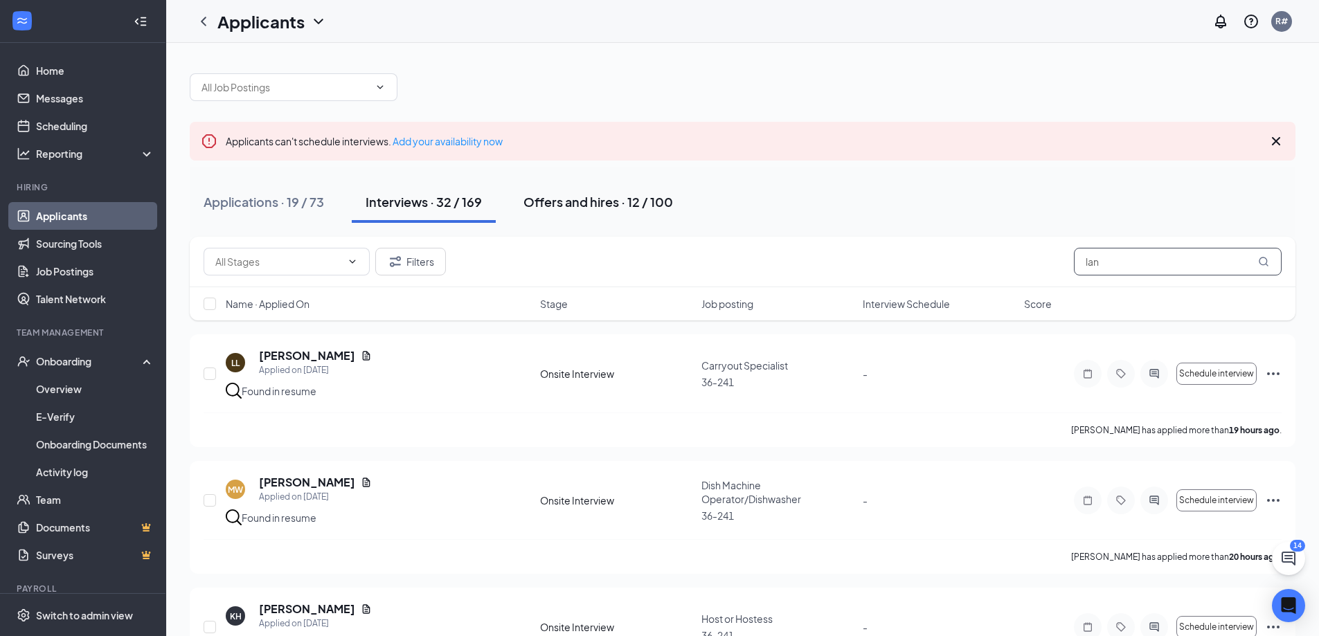
type input "lan"
click at [627, 206] on div "Offers and hires · 12 / 100" at bounding box center [599, 201] width 150 height 17
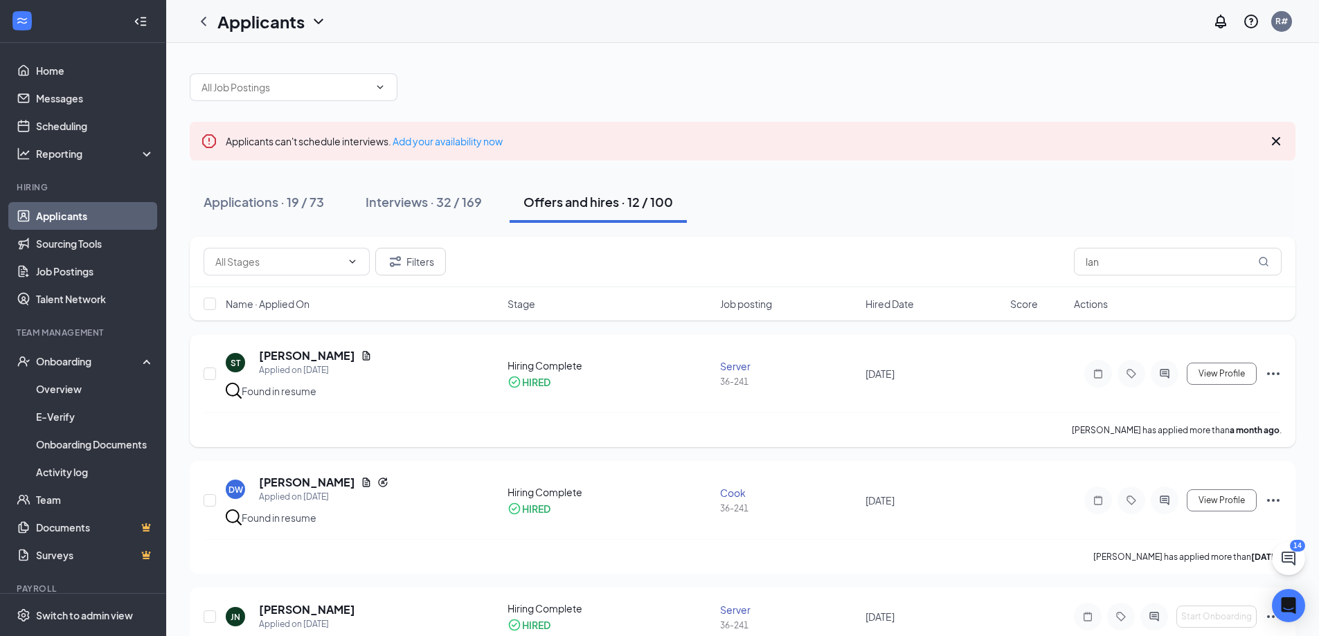
click at [1271, 373] on icon "Ellipses" at bounding box center [1273, 374] width 17 height 17
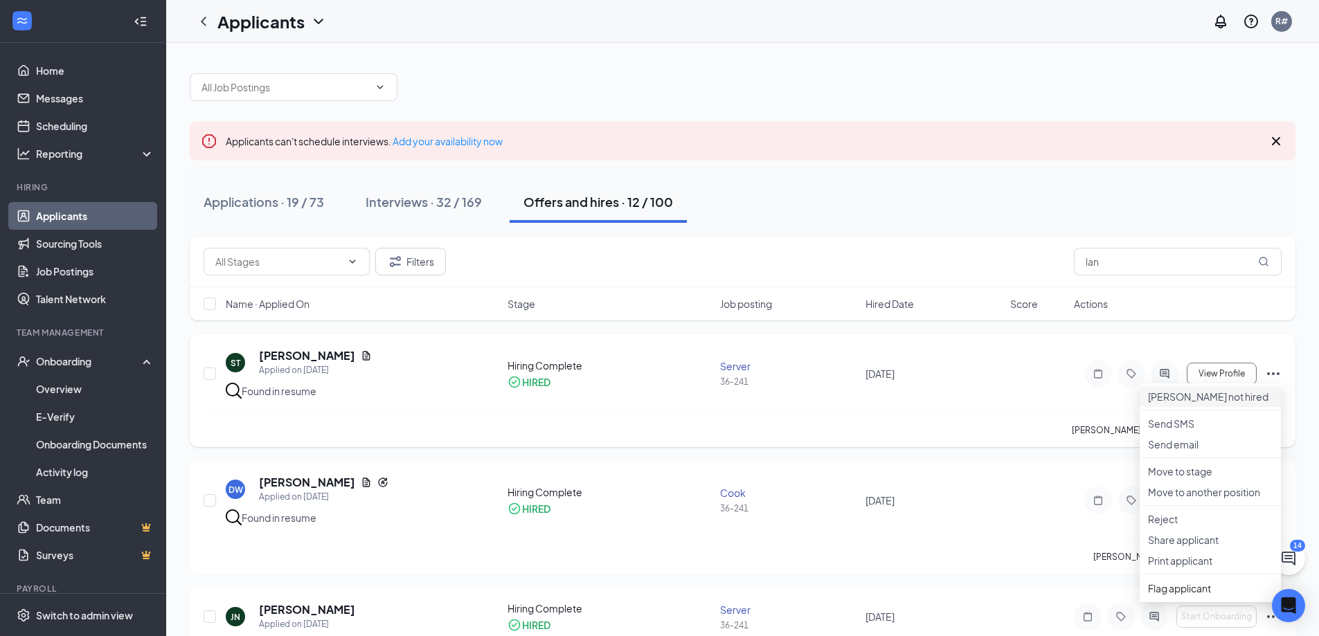
click at [1176, 404] on p "[PERSON_NAME] not hired" at bounding box center [1210, 397] width 125 height 14
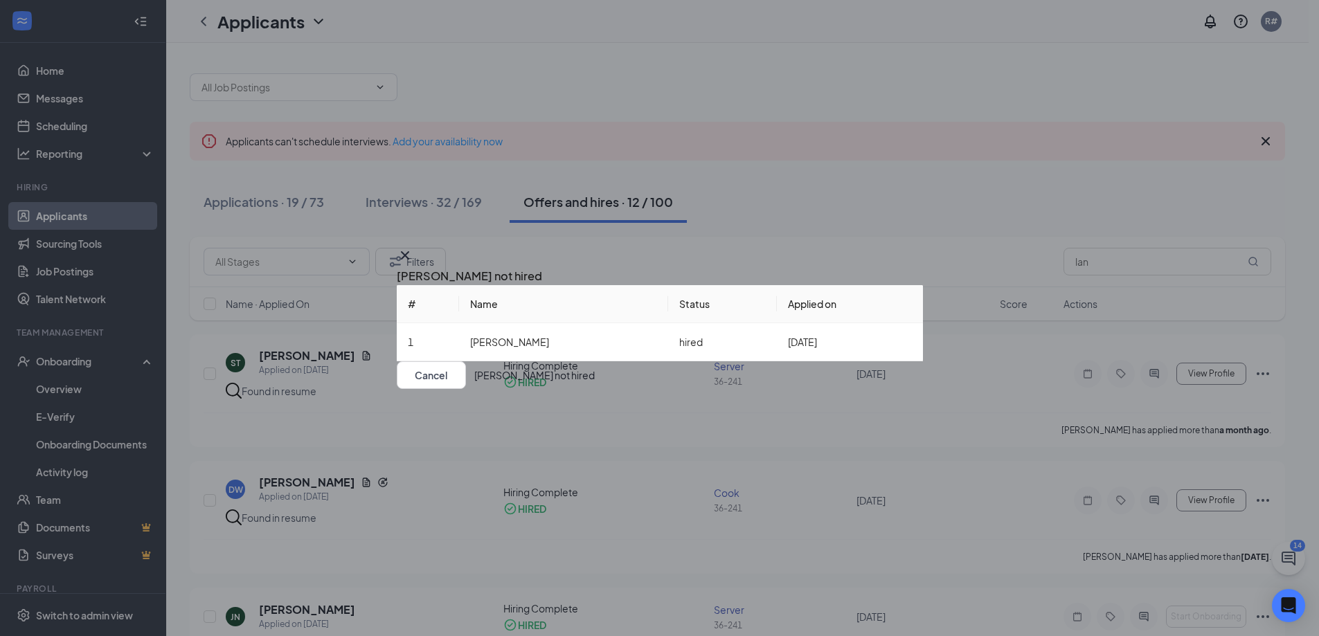
click at [595, 389] on button "[PERSON_NAME] not hired" at bounding box center [534, 376] width 121 height 28
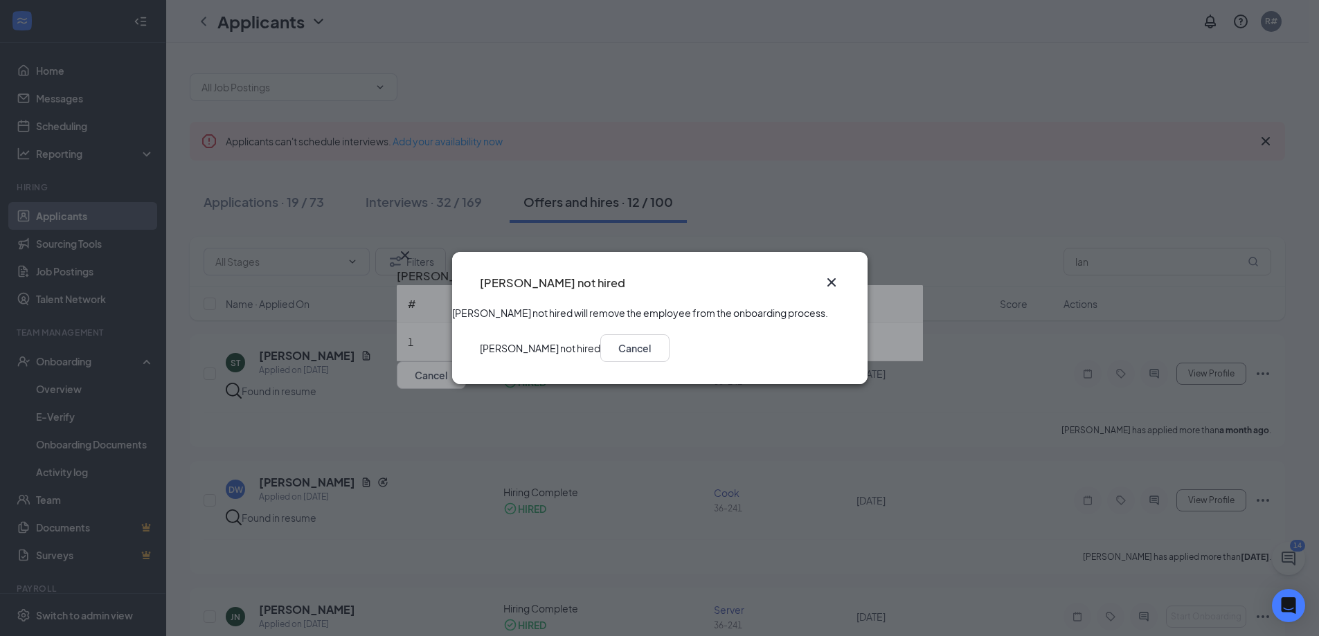
click at [600, 362] on button "[PERSON_NAME] not hired" at bounding box center [540, 349] width 121 height 28
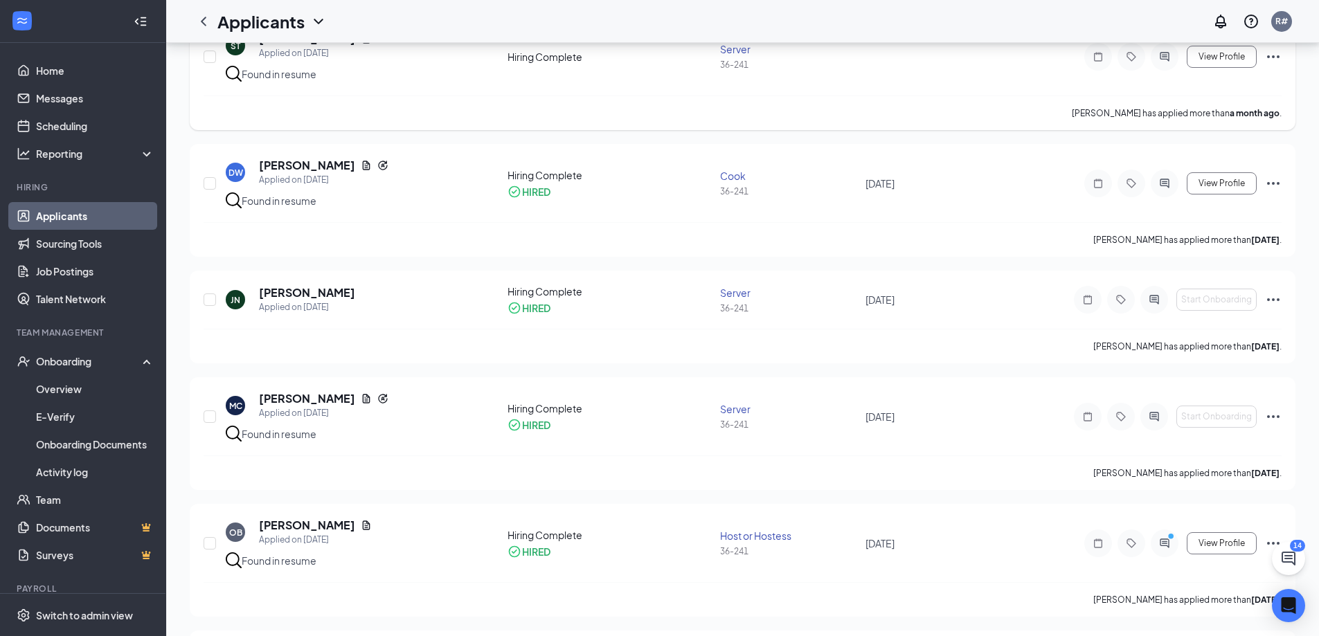
scroll to position [346, 0]
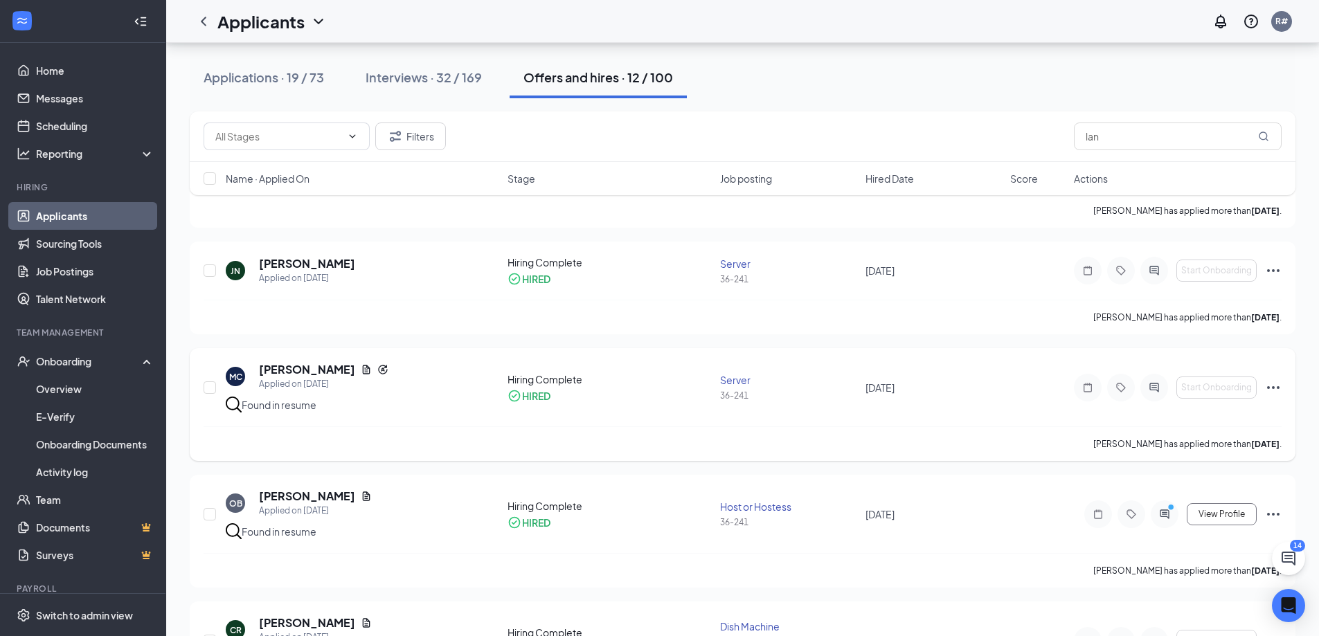
click at [1280, 386] on icon "Ellipses" at bounding box center [1273, 388] width 17 height 17
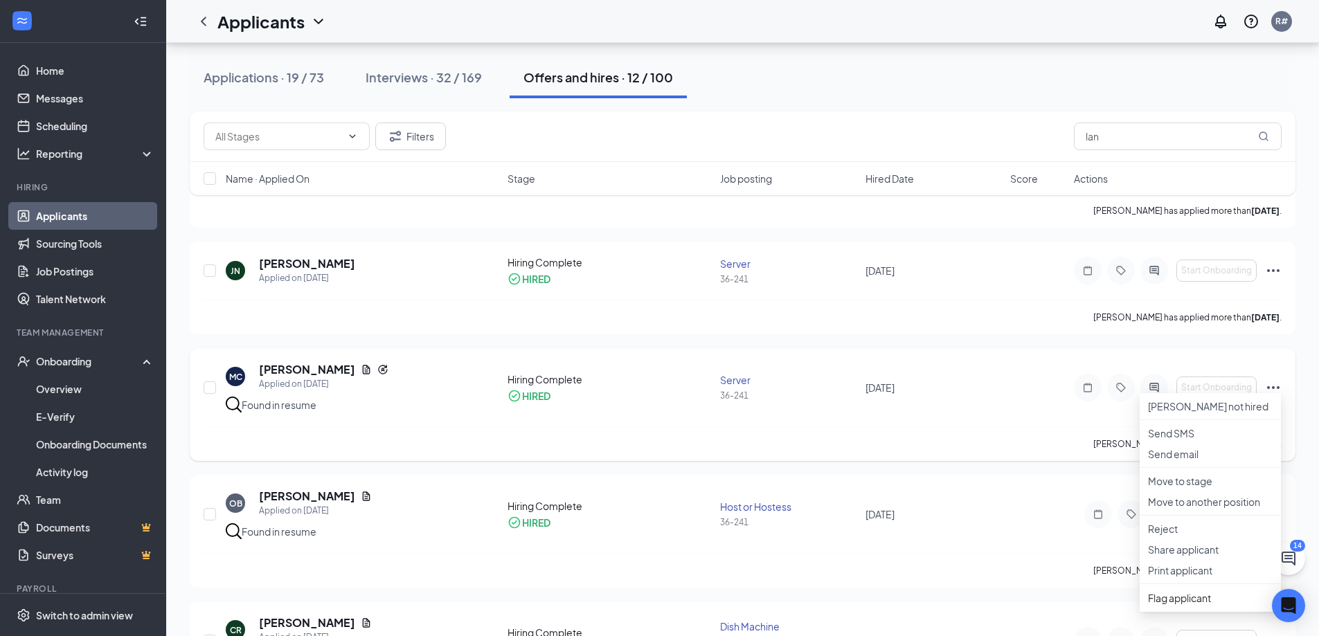
click at [1023, 427] on div "[PERSON_NAME] has applied more than [DATE] ." at bounding box center [743, 444] width 1078 height 35
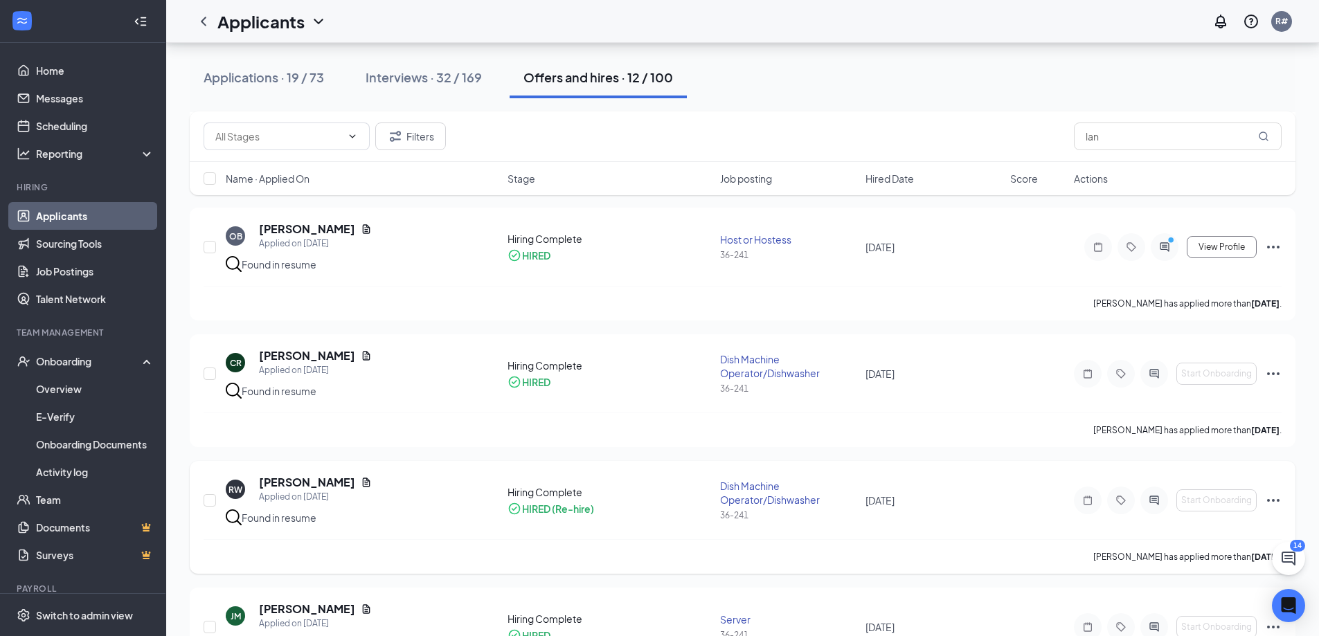
scroll to position [762, 0]
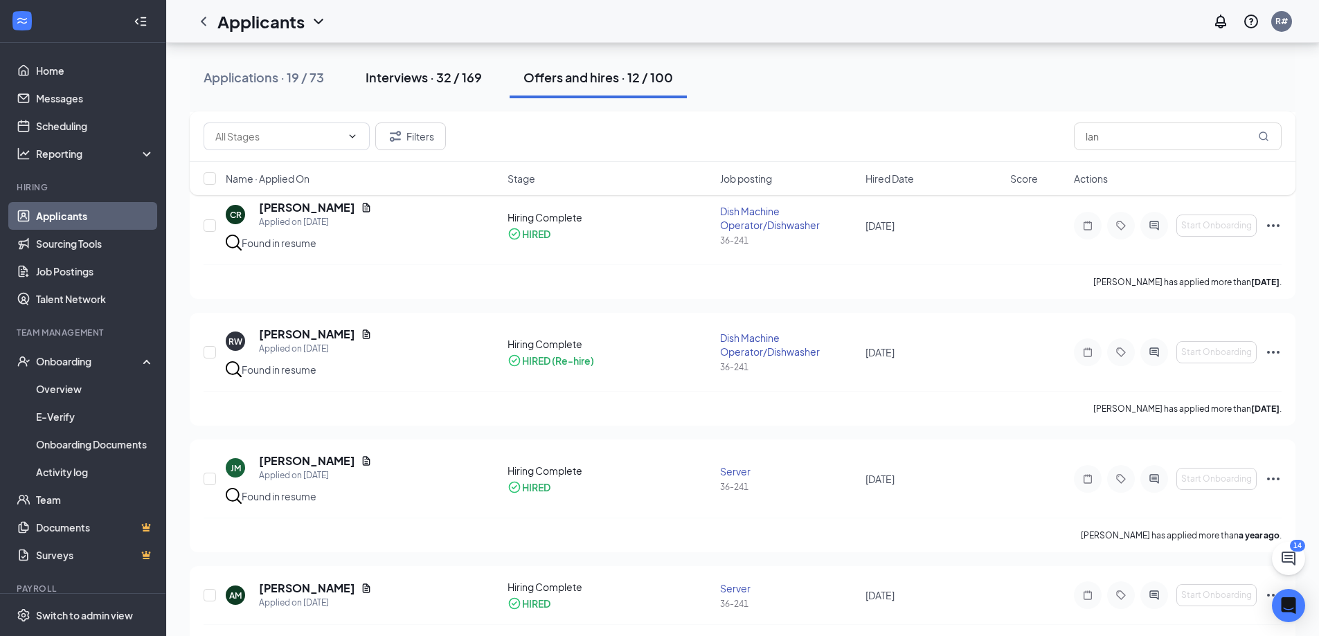
click at [457, 75] on div "Interviews · 32 / 169" at bounding box center [424, 77] width 116 height 17
